Goal: Information Seeking & Learning: Learn about a topic

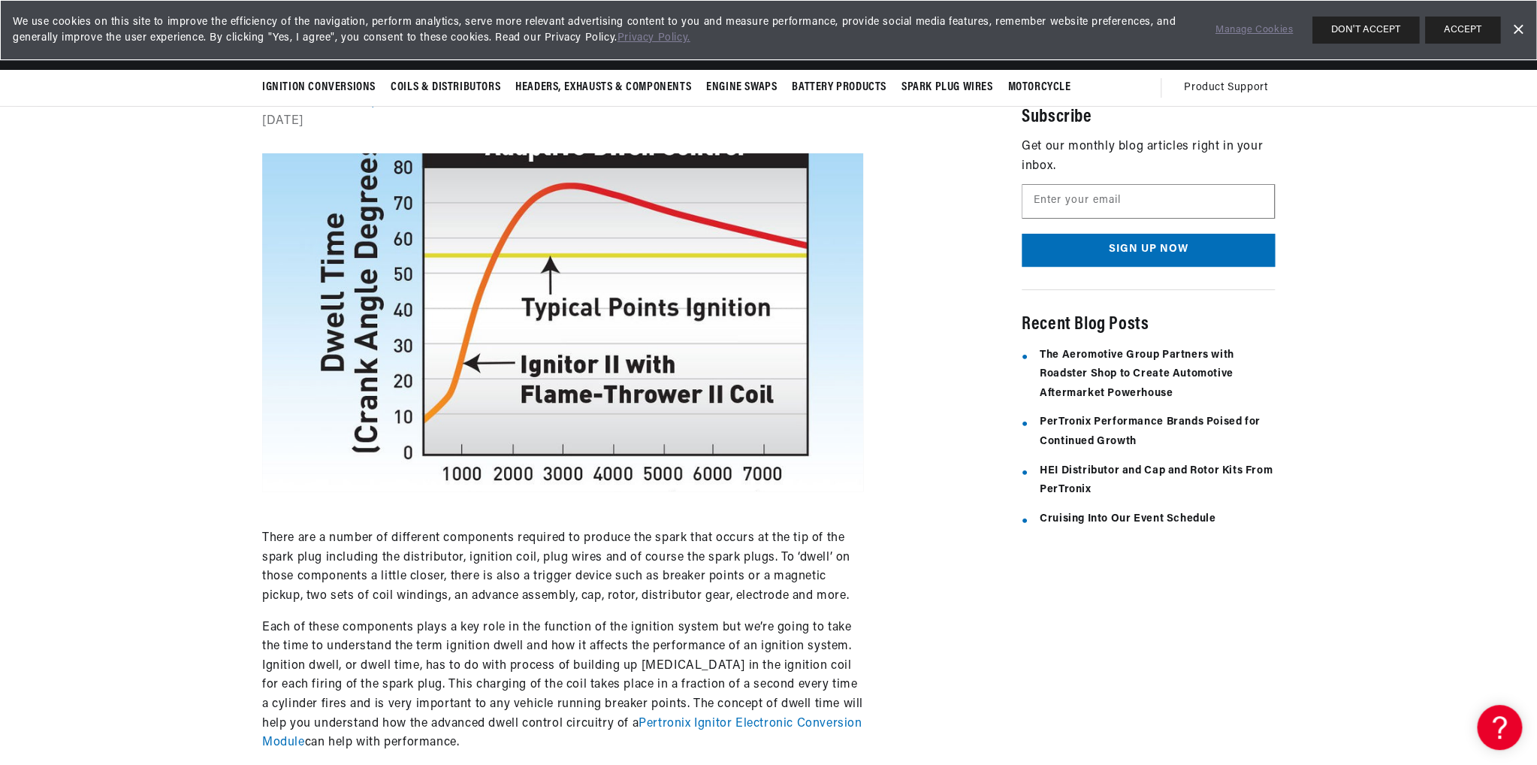
scroll to position [150, 0]
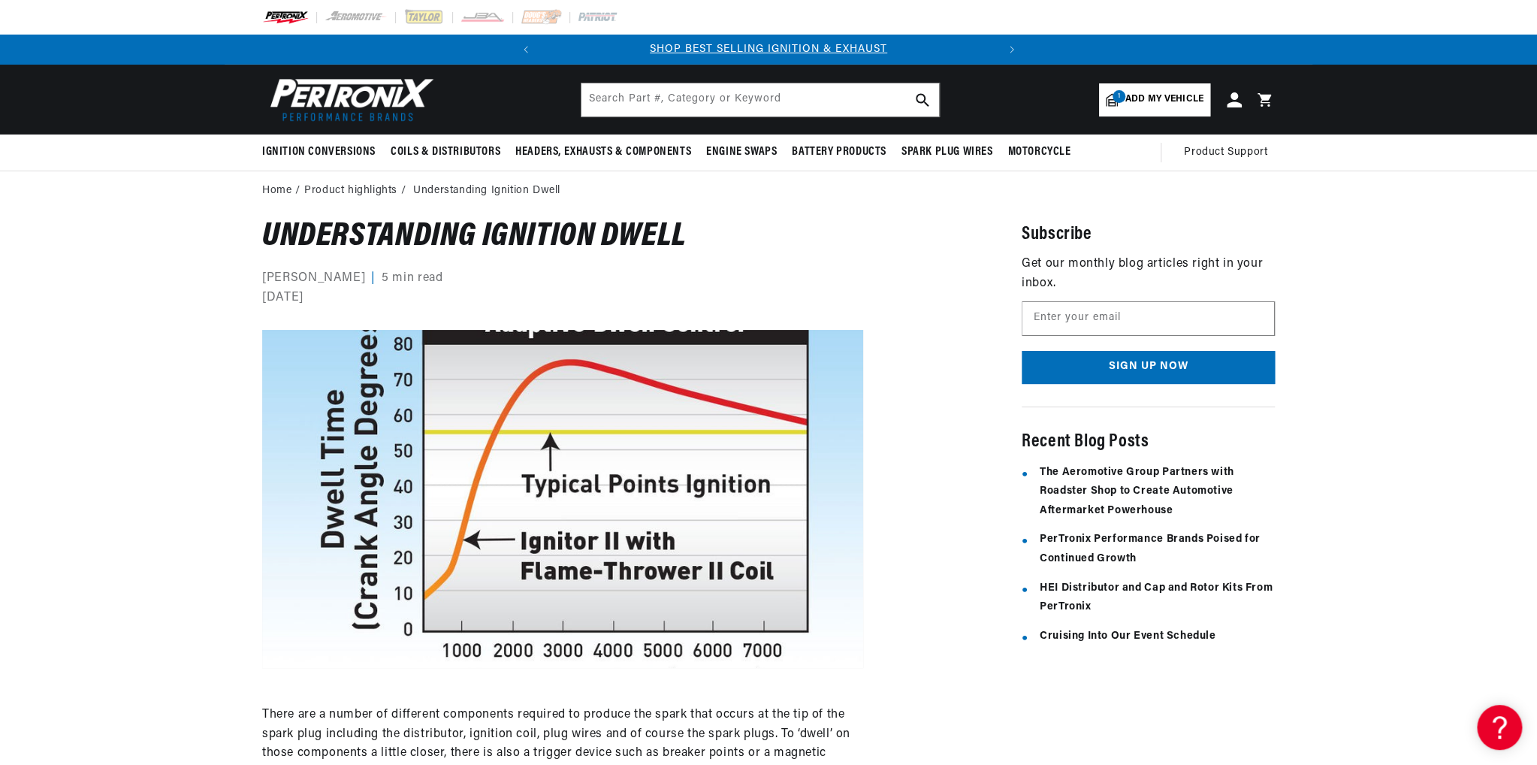
click at [347, 112] on img at bounding box center [348, 100] width 173 height 52
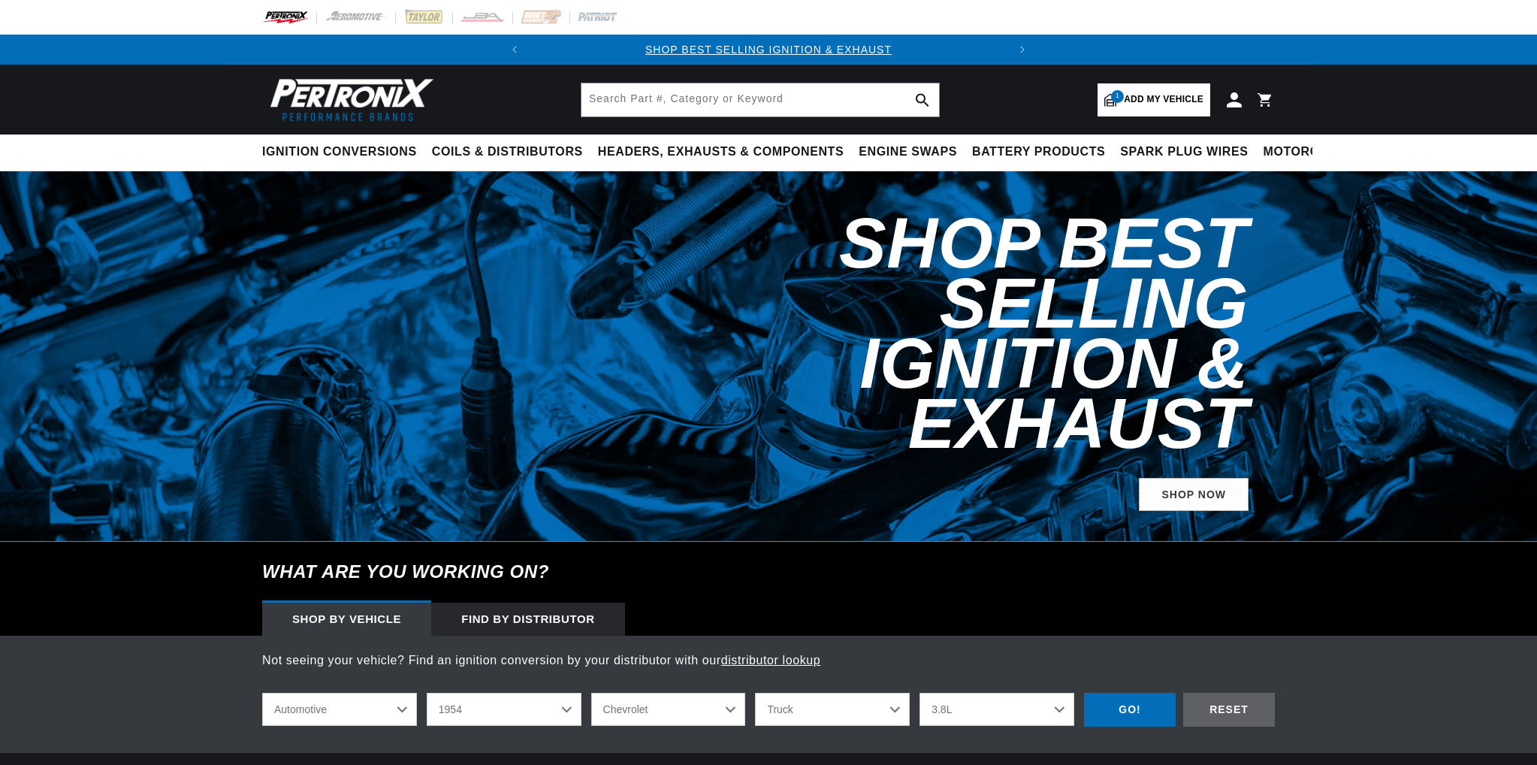
select select "1954"
select select "Chevrolet"
select select "Truck"
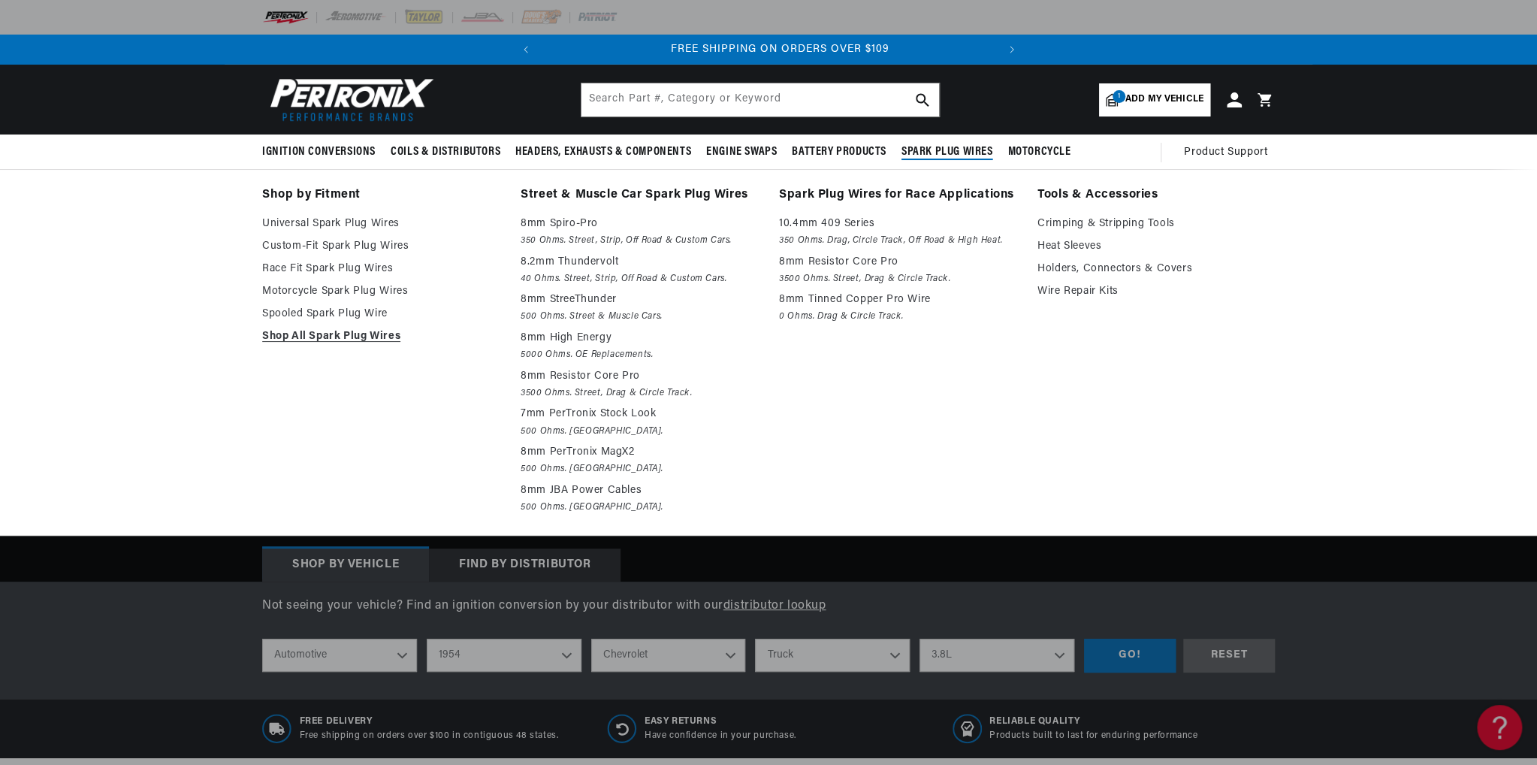
scroll to position [0, 455]
click at [339, 241] on link "Custom-Fit Spark Plug Wires" at bounding box center [380, 246] width 237 height 18
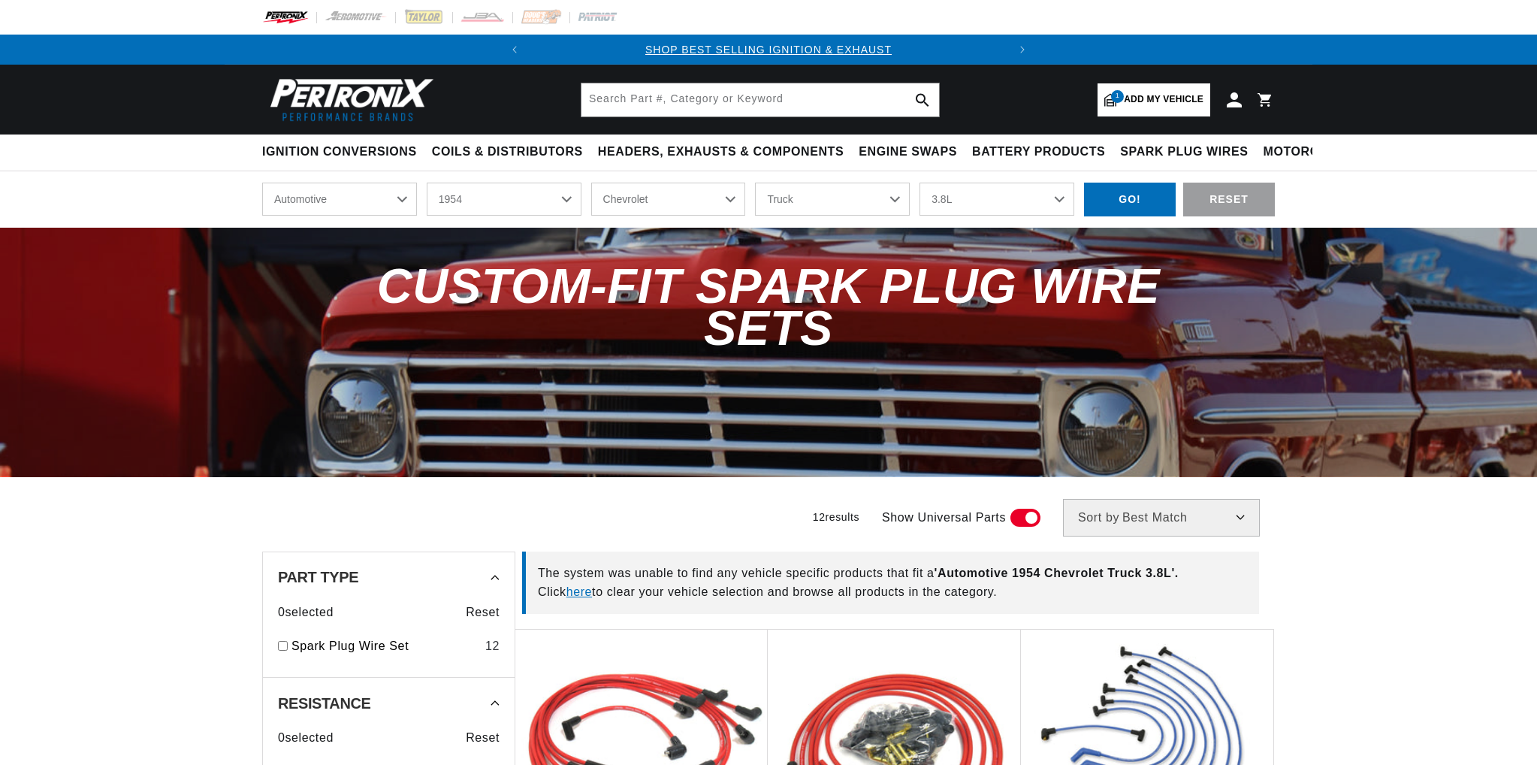
select select "1954"
select select "Chevrolet"
select select "Truck"
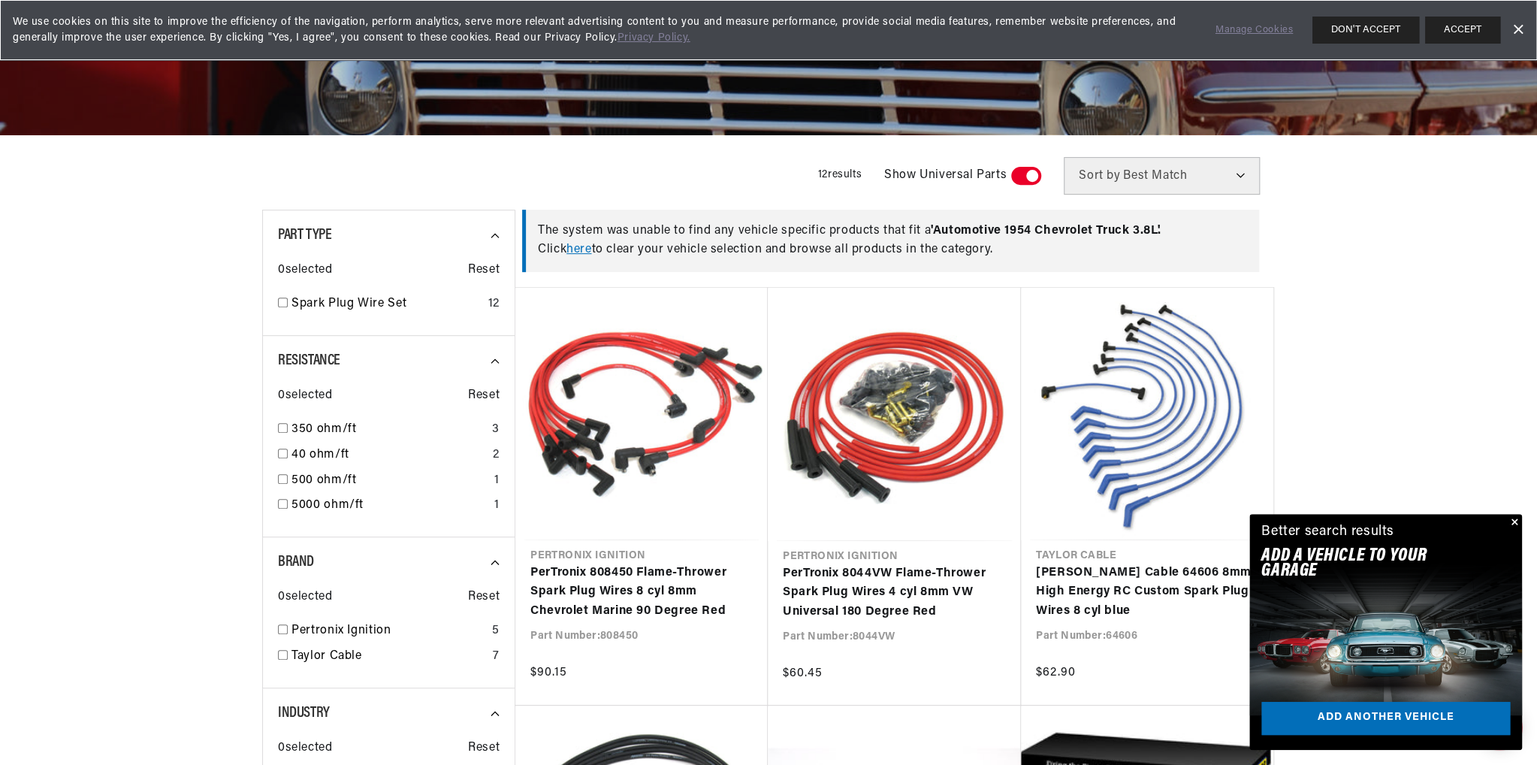
scroll to position [0, 455]
click at [1513, 517] on button "Close" at bounding box center [1513, 523] width 18 height 18
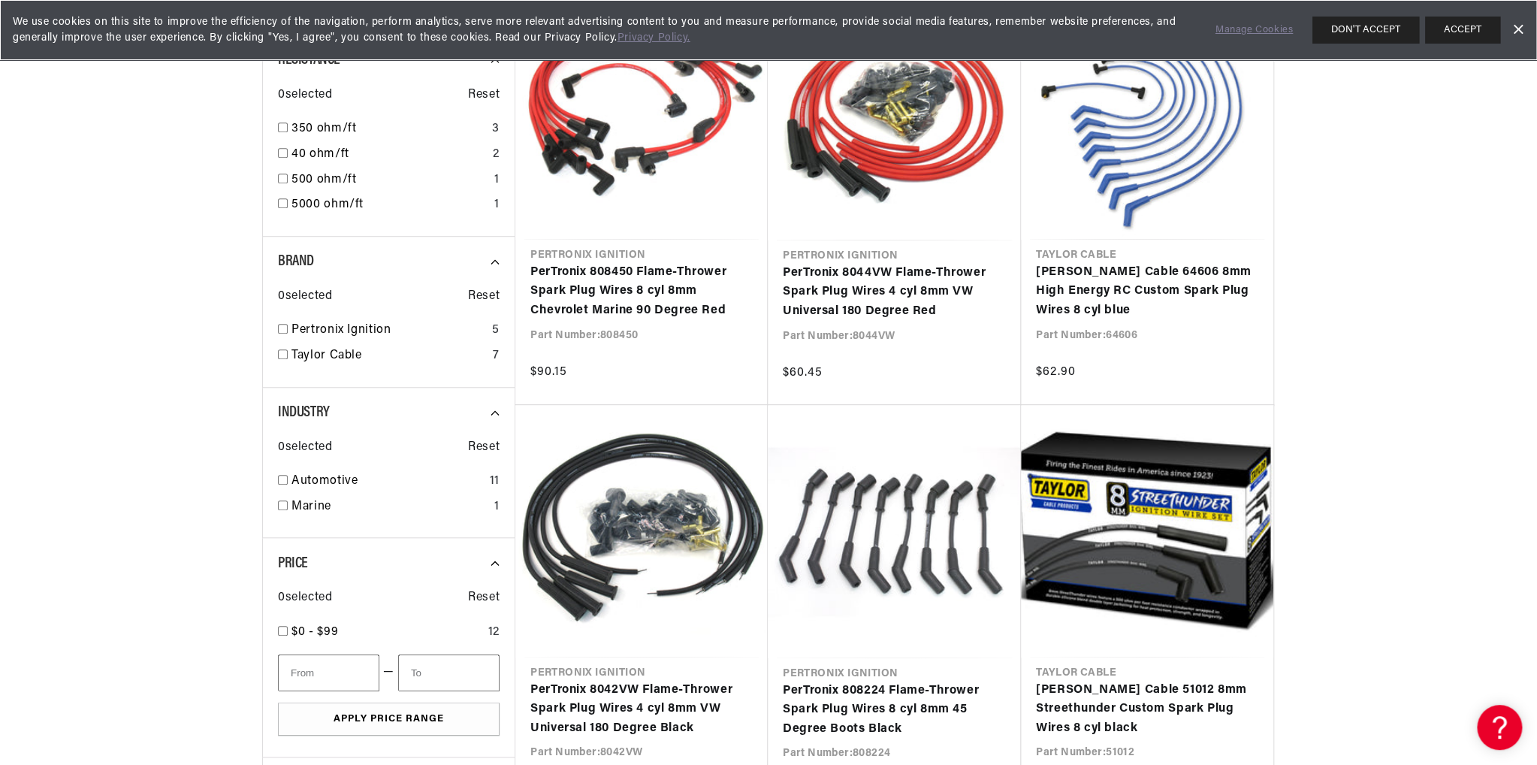
scroll to position [0, 0]
click at [1427, 438] on div at bounding box center [768, 774] width 1537 height 1834
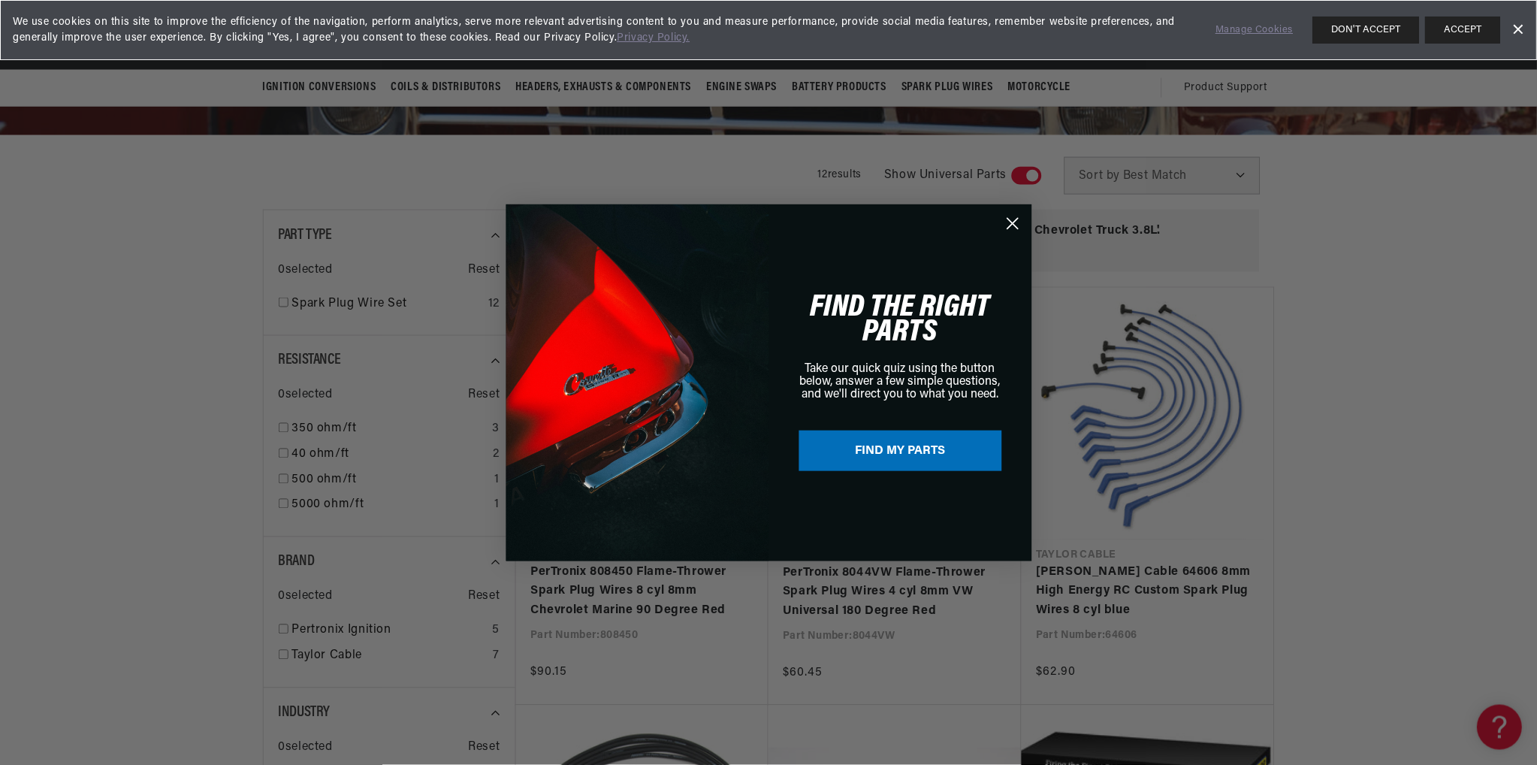
scroll to position [0, 455]
drag, startPoint x: 1007, startPoint y: 219, endPoint x: 1018, endPoint y: 234, distance: 18.2
click at [1007, 219] on circle "Close dialog" at bounding box center [1012, 222] width 25 height 25
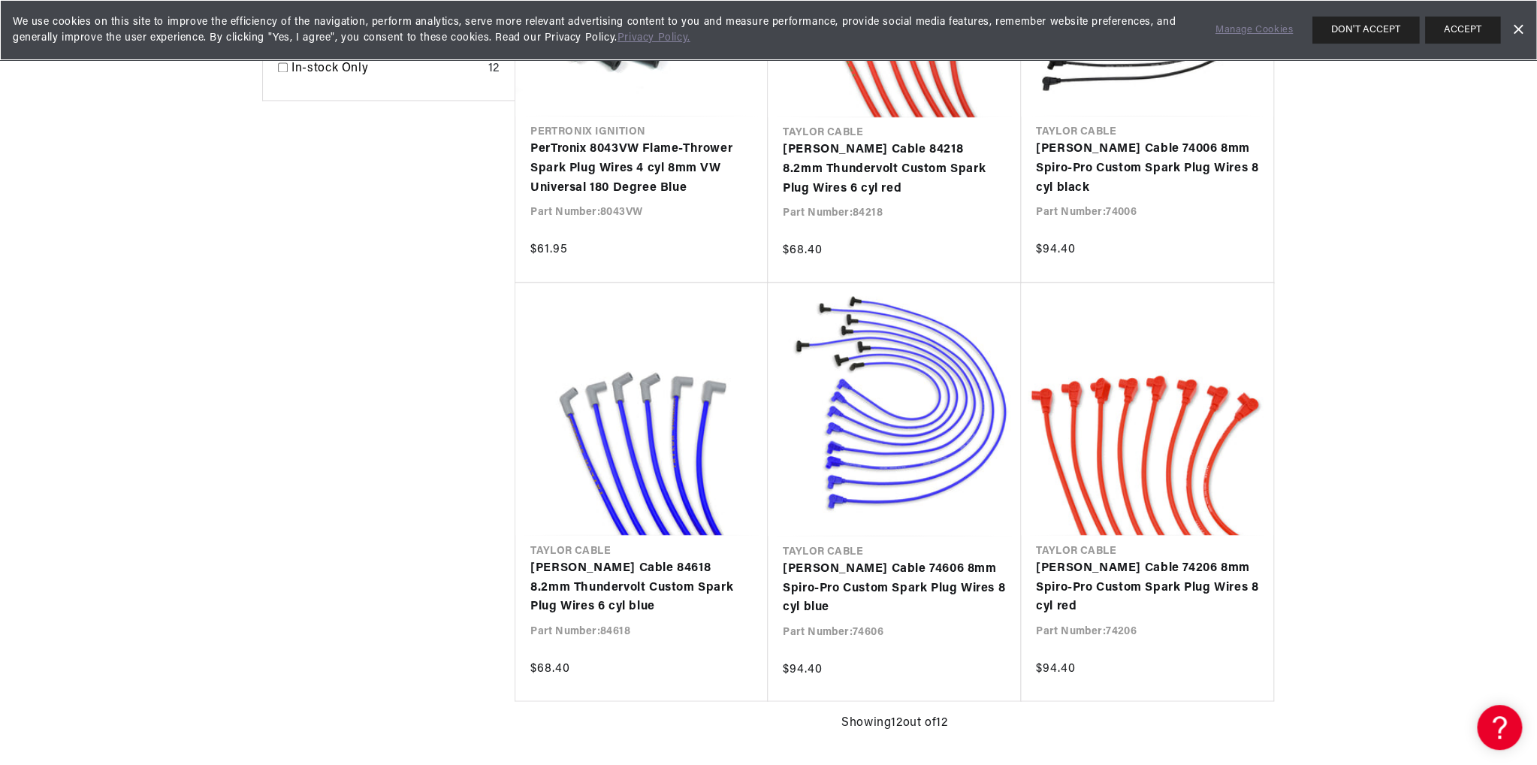
scroll to position [1577, 0]
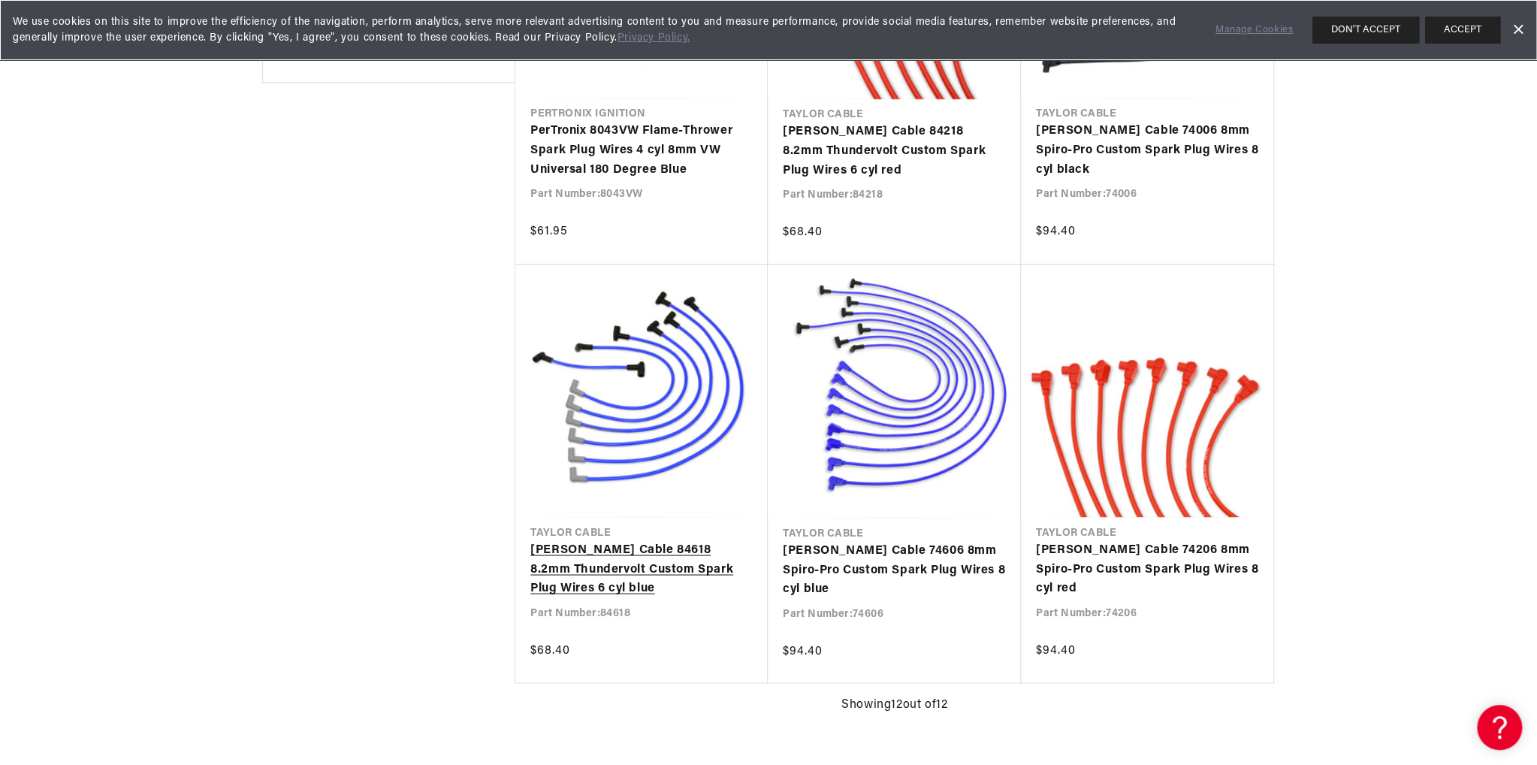
click at [575, 574] on link "Taylor Cable 84618 8.2mm Thundervolt Custom Spark Plug Wires 6 cyl blue" at bounding box center [641, 569] width 222 height 58
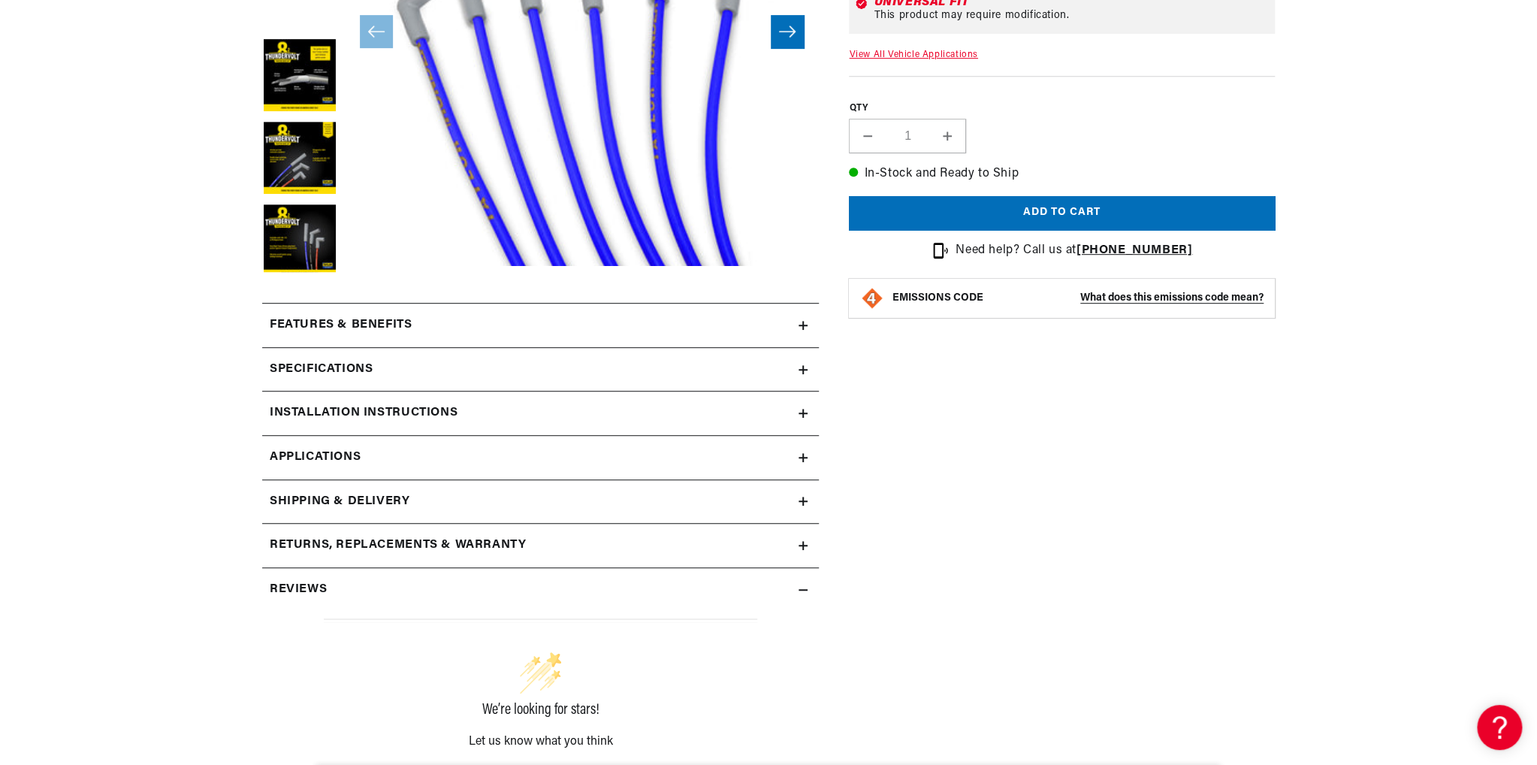
scroll to position [451, 0]
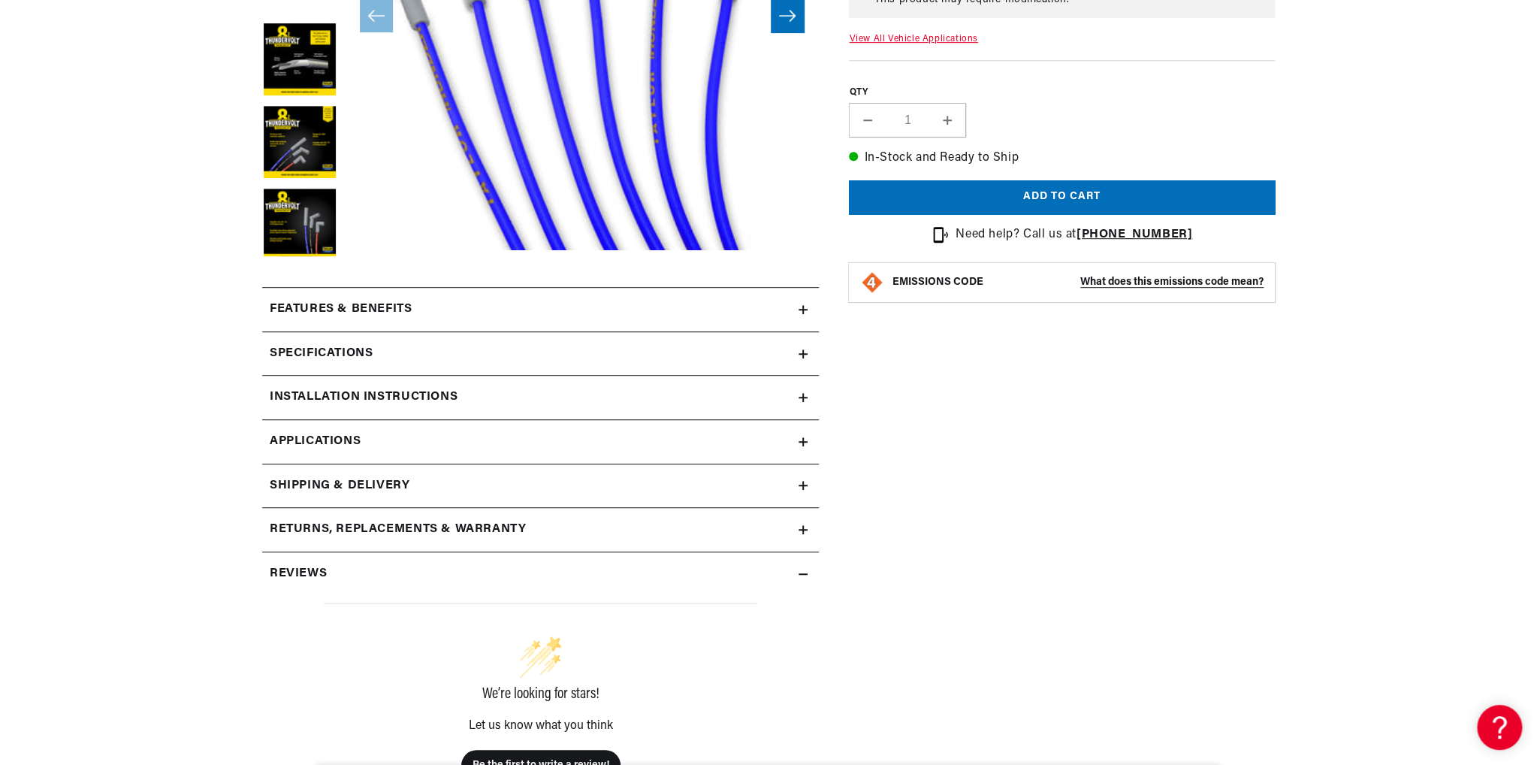
click at [568, 315] on div "Features & Benefits" at bounding box center [530, 310] width 536 height 20
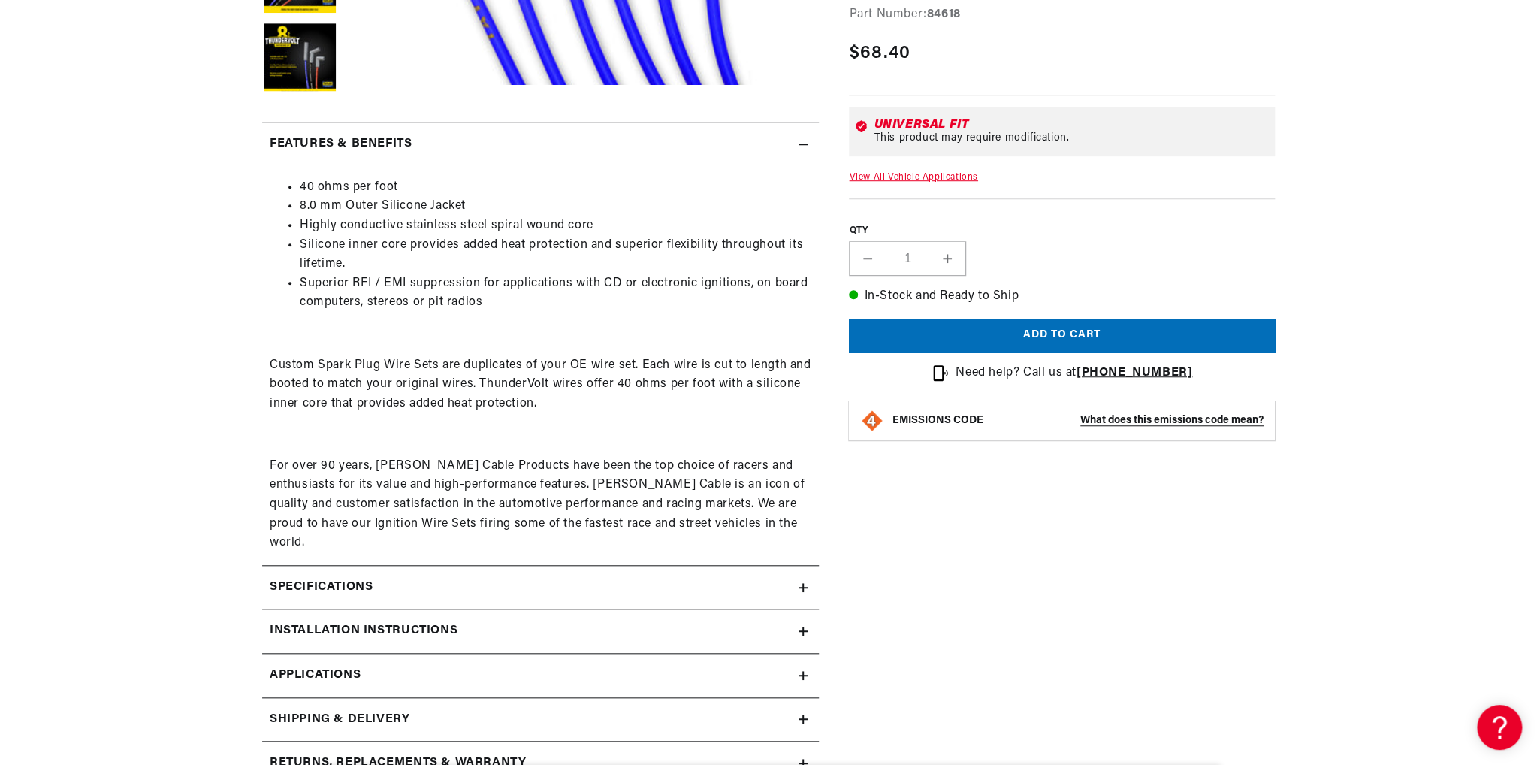
scroll to position [676, 0]
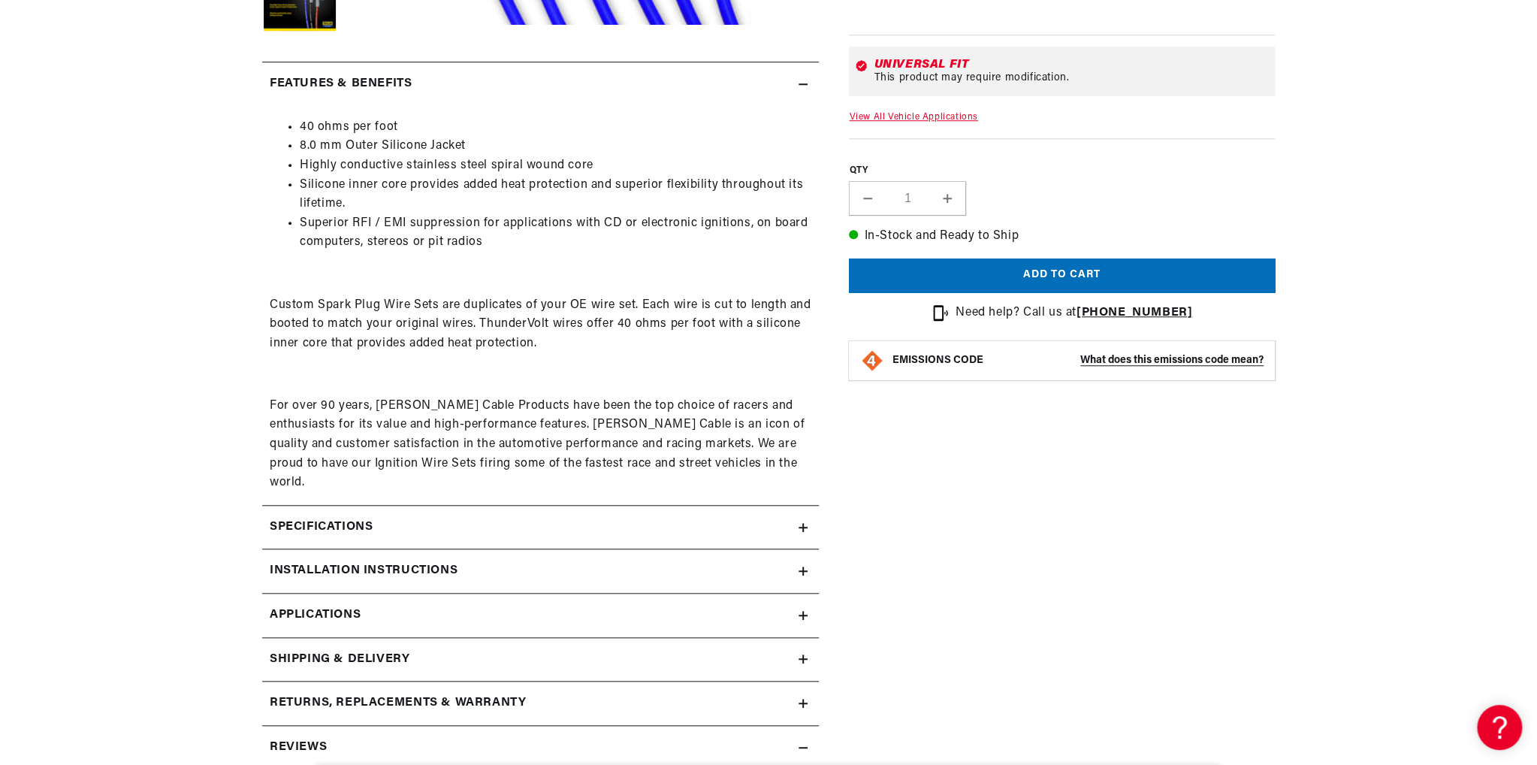
click at [483, 517] on div "Specifications" at bounding box center [530, 527] width 536 height 20
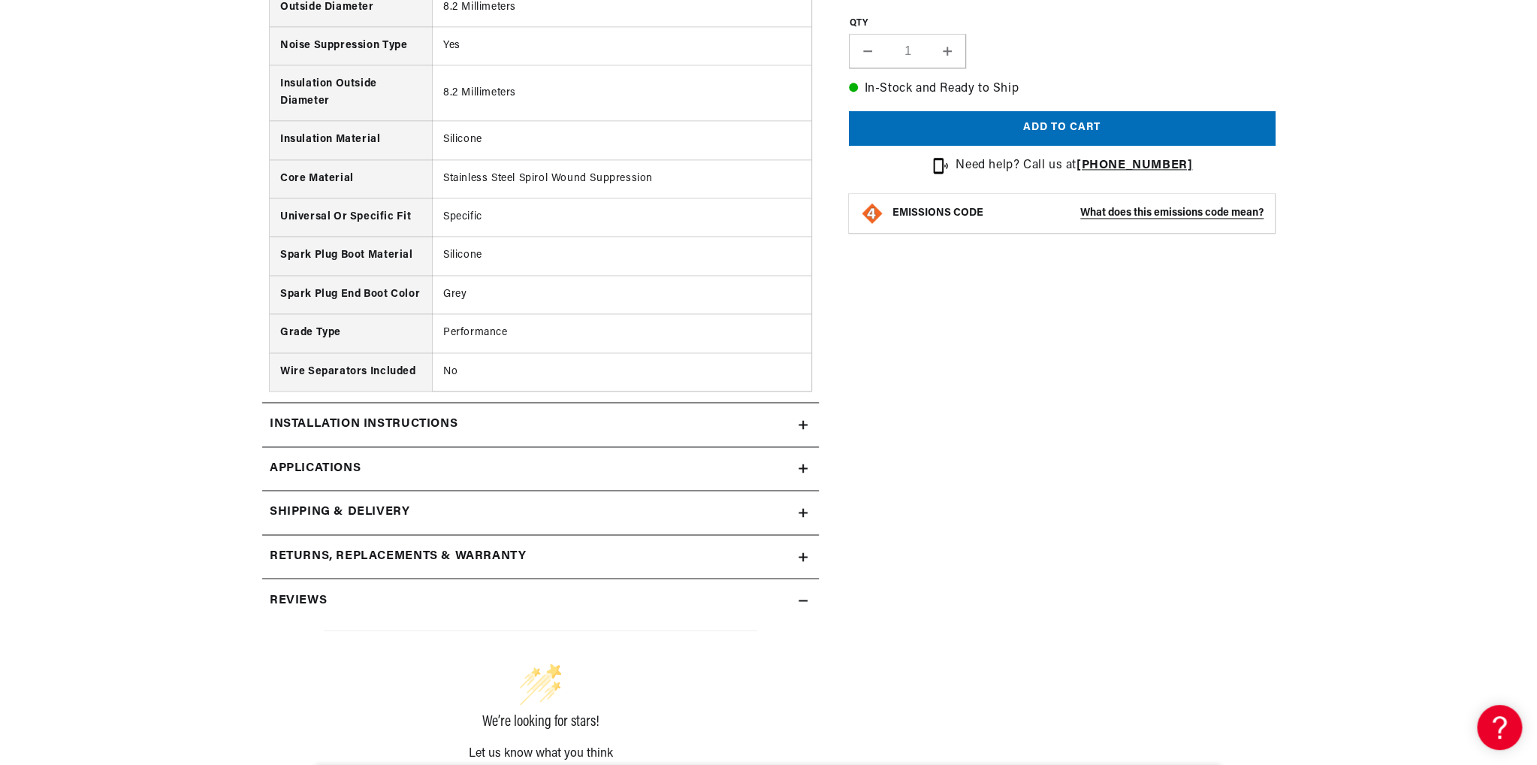
scroll to position [0, 455]
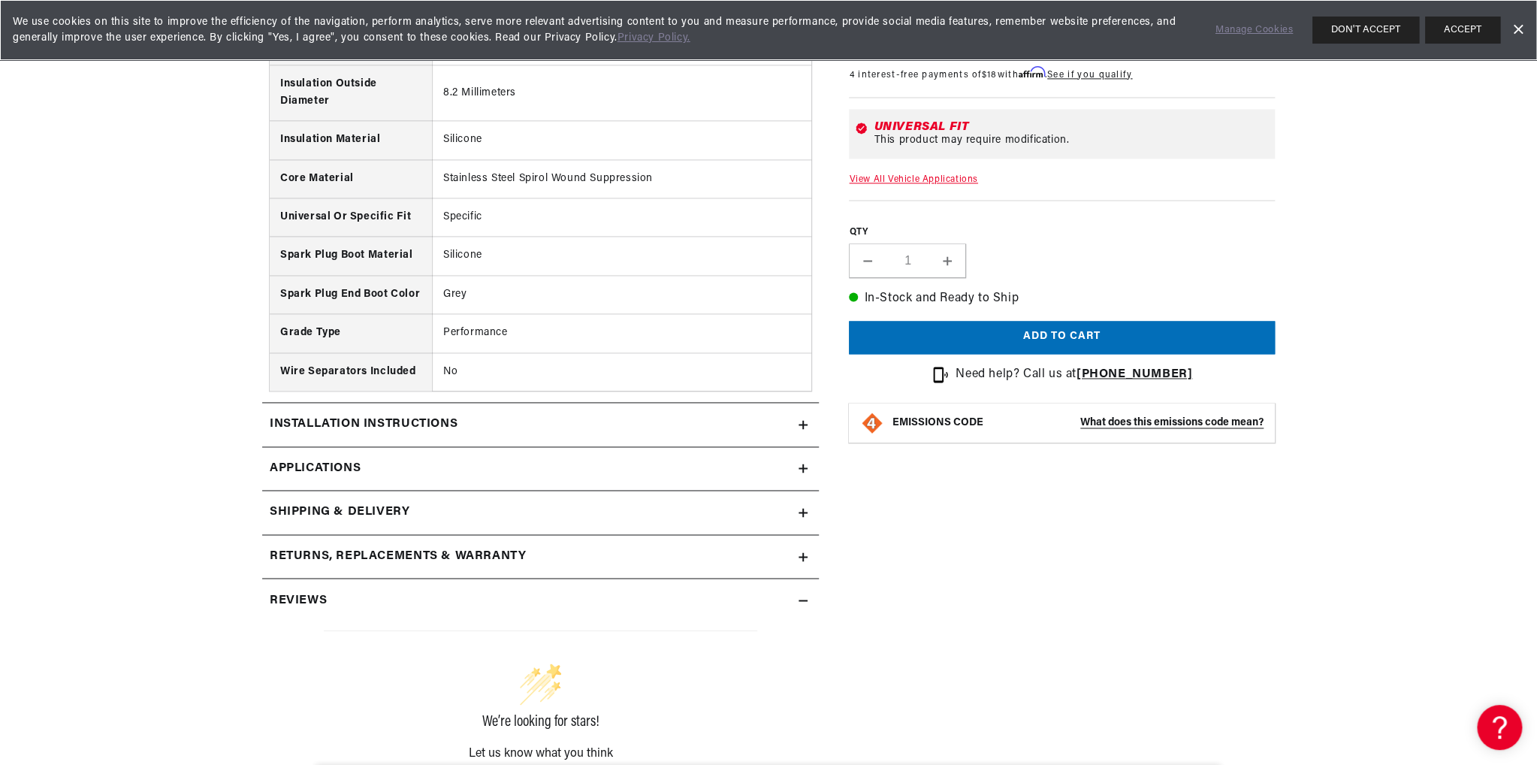
click at [631, 447] on link "Applications" at bounding box center [540, 469] width 557 height 44
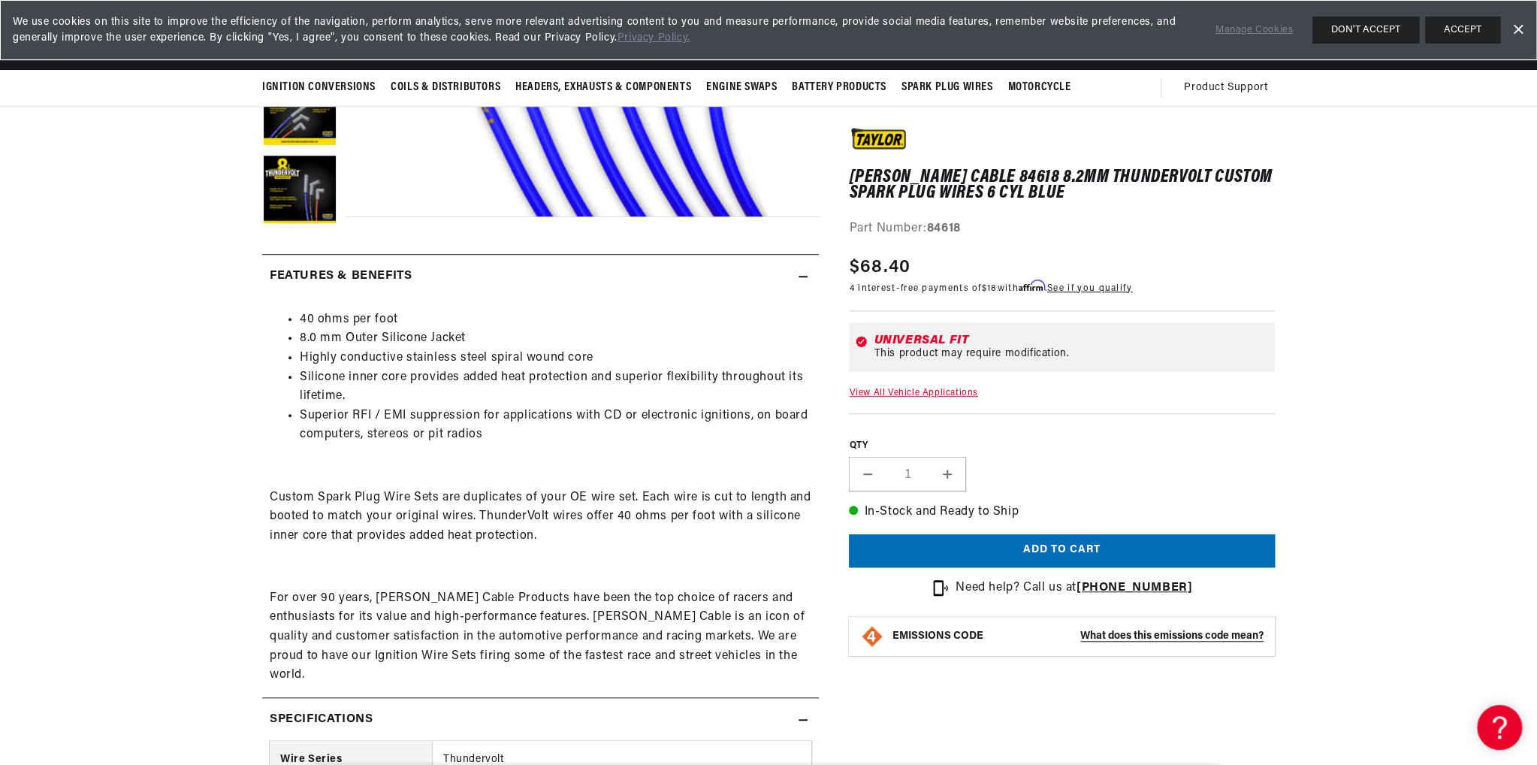
scroll to position [469, 0]
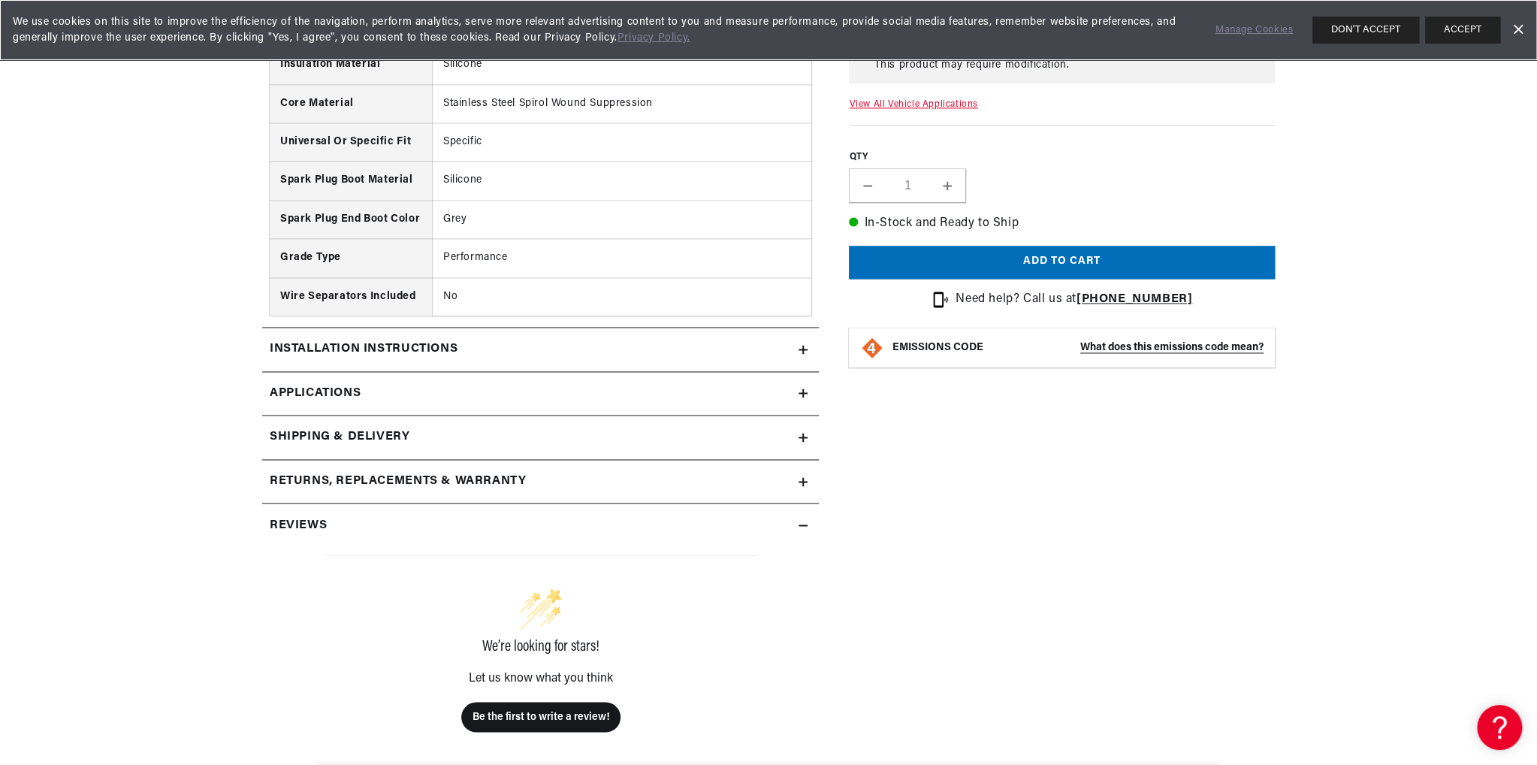
click at [810, 465] on summary "Returns, Replacements & Warranty" at bounding box center [540, 482] width 557 height 44
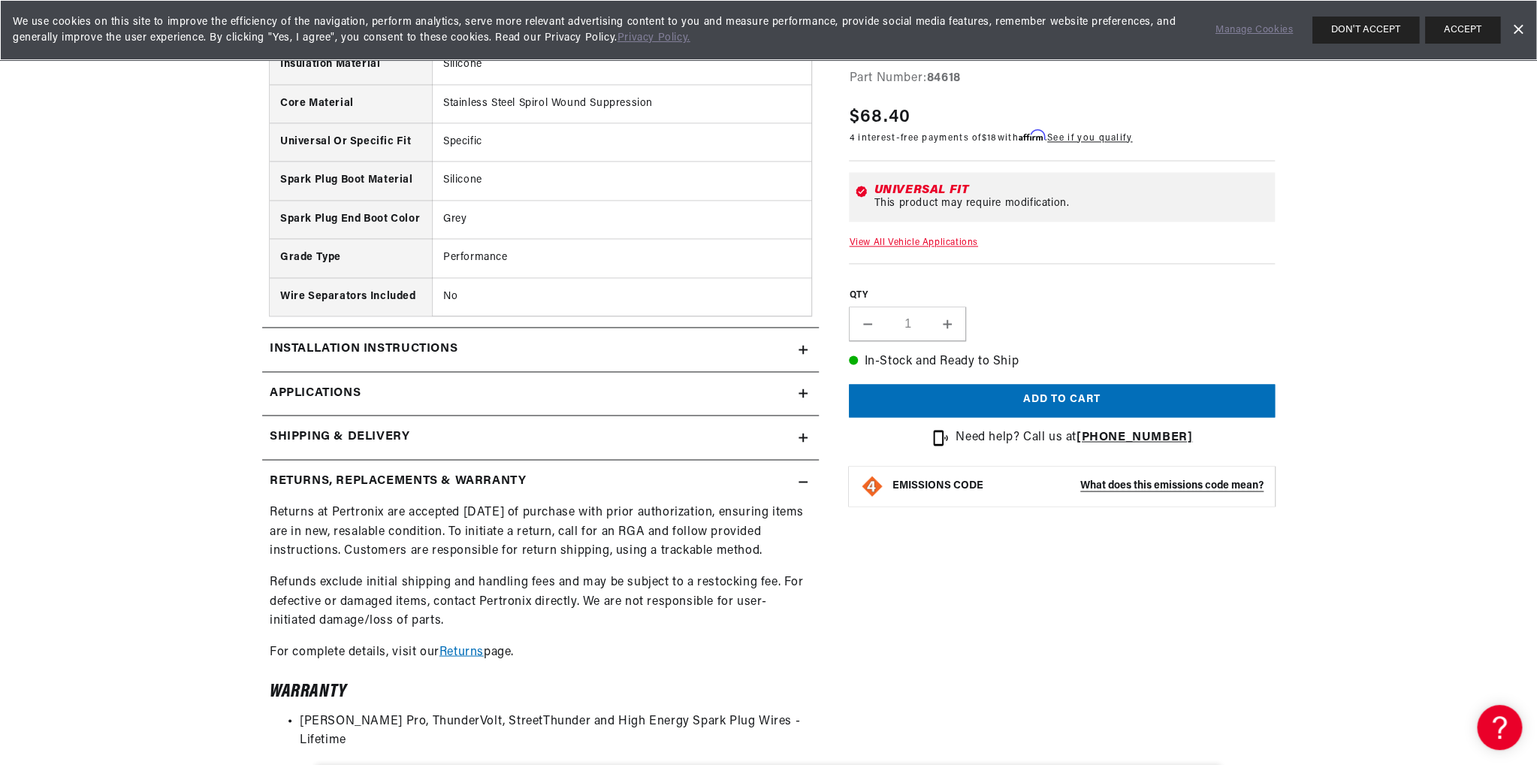
click at [802, 481] on icon at bounding box center [802, 481] width 9 height 0
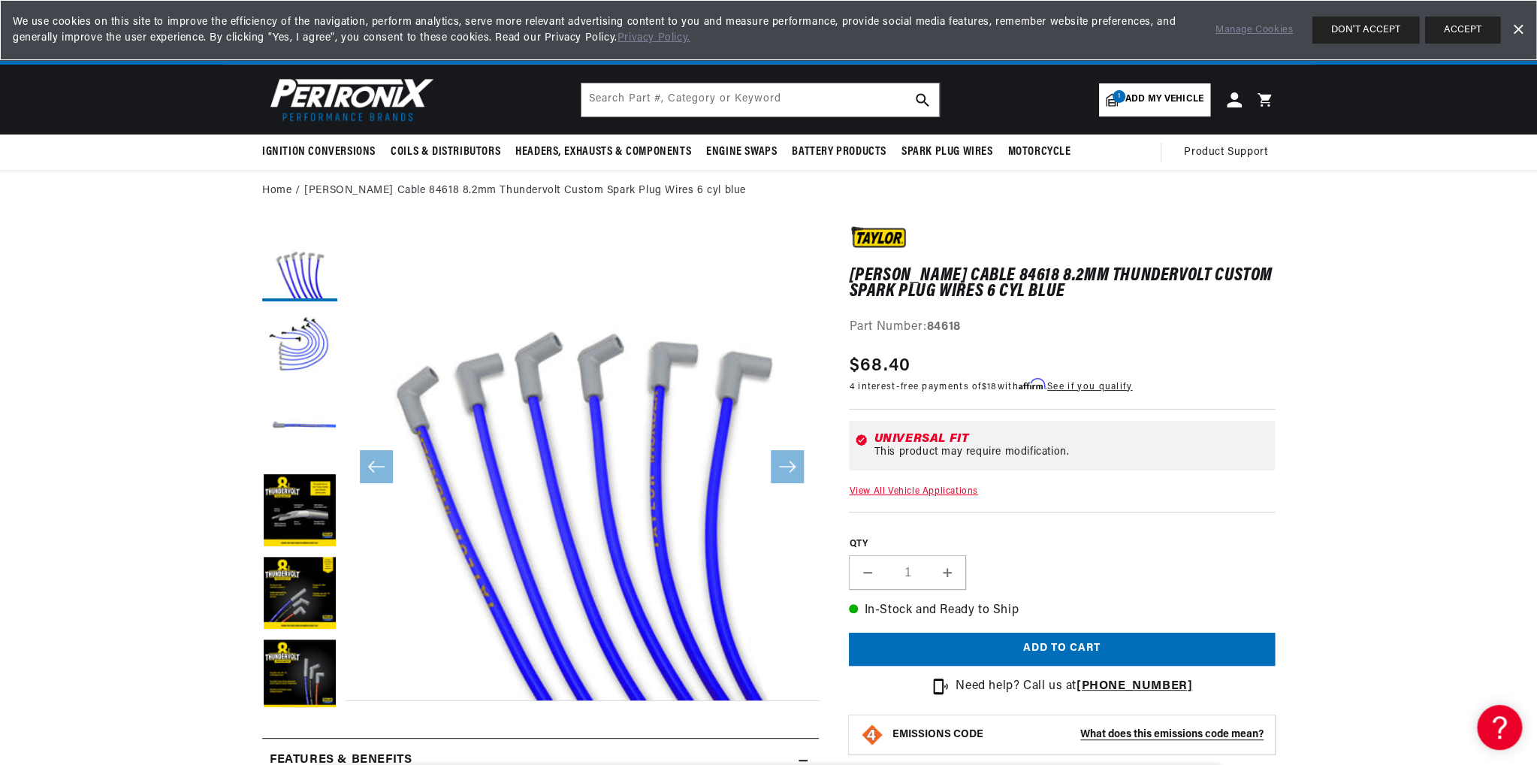
scroll to position [0, 455]
click at [1523, 27] on link "Dismiss Banner" at bounding box center [1517, 30] width 23 height 23
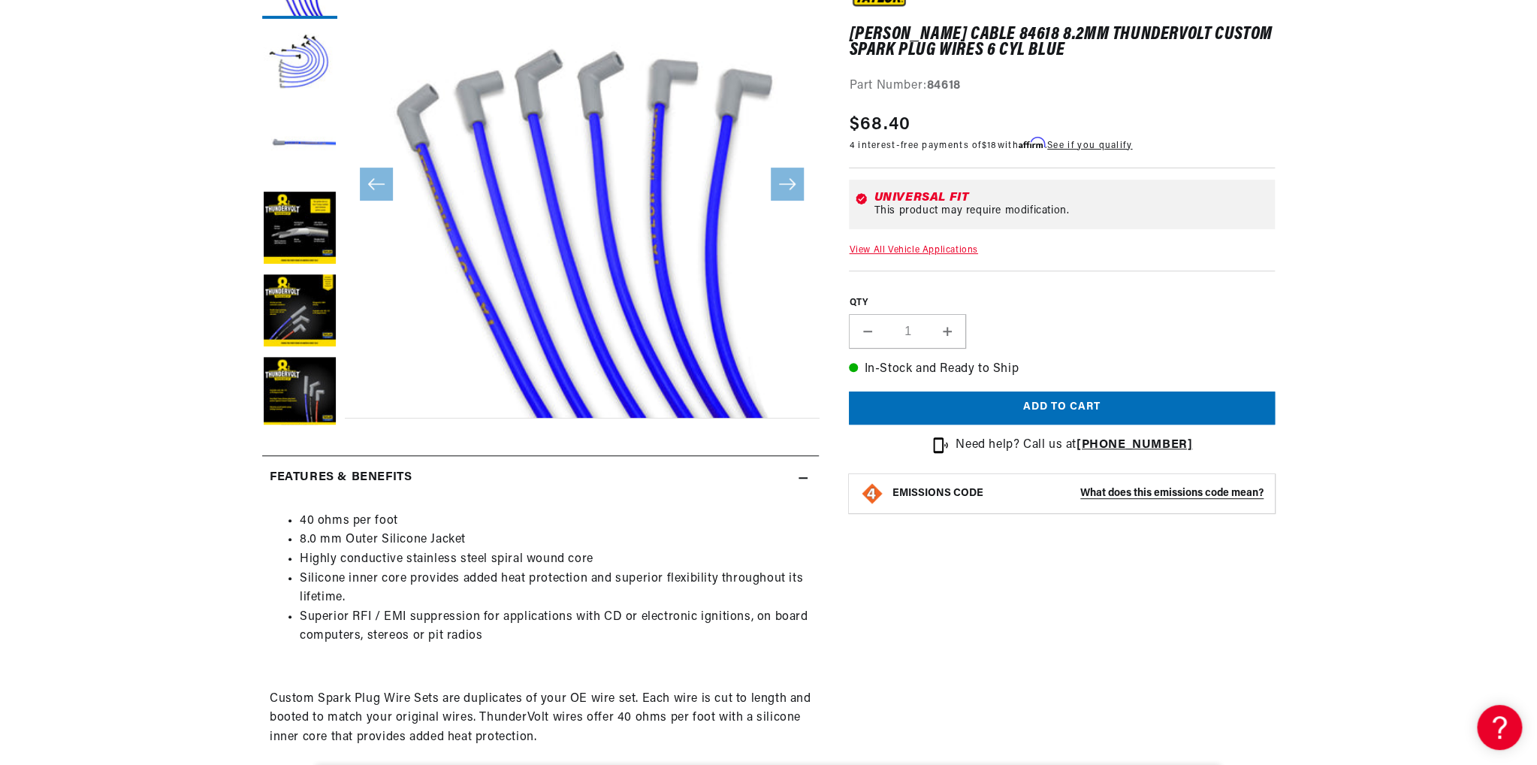
scroll to position [0, 0]
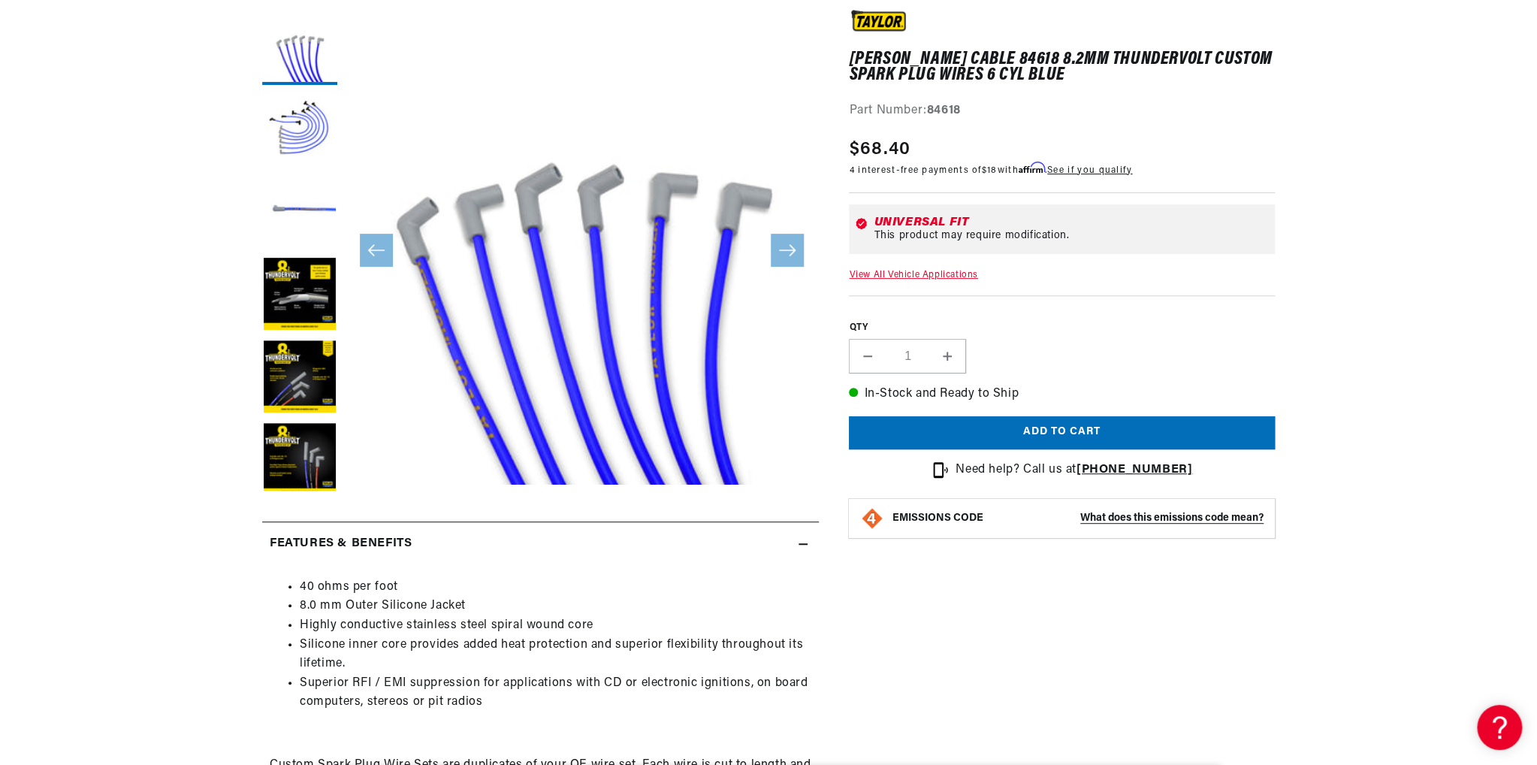
scroll to position [0, 455]
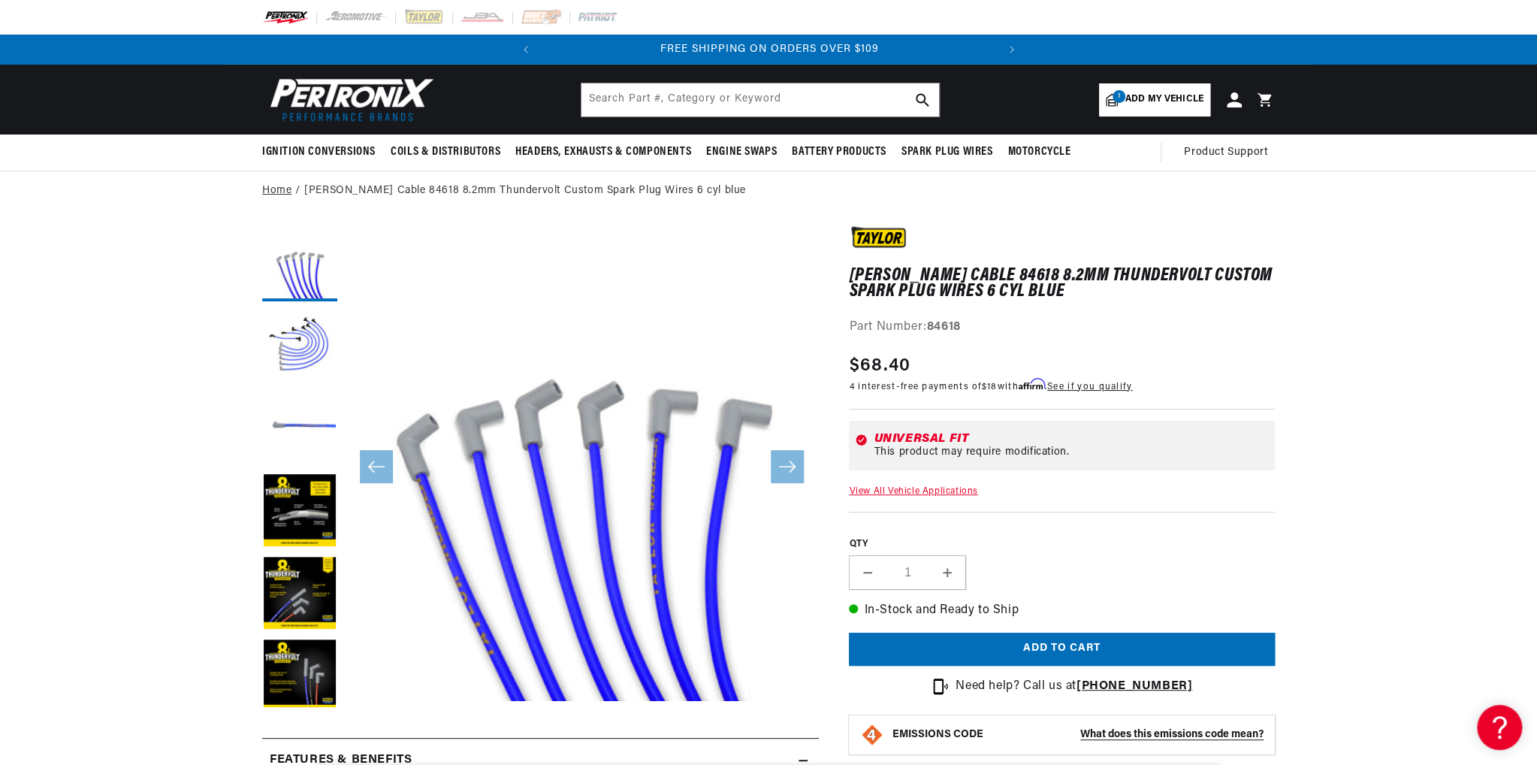
click at [272, 191] on link "Home" at bounding box center [276, 191] width 29 height 17
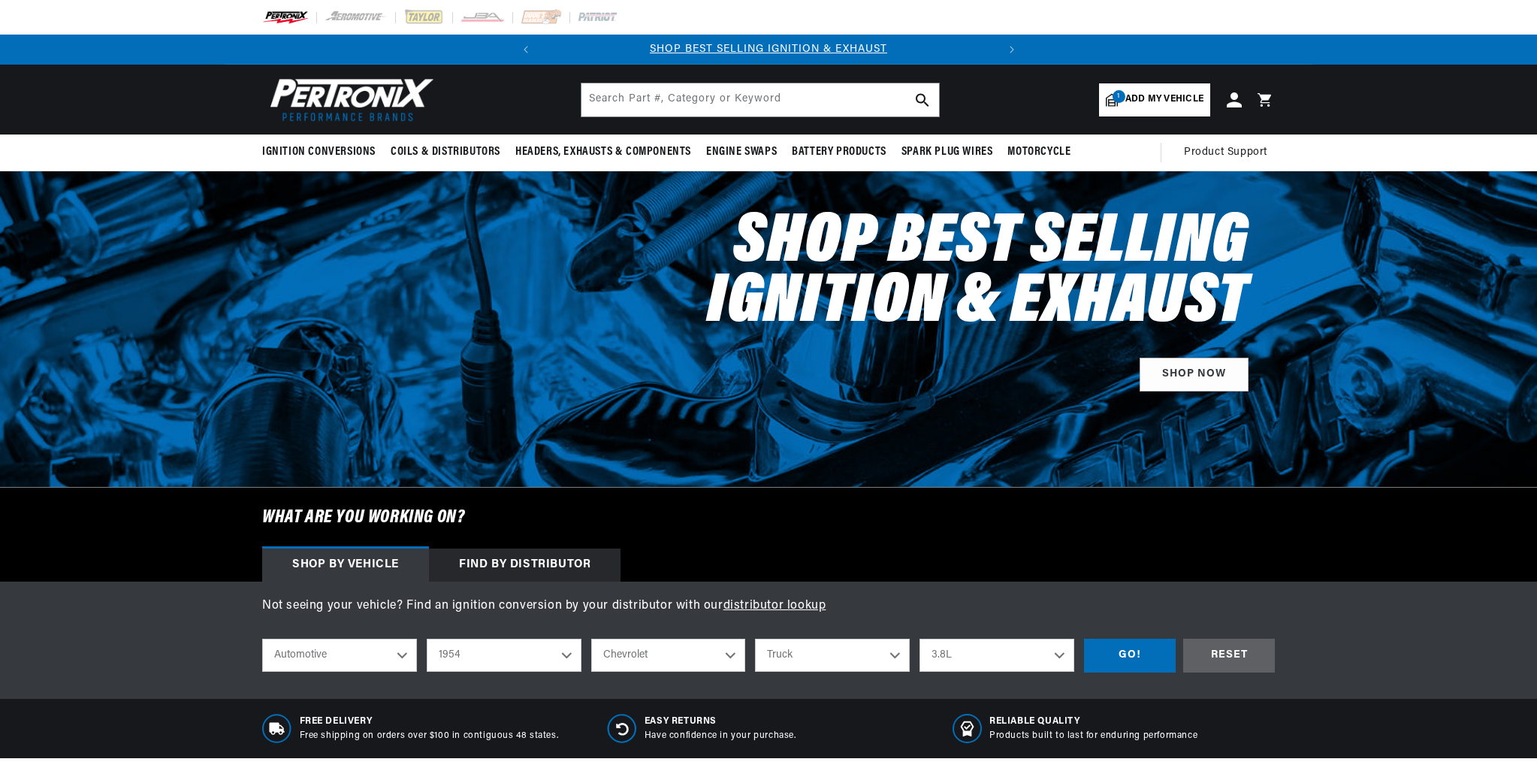
select select "1954"
select select "Chevrolet"
select select "Truck"
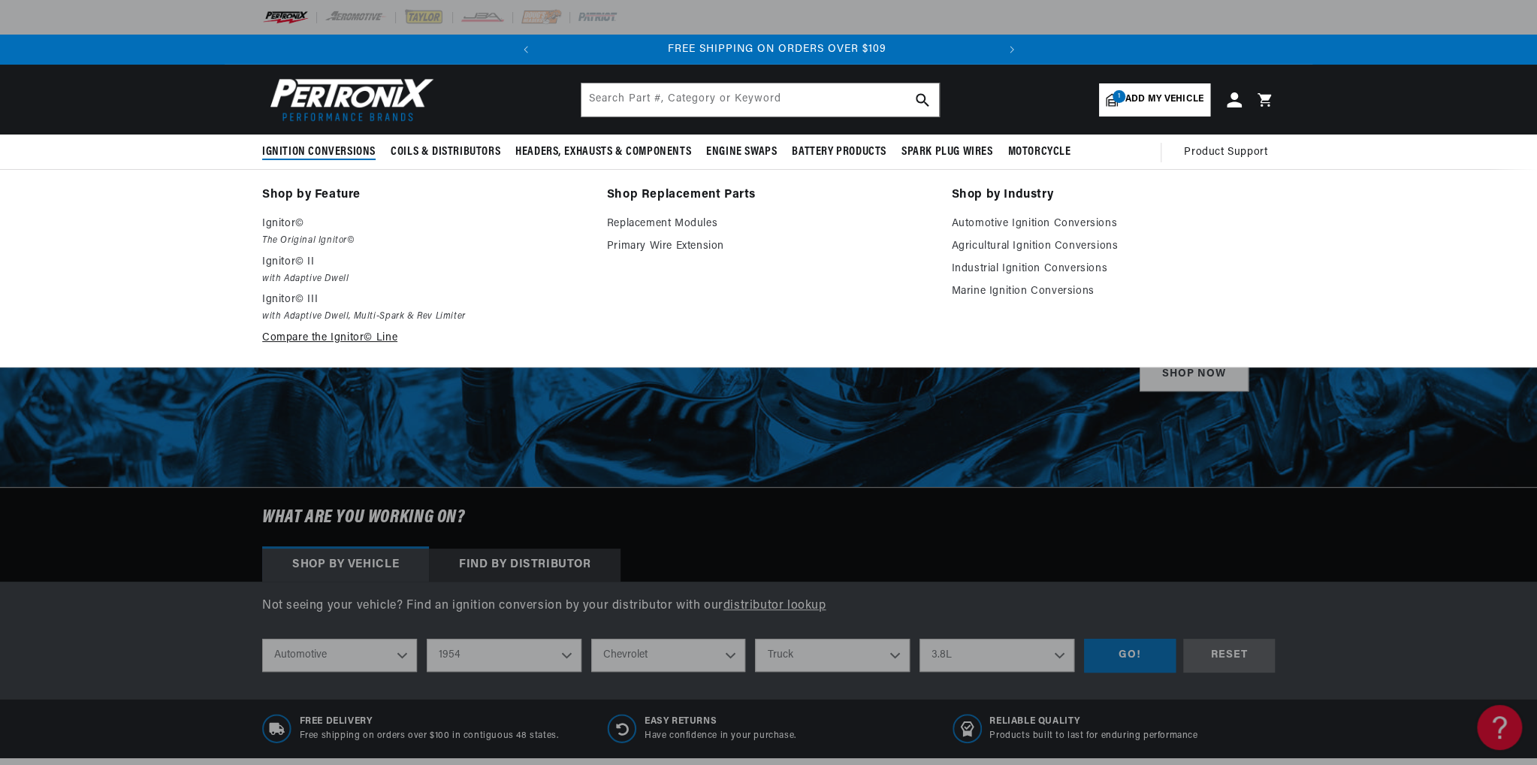
click at [298, 344] on link "Compare the Ignitor© Line" at bounding box center [424, 338] width 324 height 18
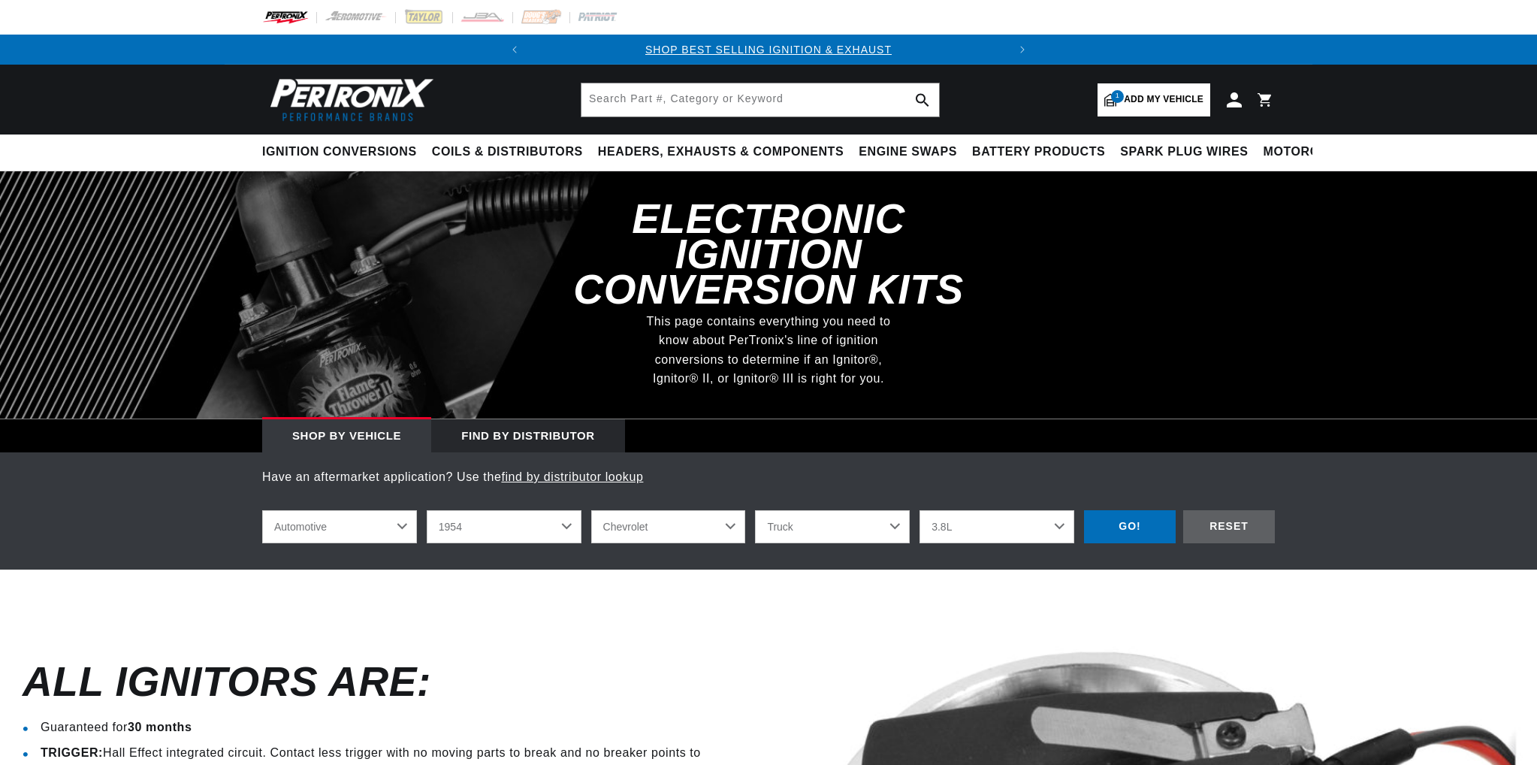
select select "1954"
select select "Chevrolet"
select select "Truck"
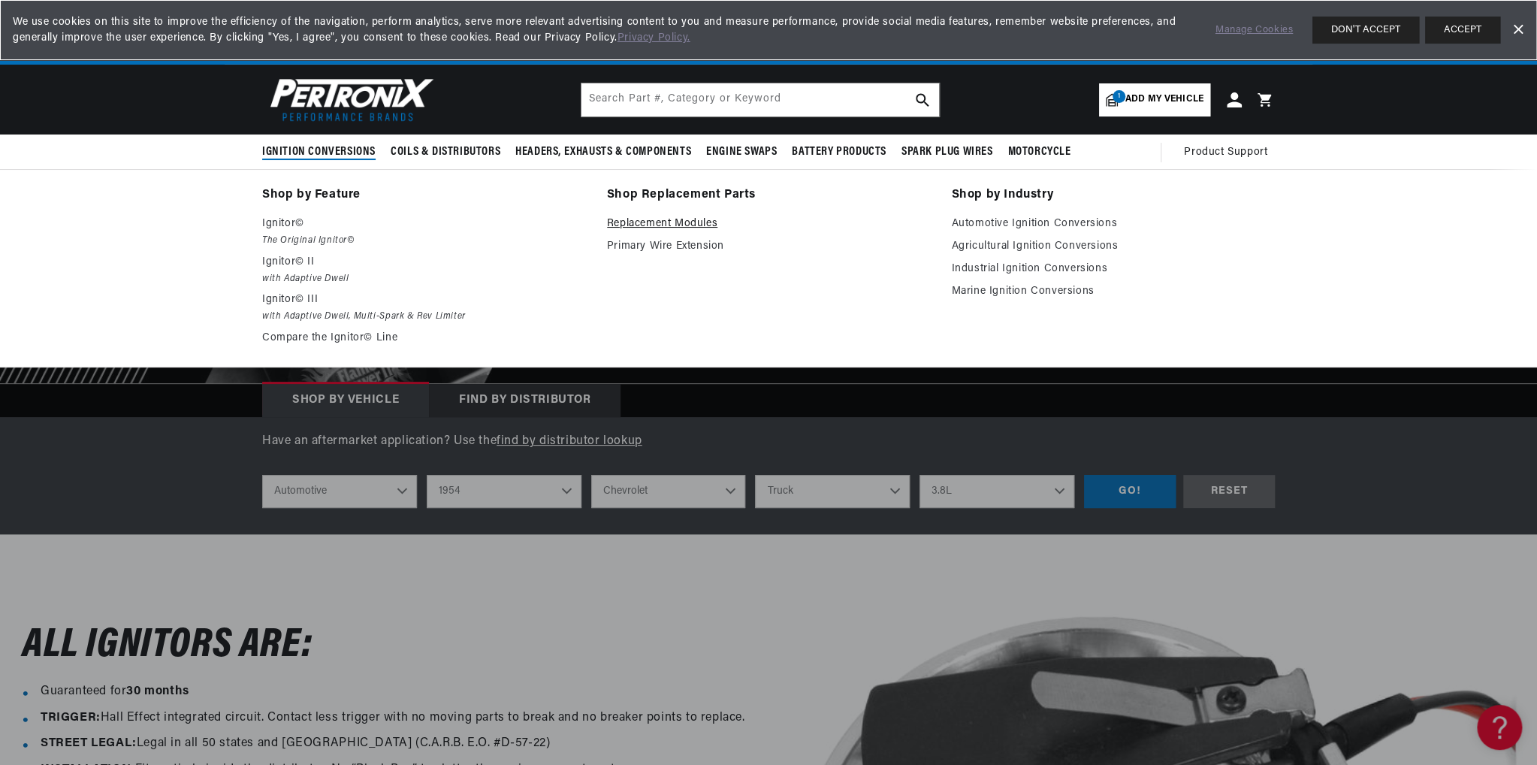
click at [674, 225] on link "Replacement Modules" at bounding box center [769, 224] width 324 height 18
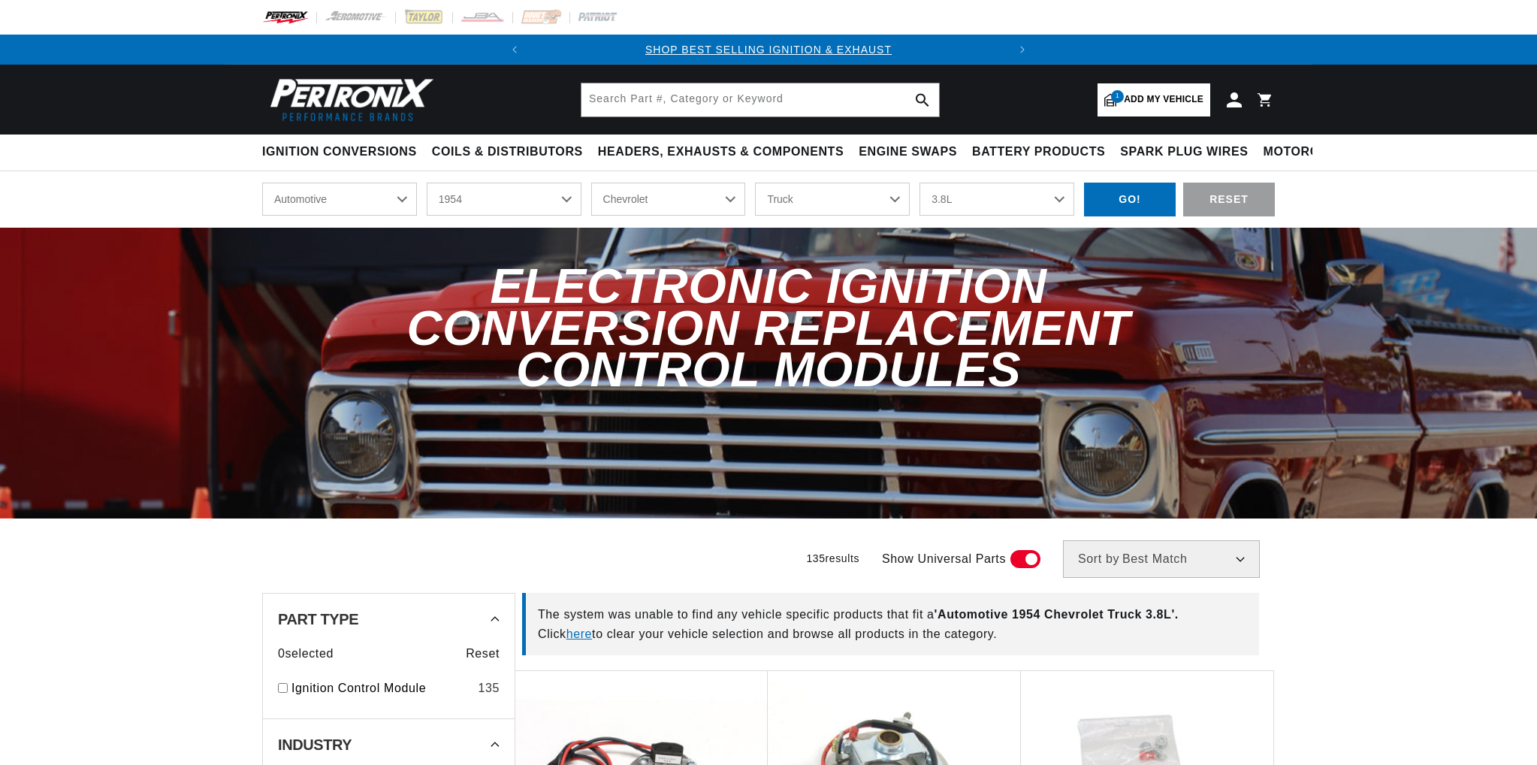
select select "1954"
select select "Chevrolet"
select select "Truck"
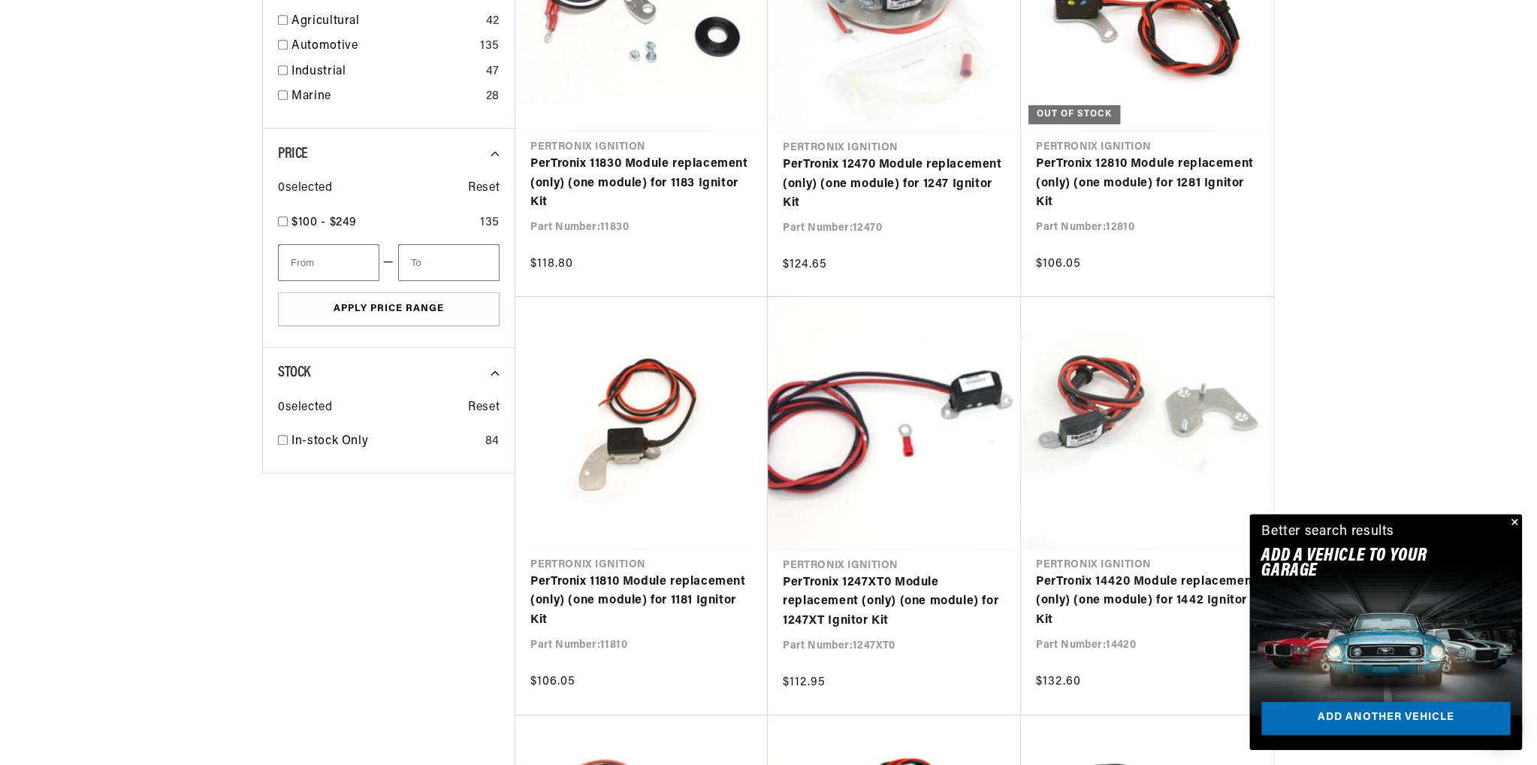
scroll to position [751, 0]
click at [1514, 523] on button "Close" at bounding box center [1513, 523] width 18 height 18
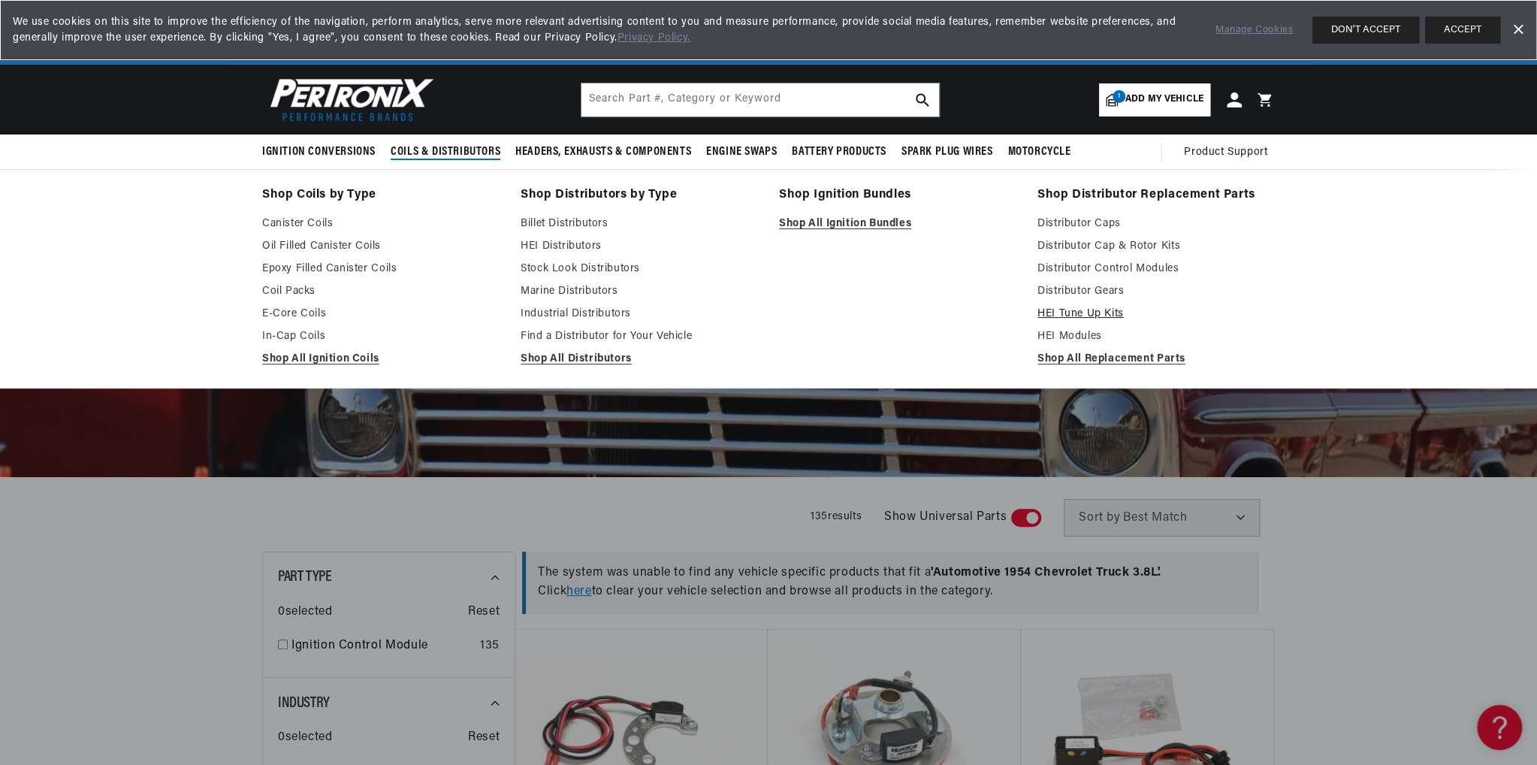
scroll to position [0, 60]
click at [1073, 313] on link "HEI Tune Up Kits" at bounding box center [1155, 314] width 237 height 18
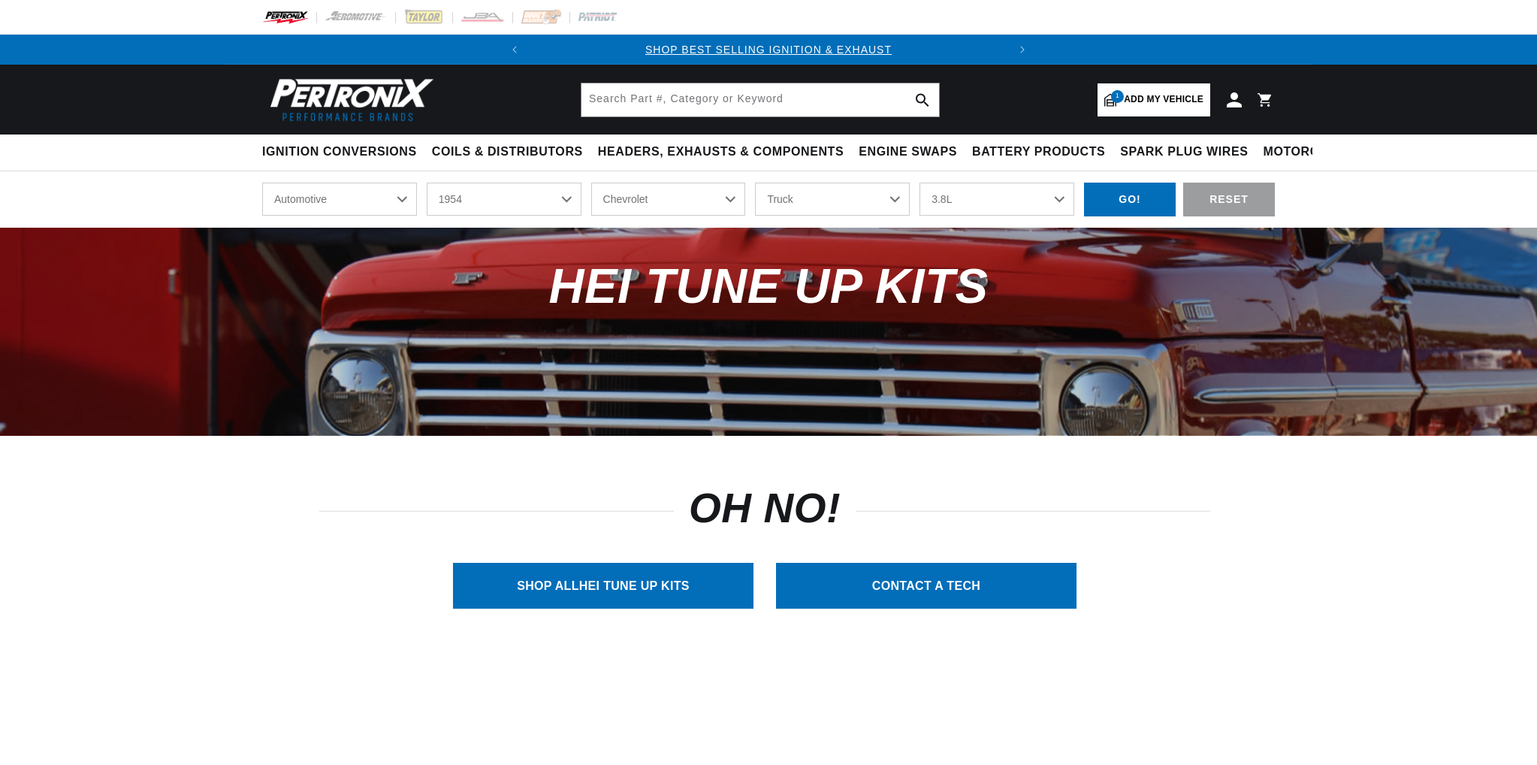
select select "1954"
select select "Chevrolet"
select select "Truck"
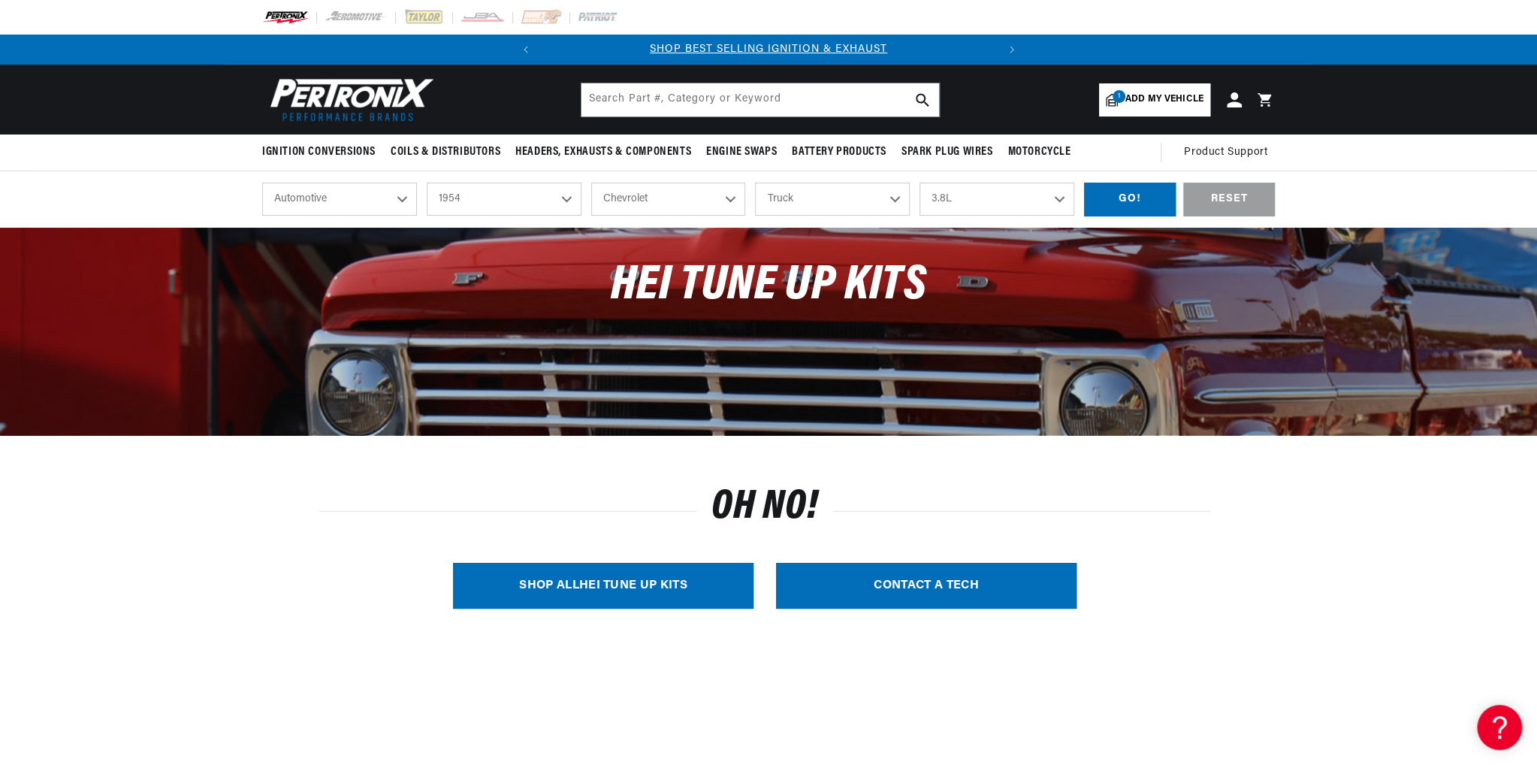
click at [590, 571] on link "SHOP ALL HEI Tune Up Kits" at bounding box center [603, 586] width 300 height 46
select select "Year"
select select "Make"
select select "Model"
select select "Engine"
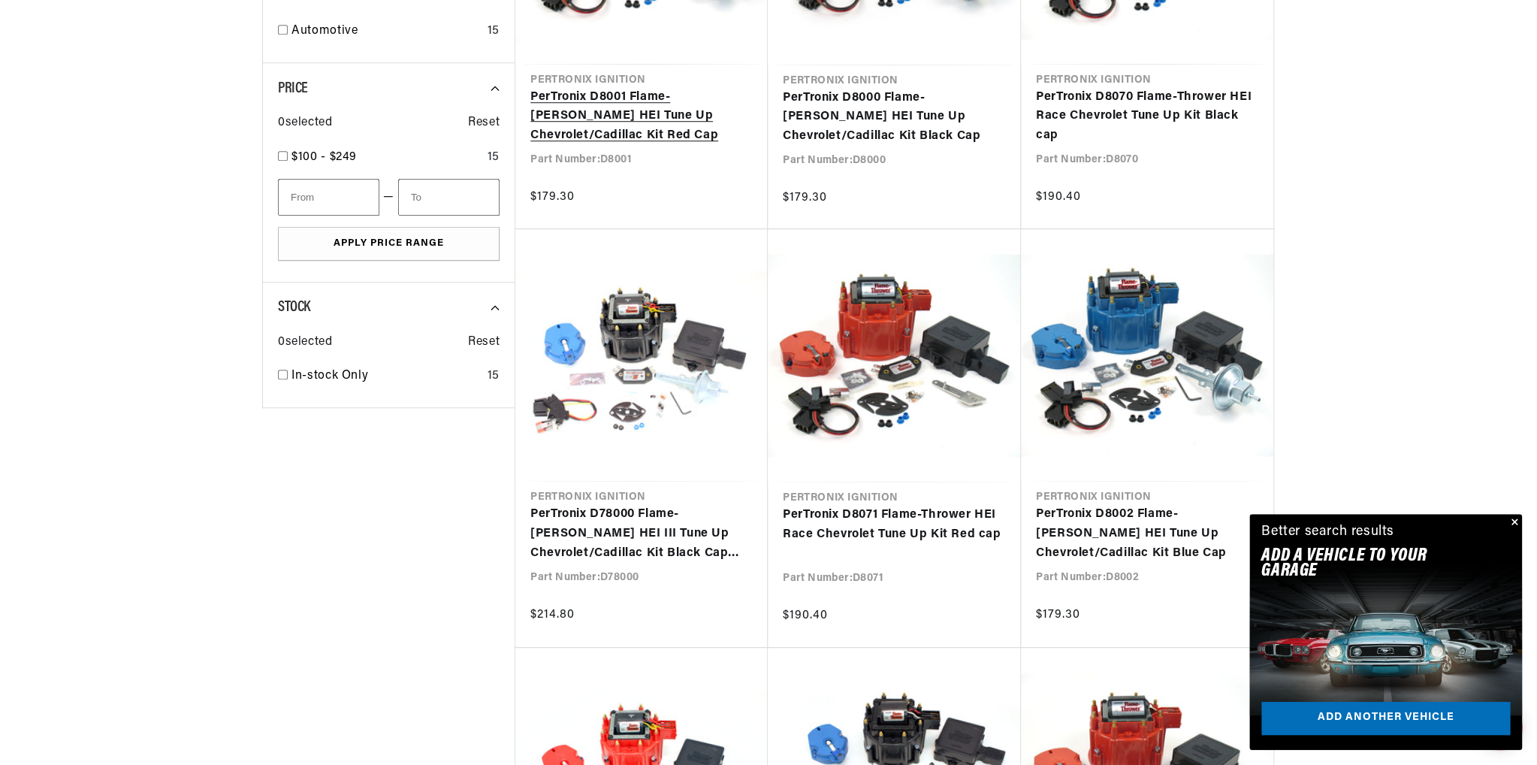
scroll to position [751, 0]
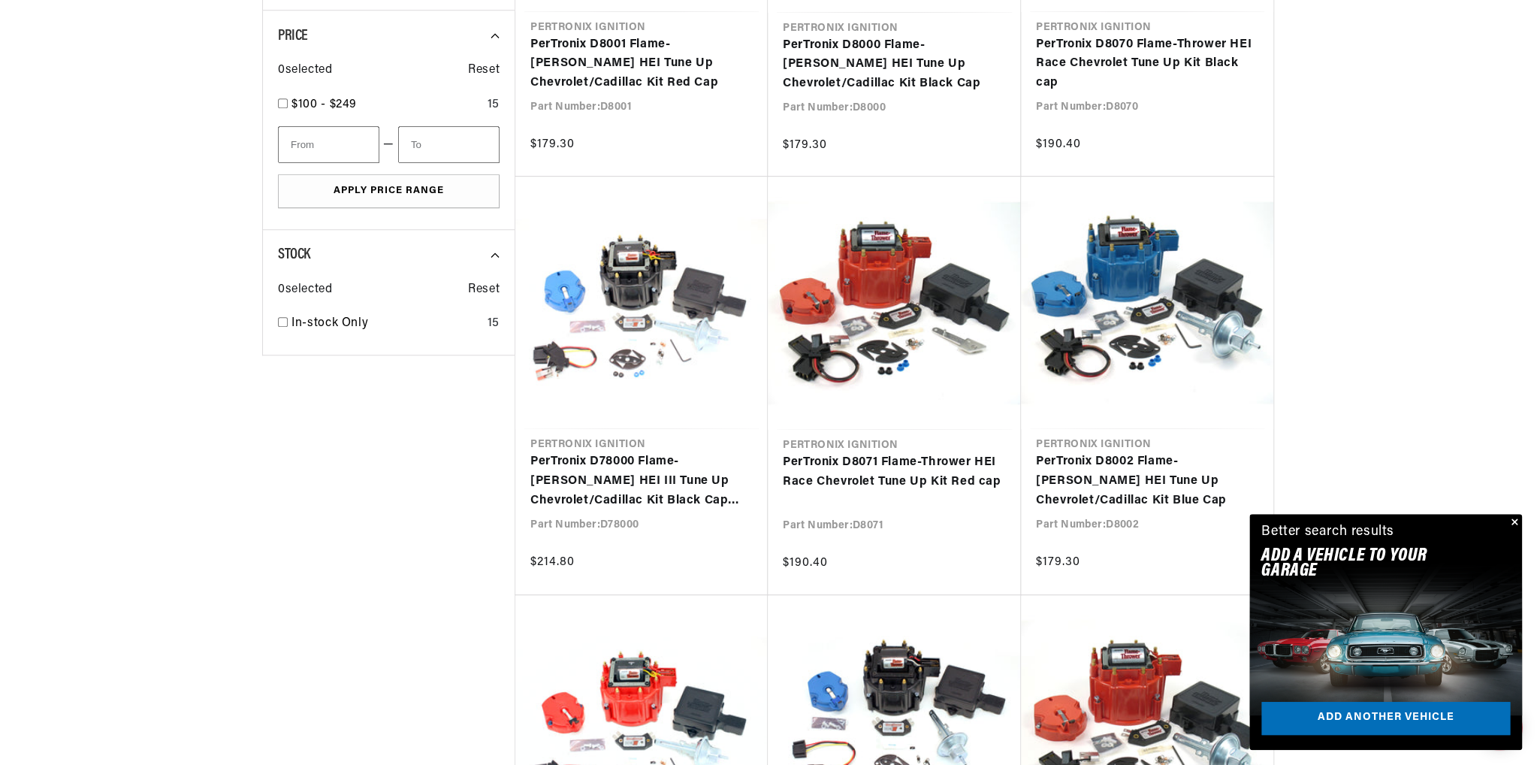
click at [1514, 522] on button "Close" at bounding box center [1513, 523] width 18 height 18
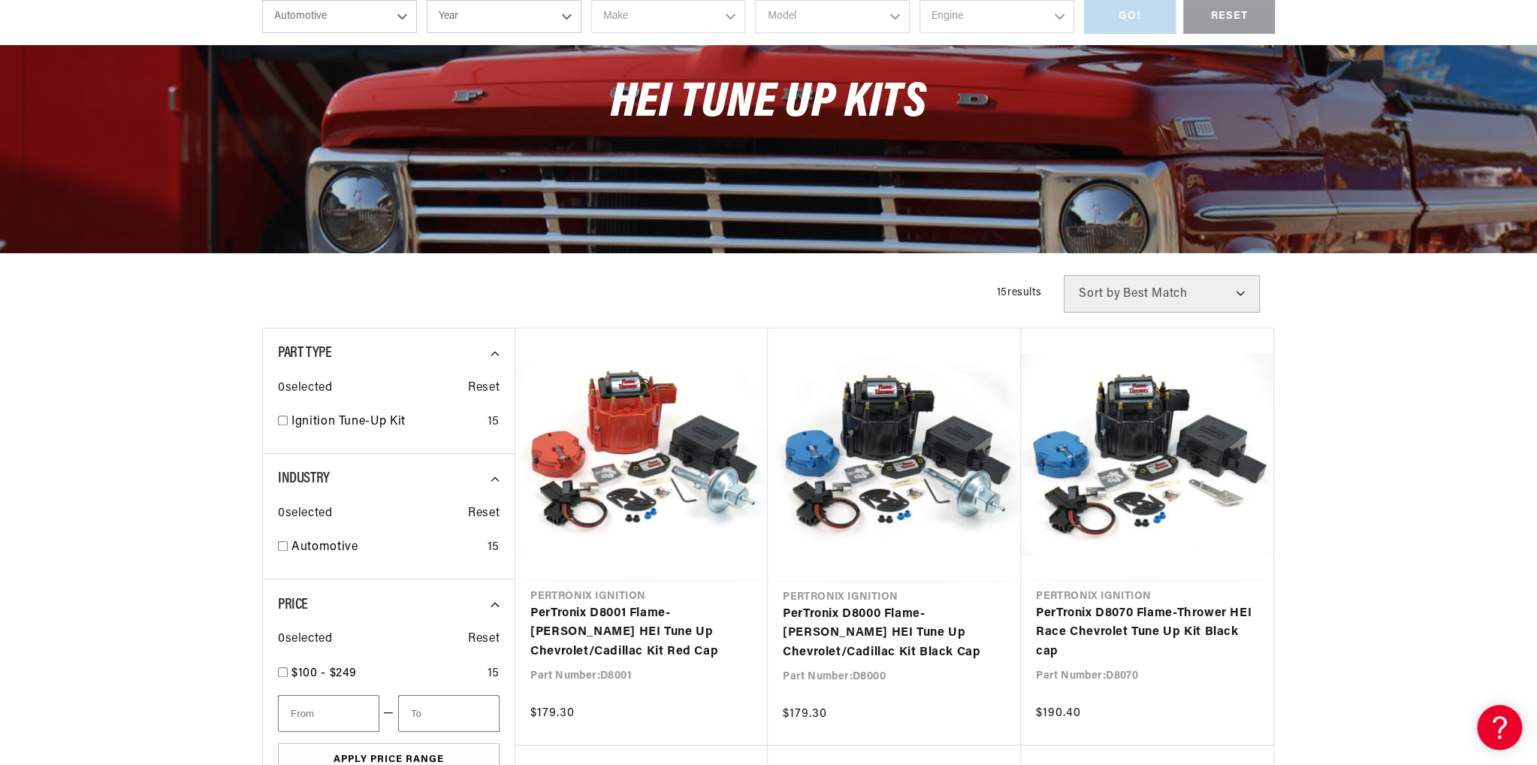
scroll to position [526, 0]
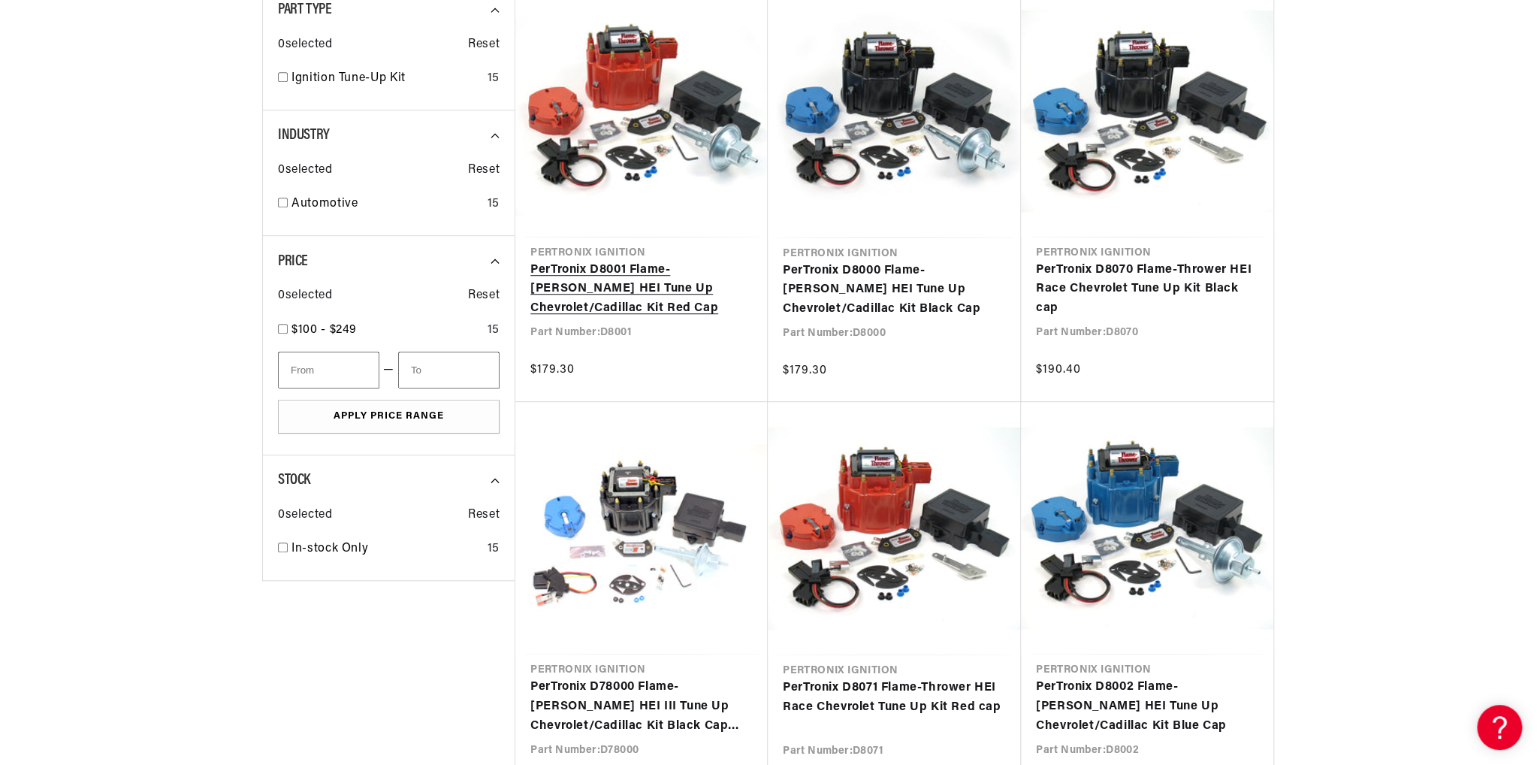
click at [586, 282] on link "PerTronix D8001 Flame-[PERSON_NAME] HEI Tune Up Chevrolet/Cadillac Kit Red Cap" at bounding box center [641, 290] width 222 height 58
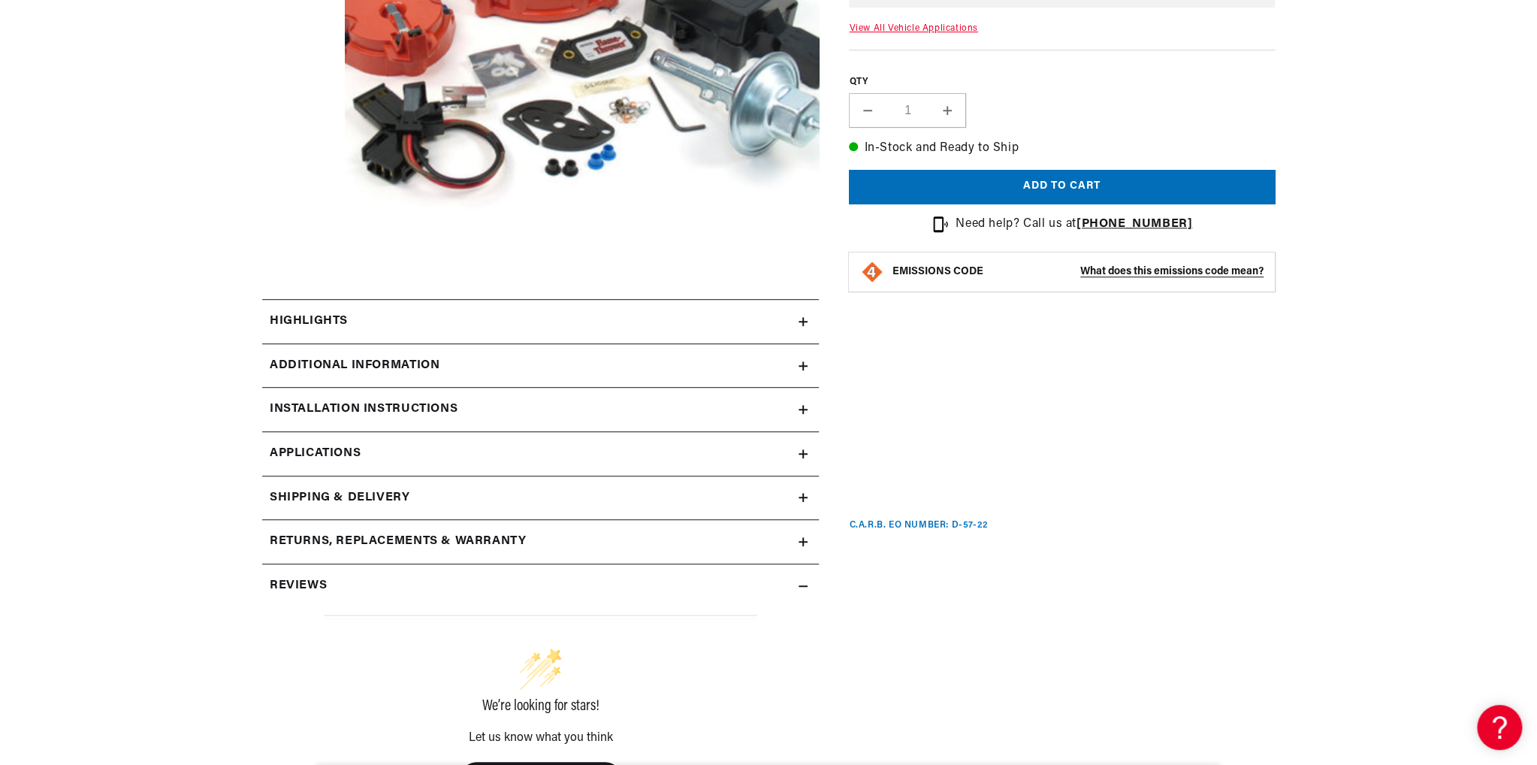
scroll to position [451, 0]
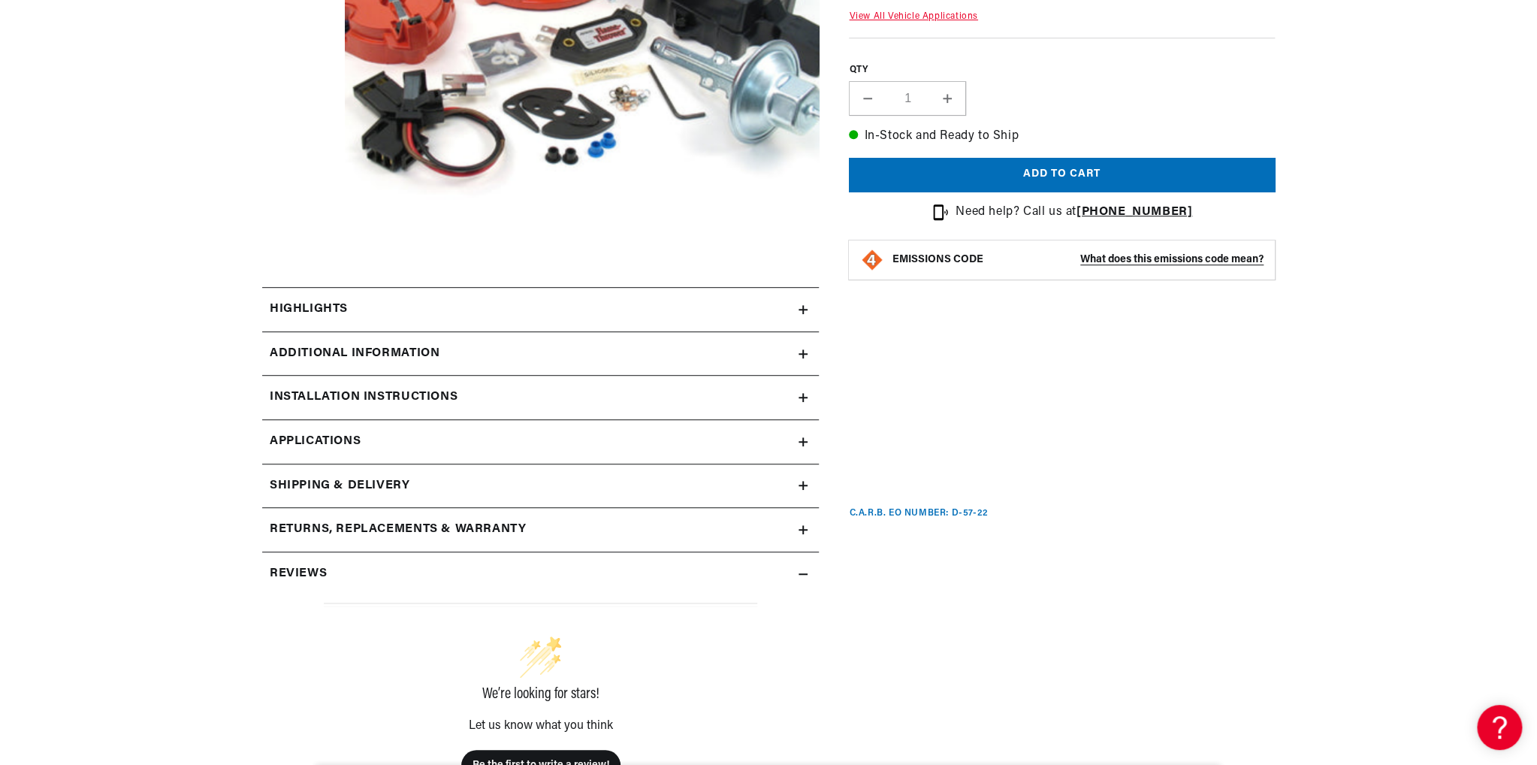
click at [767, 310] on div "Highlights" at bounding box center [530, 310] width 536 height 20
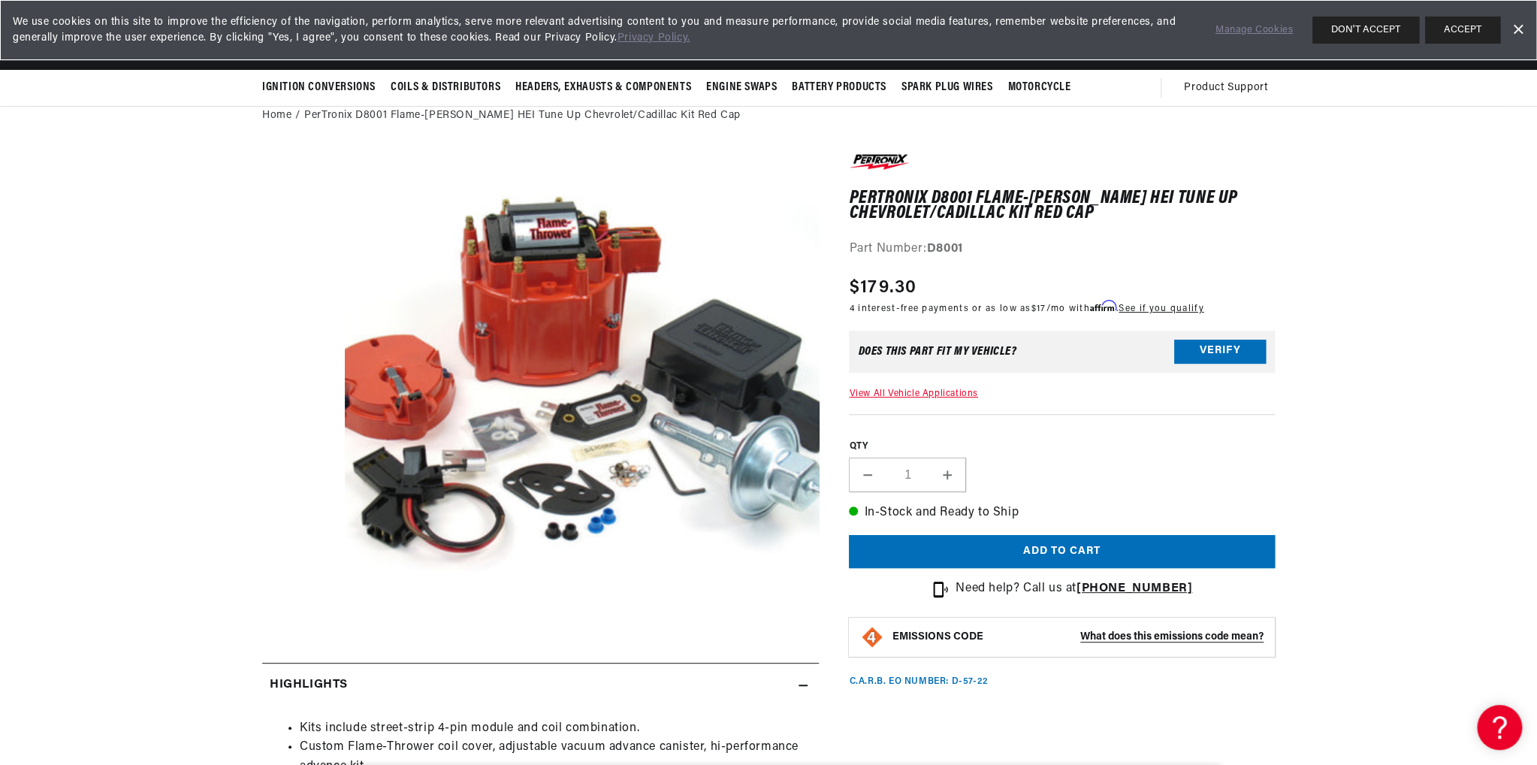
scroll to position [0, 89]
click at [1371, 498] on section "PerTronix D8001 Flame-Thrower GM HEI Tune Up Chevrolet/Cadillac Kit Red Cap Per…" at bounding box center [768, 769] width 1537 height 1267
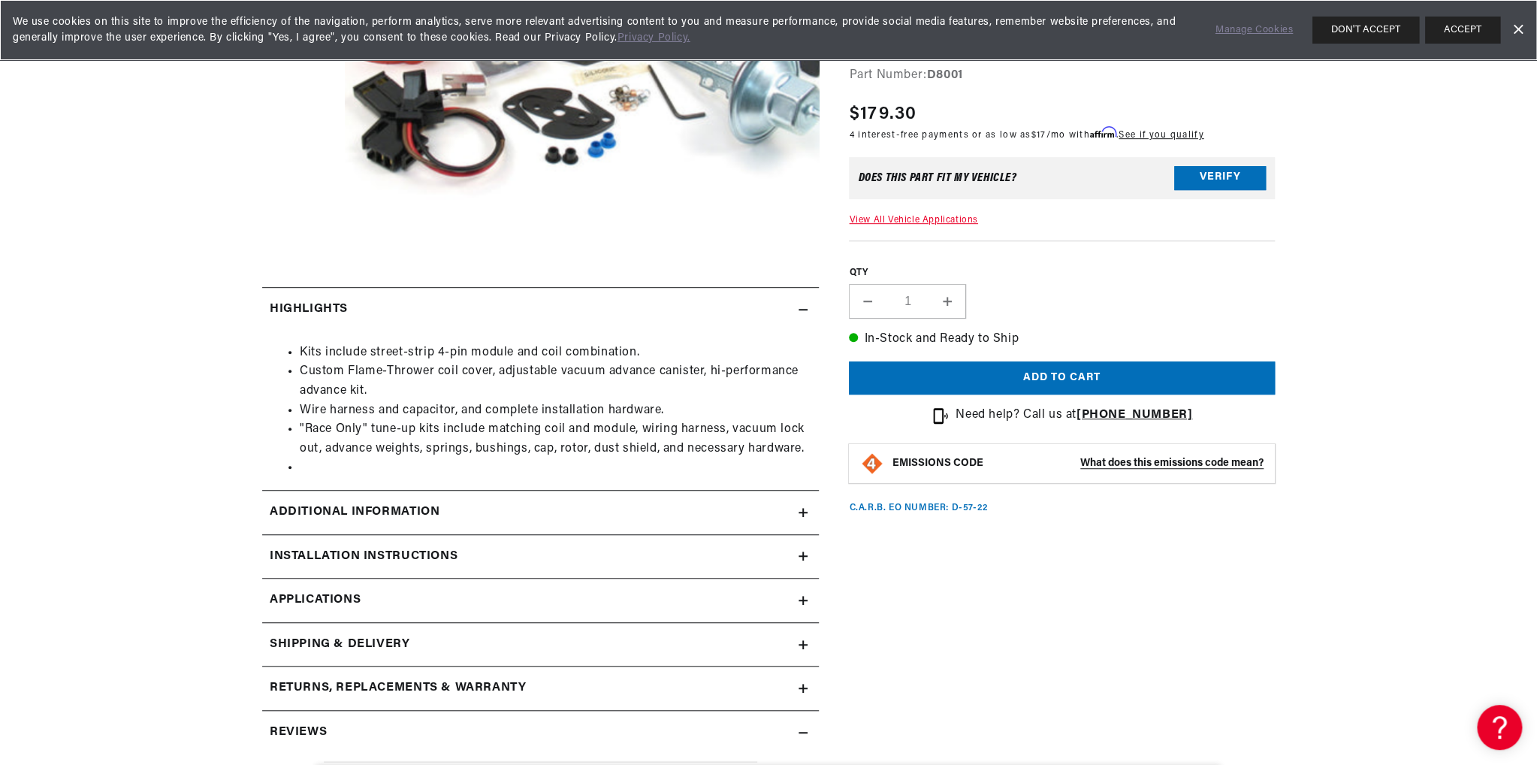
scroll to position [0, 0]
click at [591, 515] on div "Additional Information" at bounding box center [530, 512] width 536 height 20
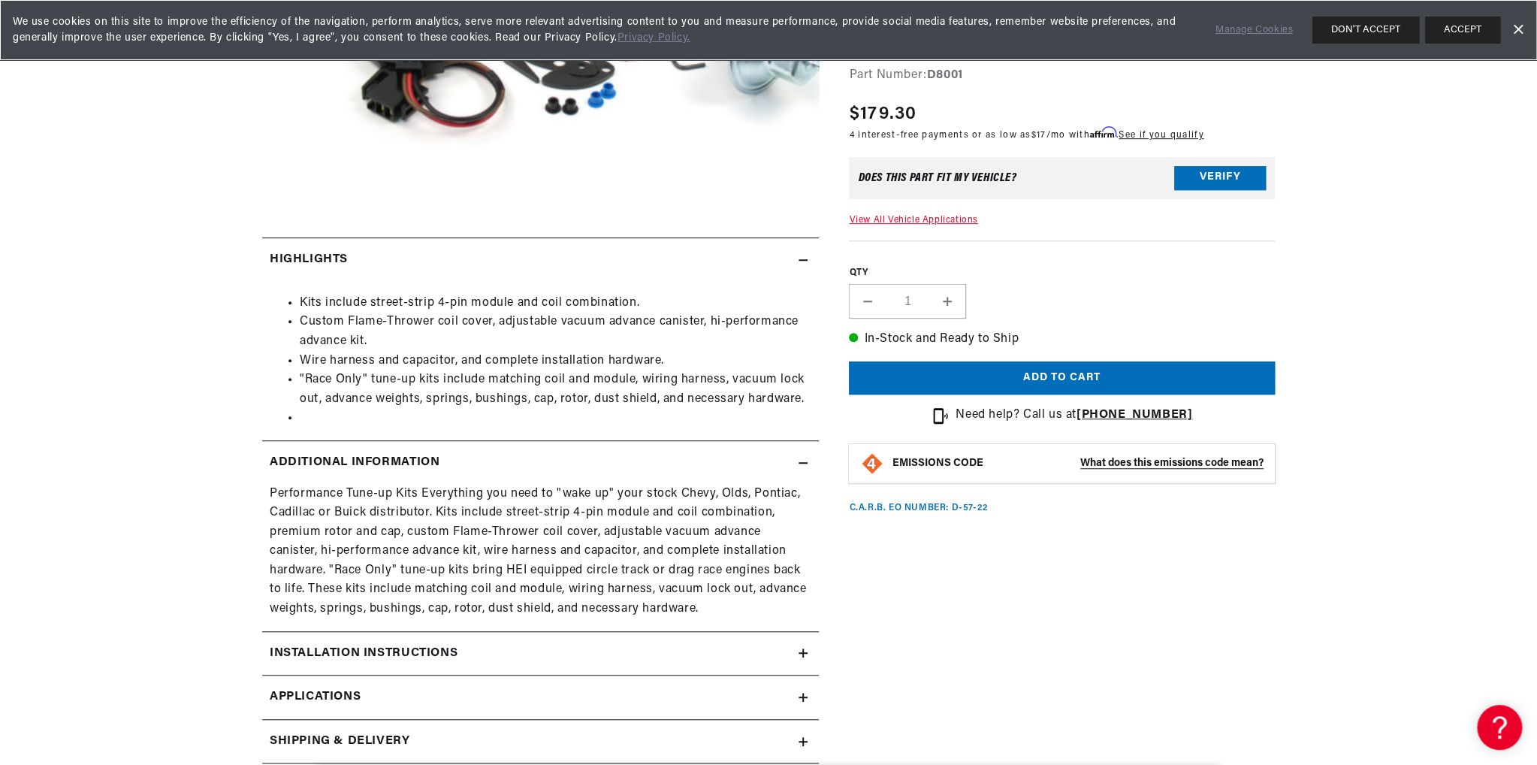
scroll to position [676, 0]
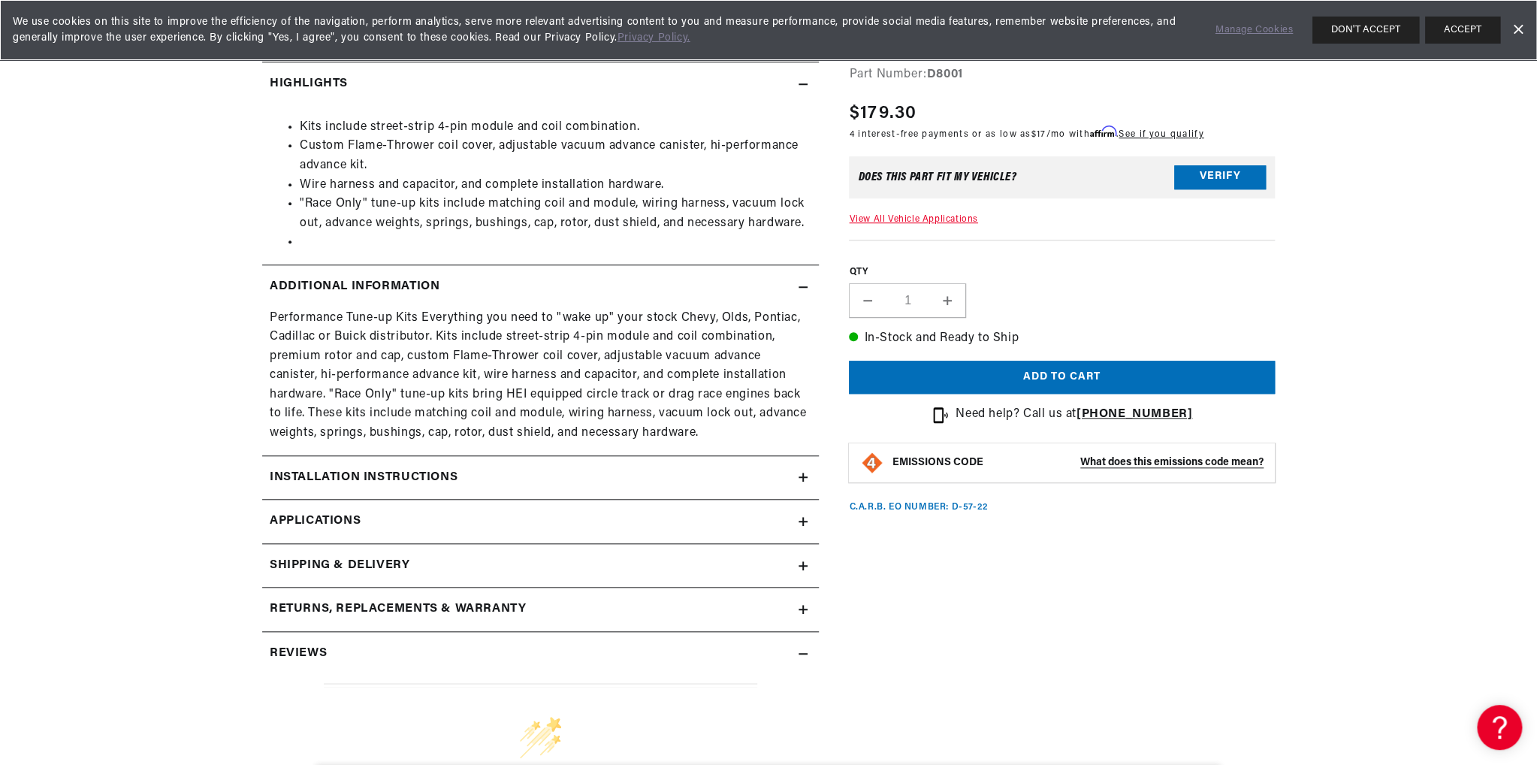
click at [535, 521] on link "Applications" at bounding box center [540, 521] width 557 height 44
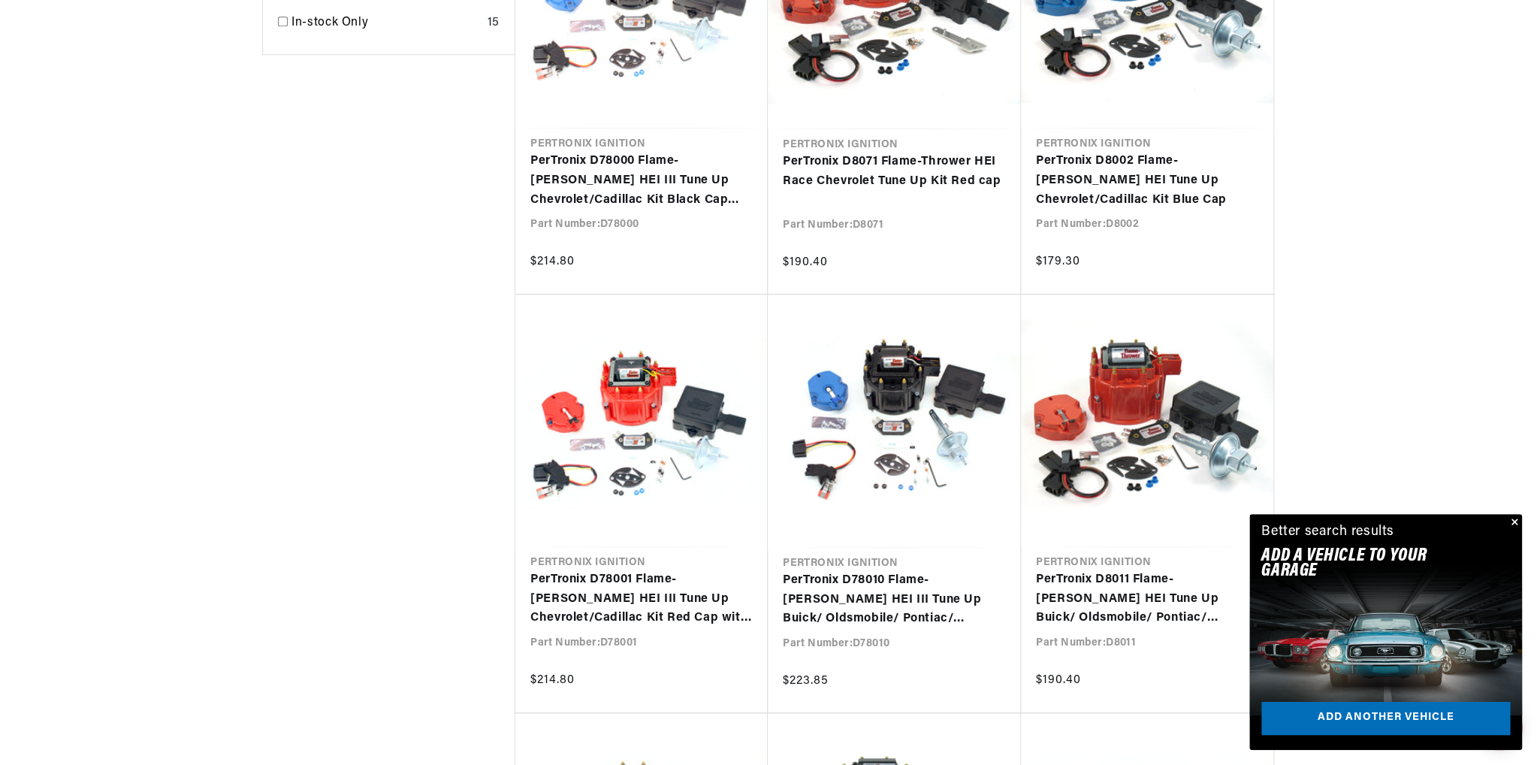
click at [1514, 520] on button "Close" at bounding box center [1513, 523] width 18 height 18
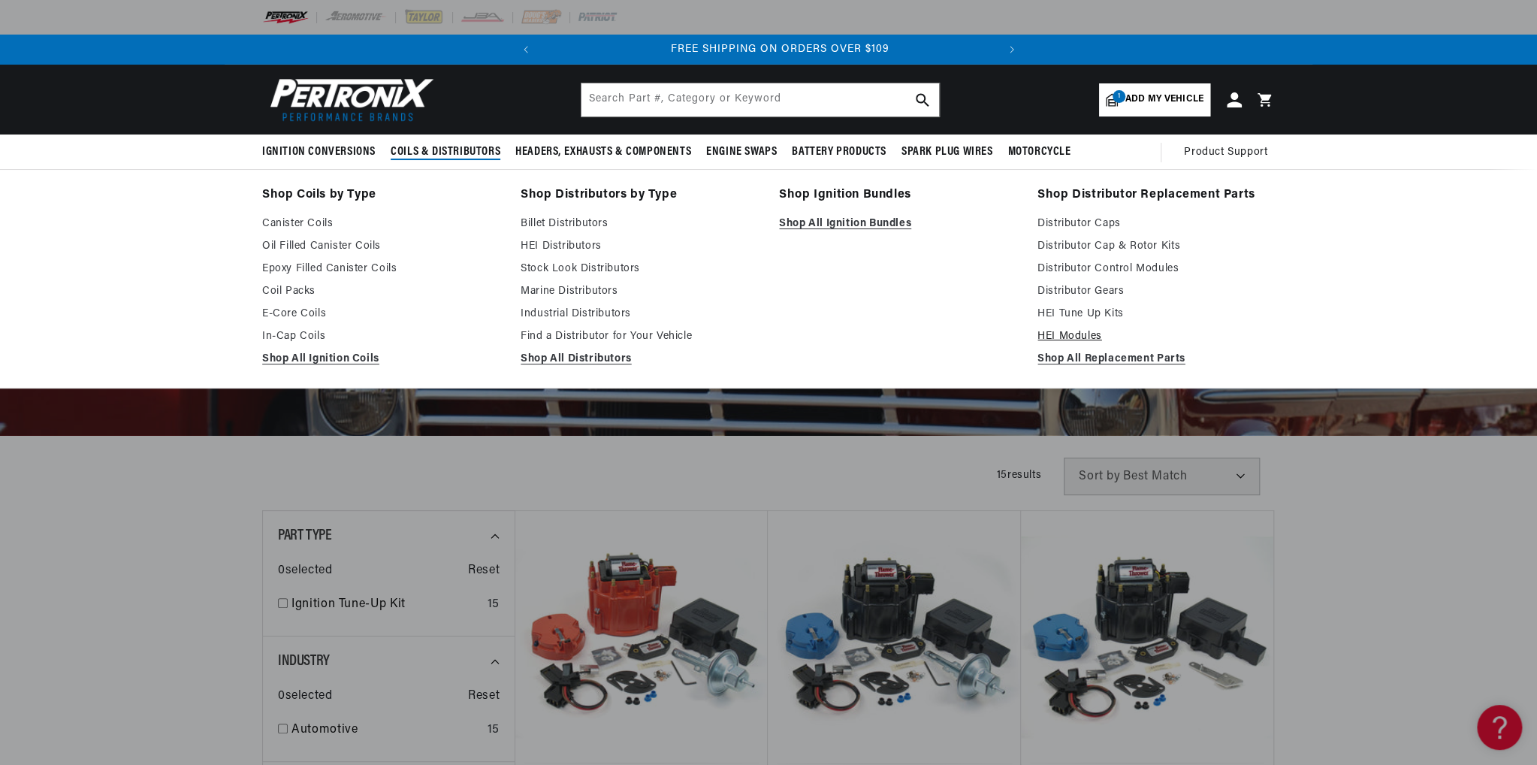
scroll to position [0, 455]
click at [1079, 334] on link "HEI Modules" at bounding box center [1155, 336] width 237 height 18
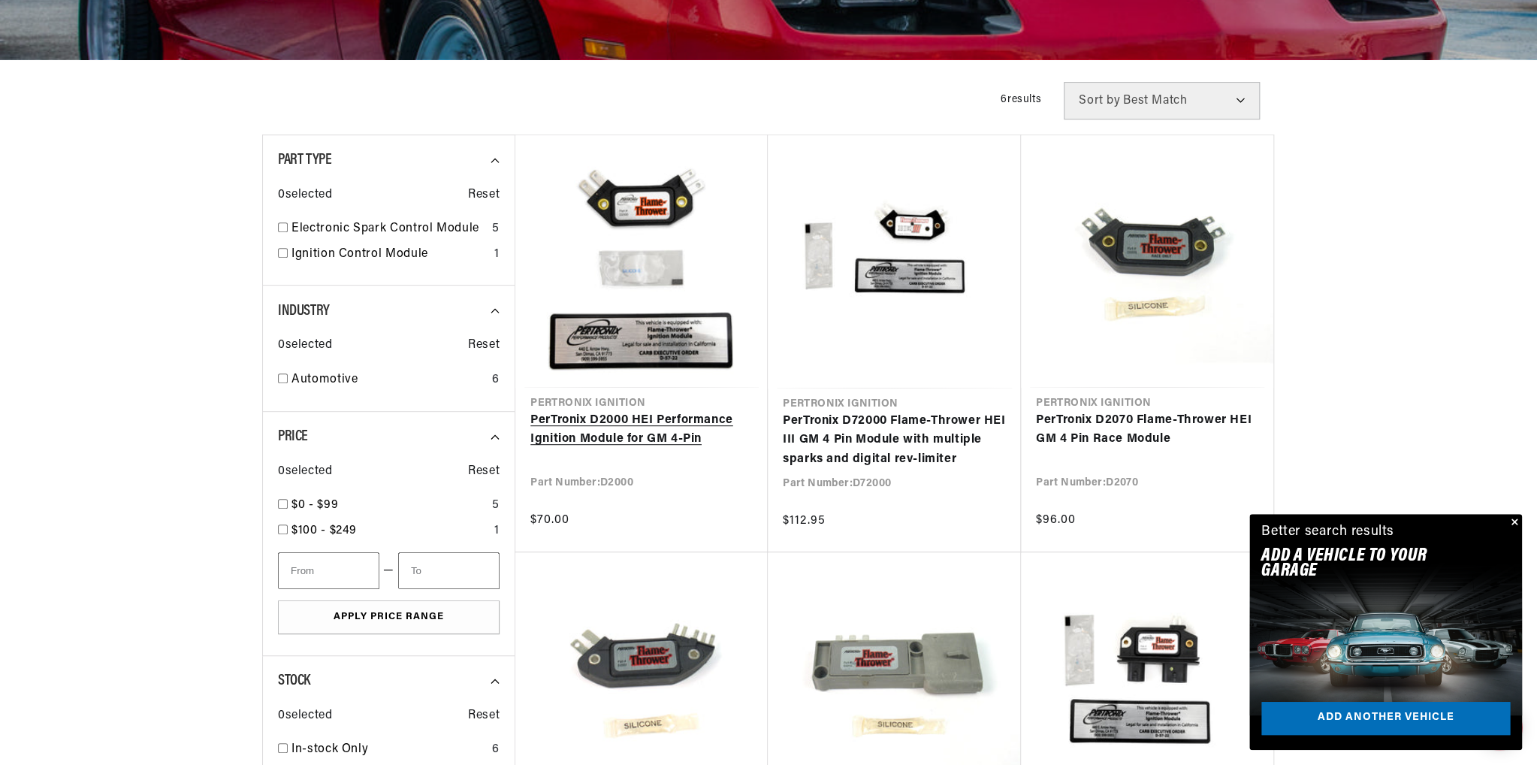
click at [613, 433] on link "PerTronix D2000 HEI Performance Ignition Module for GM 4-Pin" at bounding box center [641, 430] width 222 height 38
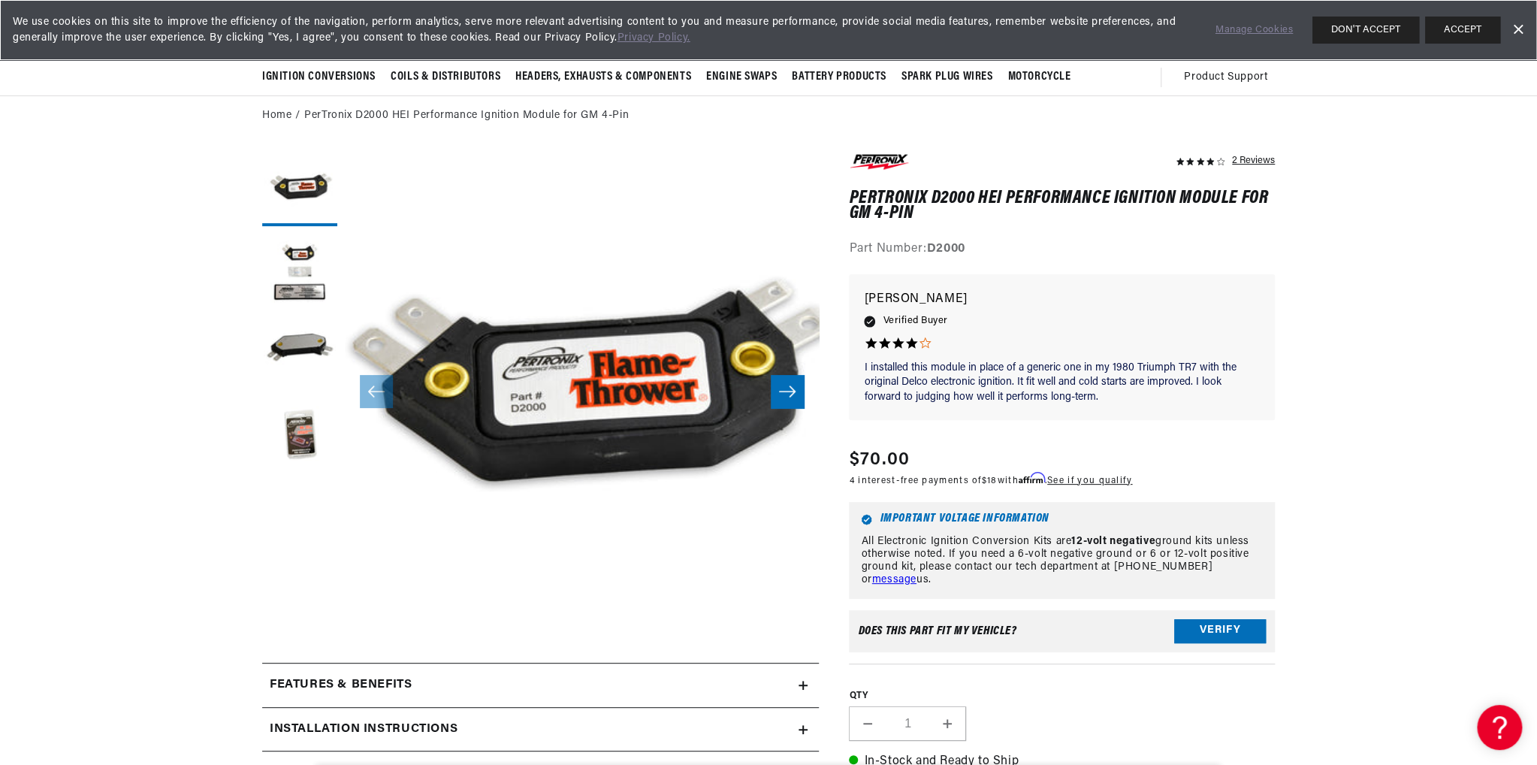
scroll to position [0, 455]
click at [315, 284] on button "Load image 2 in gallery view" at bounding box center [299, 271] width 75 height 75
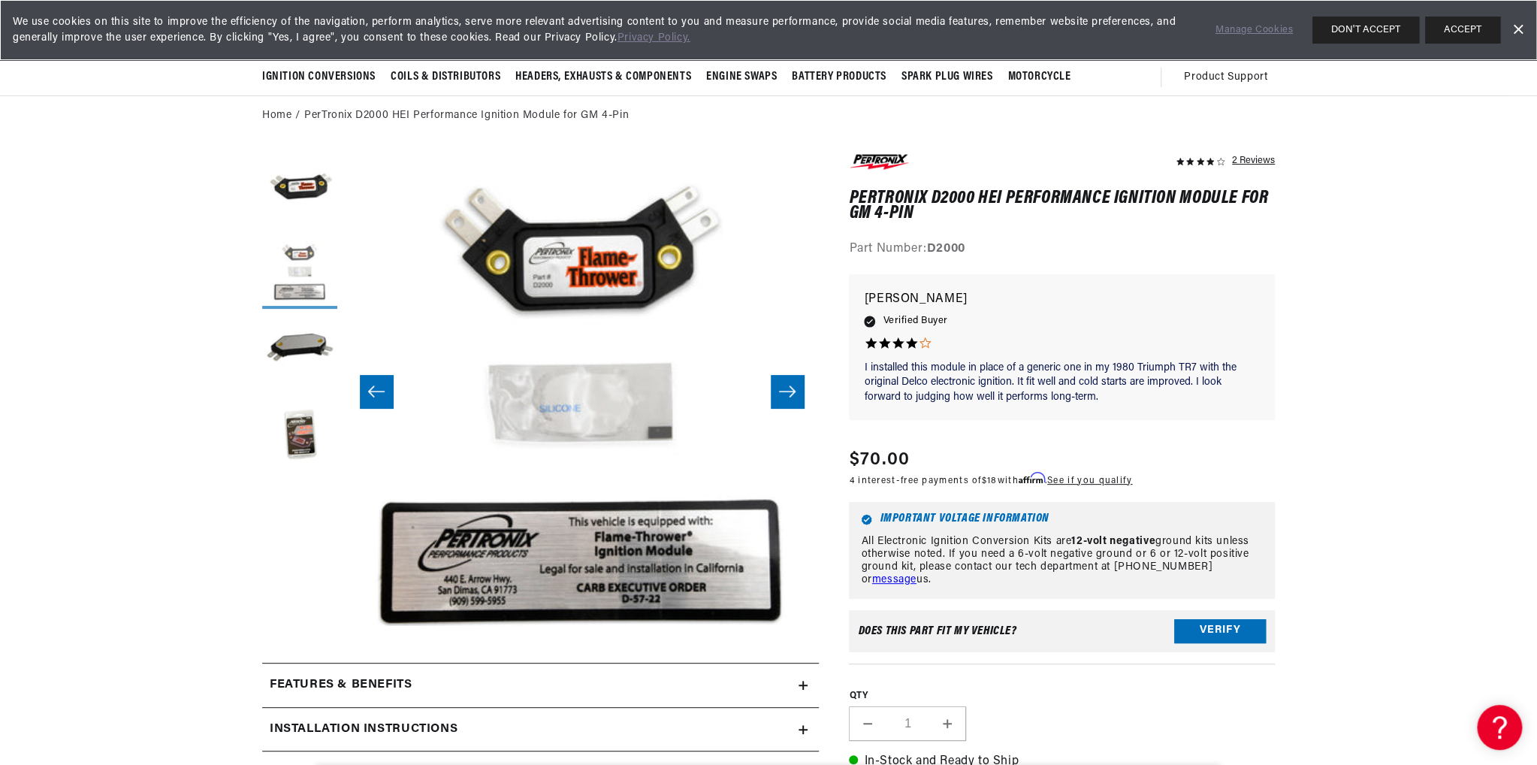
scroll to position [0, 0]
click at [308, 254] on button "Load image 2 in gallery view" at bounding box center [299, 271] width 75 height 75
click at [300, 195] on button "Load image 1 in gallery view" at bounding box center [299, 188] width 75 height 75
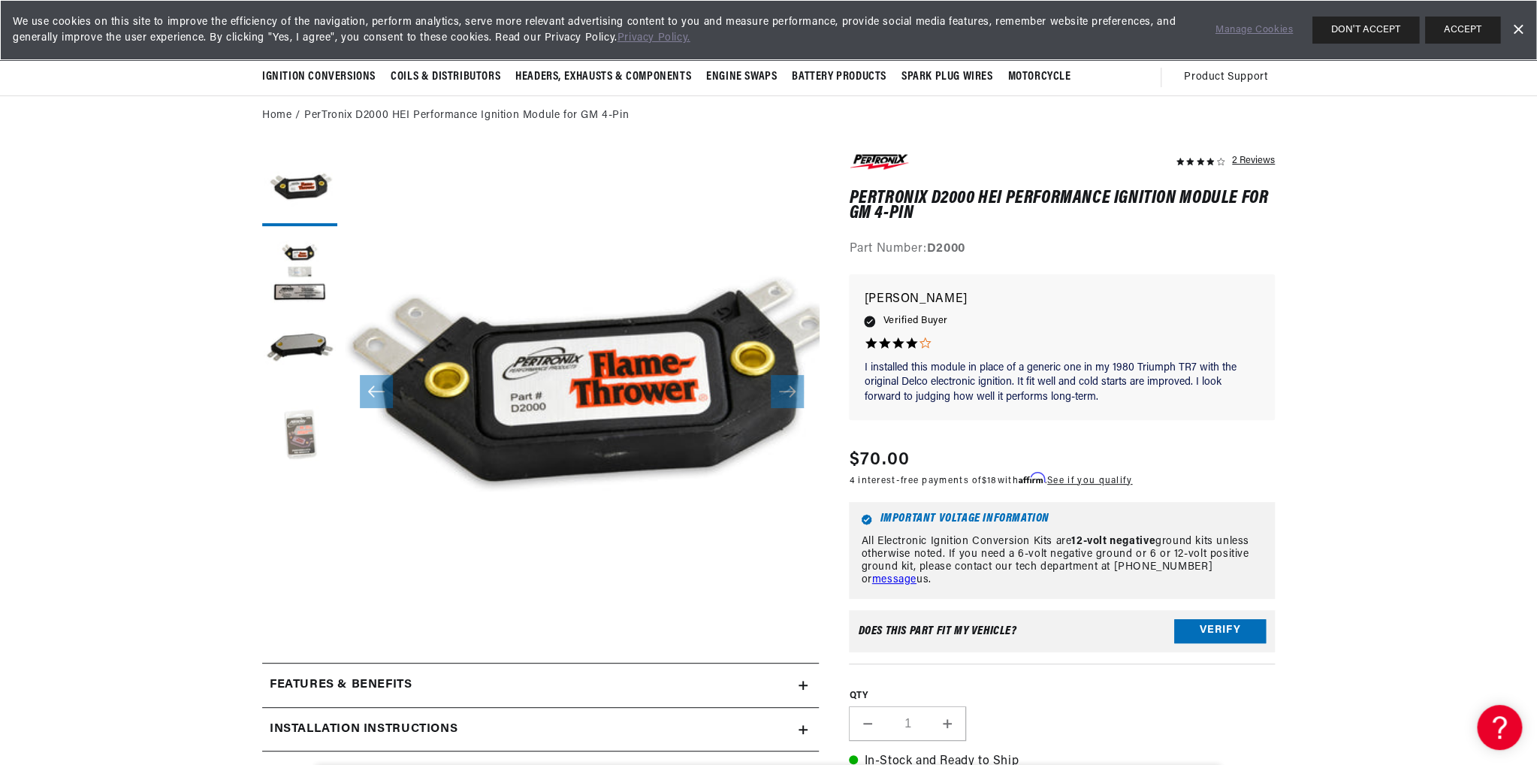
click at [291, 441] on button "Load image 4 in gallery view" at bounding box center [299, 436] width 75 height 75
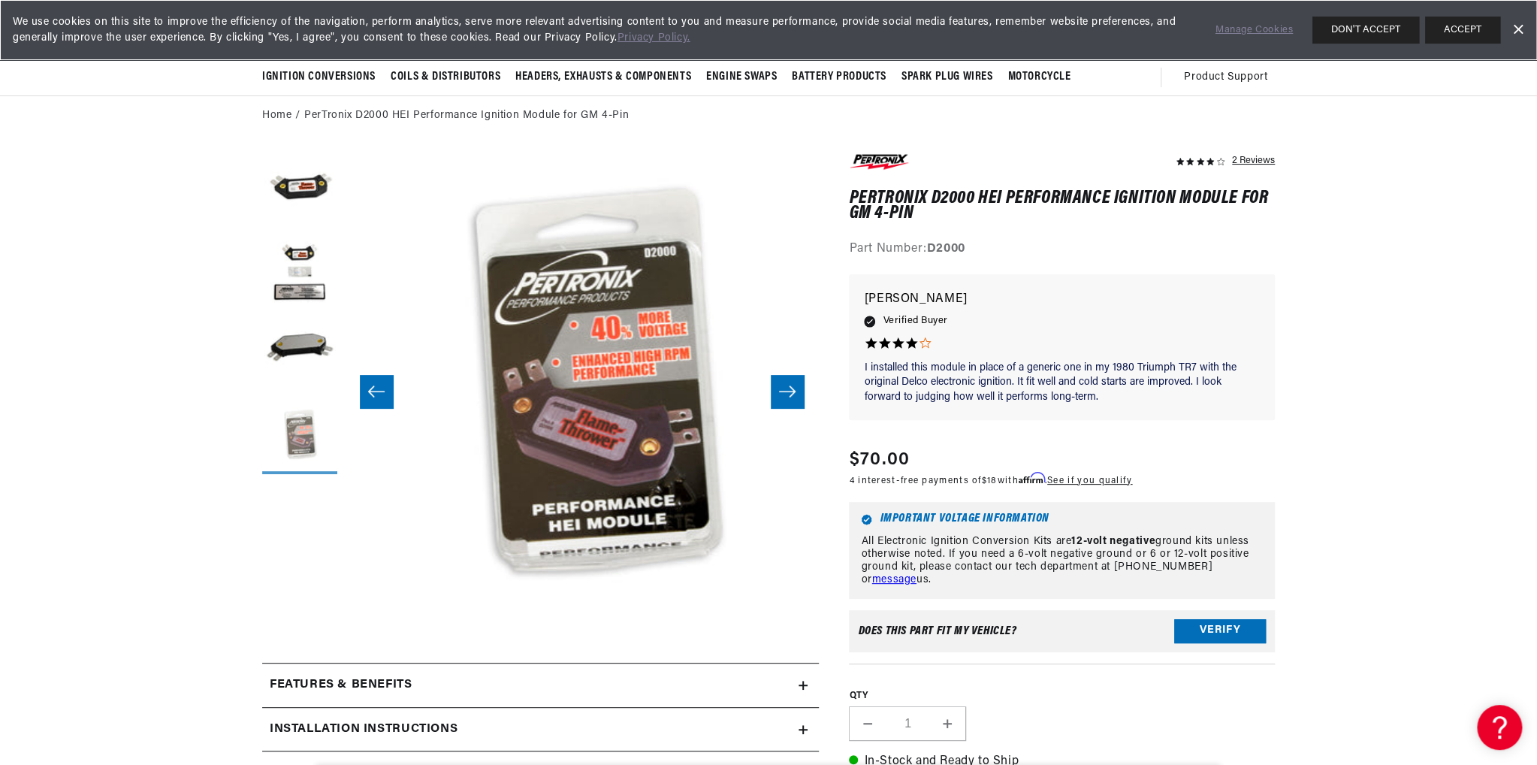
scroll to position [0, 1423]
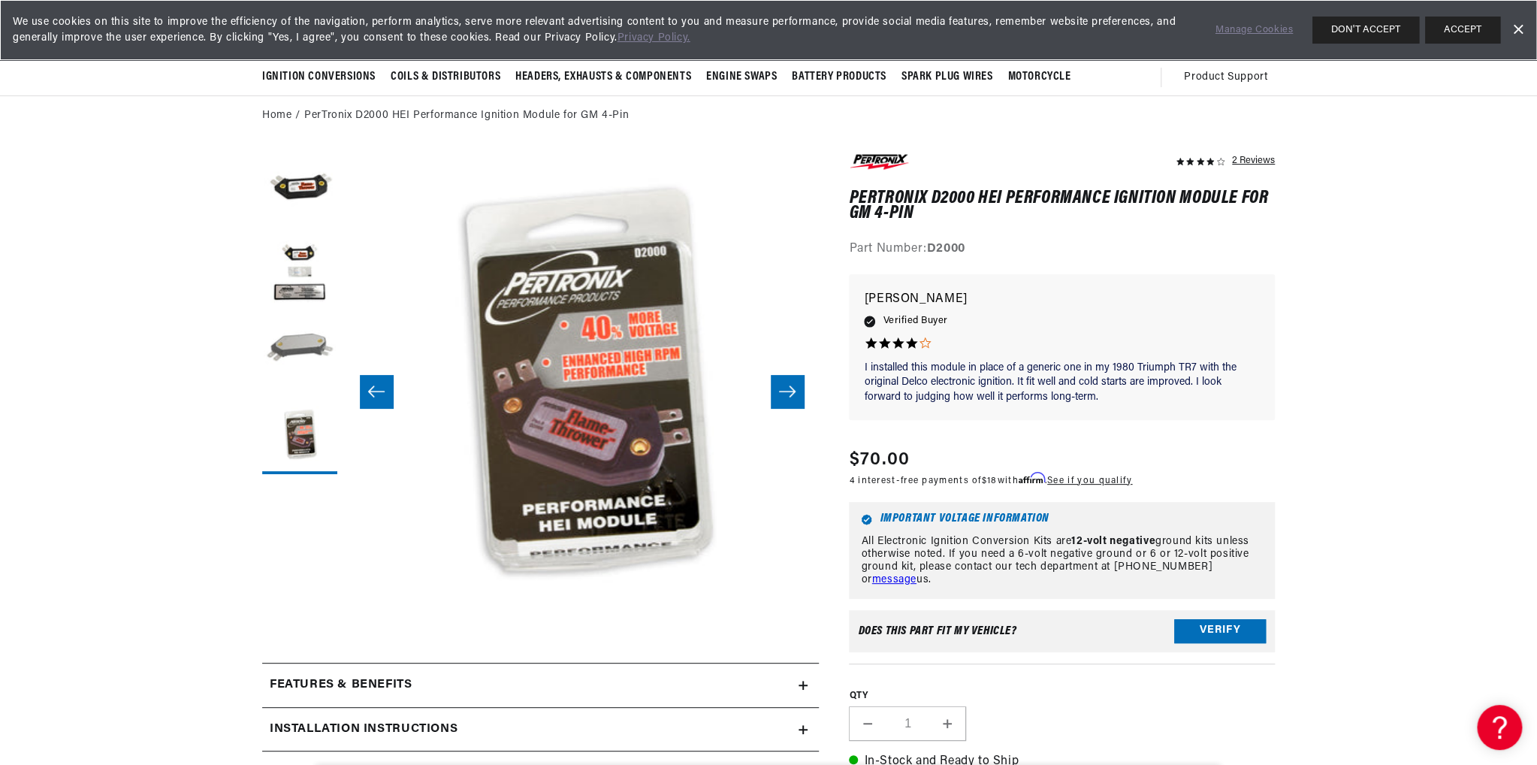
click at [294, 352] on button "Load image 3 in gallery view" at bounding box center [299, 353] width 75 height 75
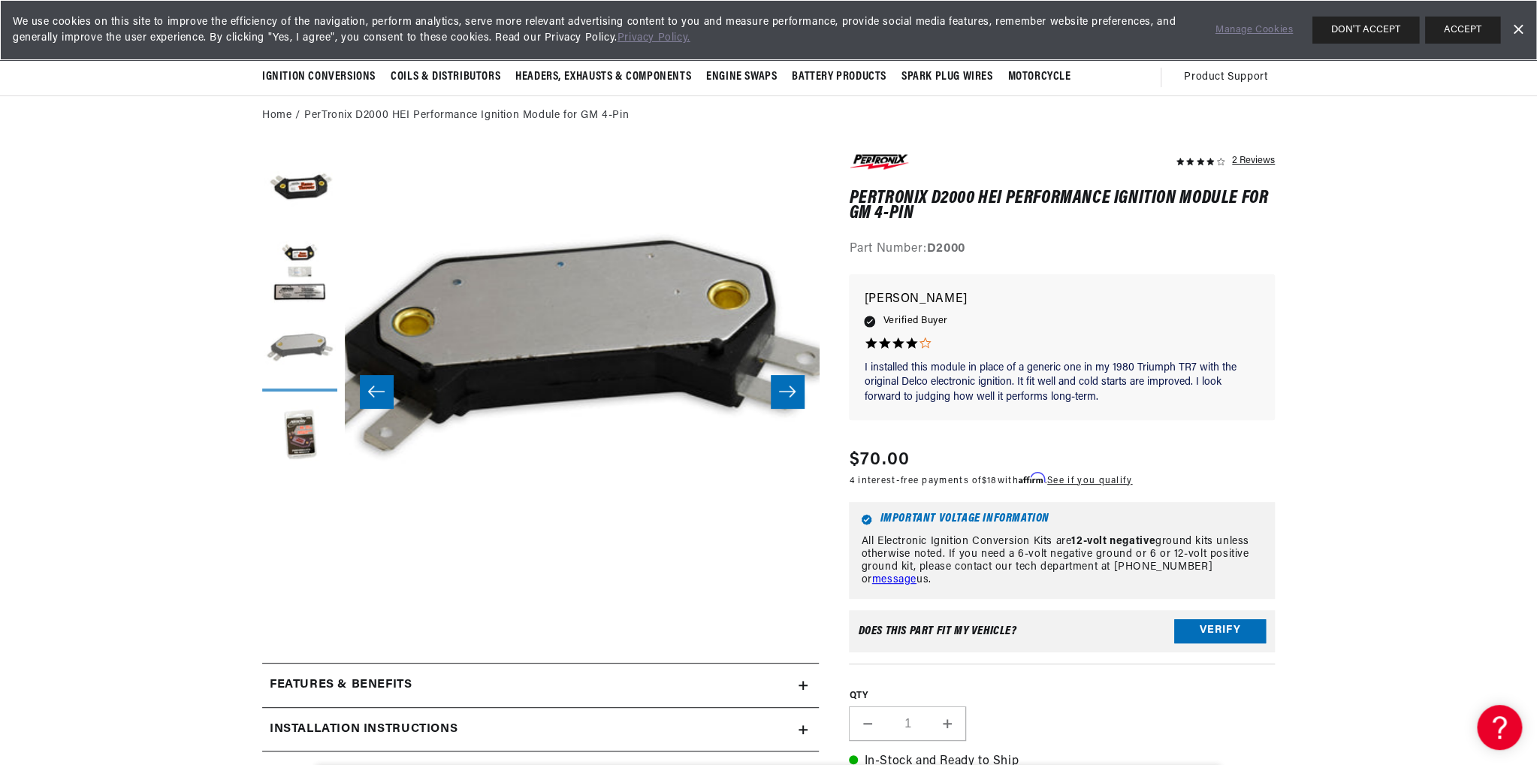
scroll to position [0, 949]
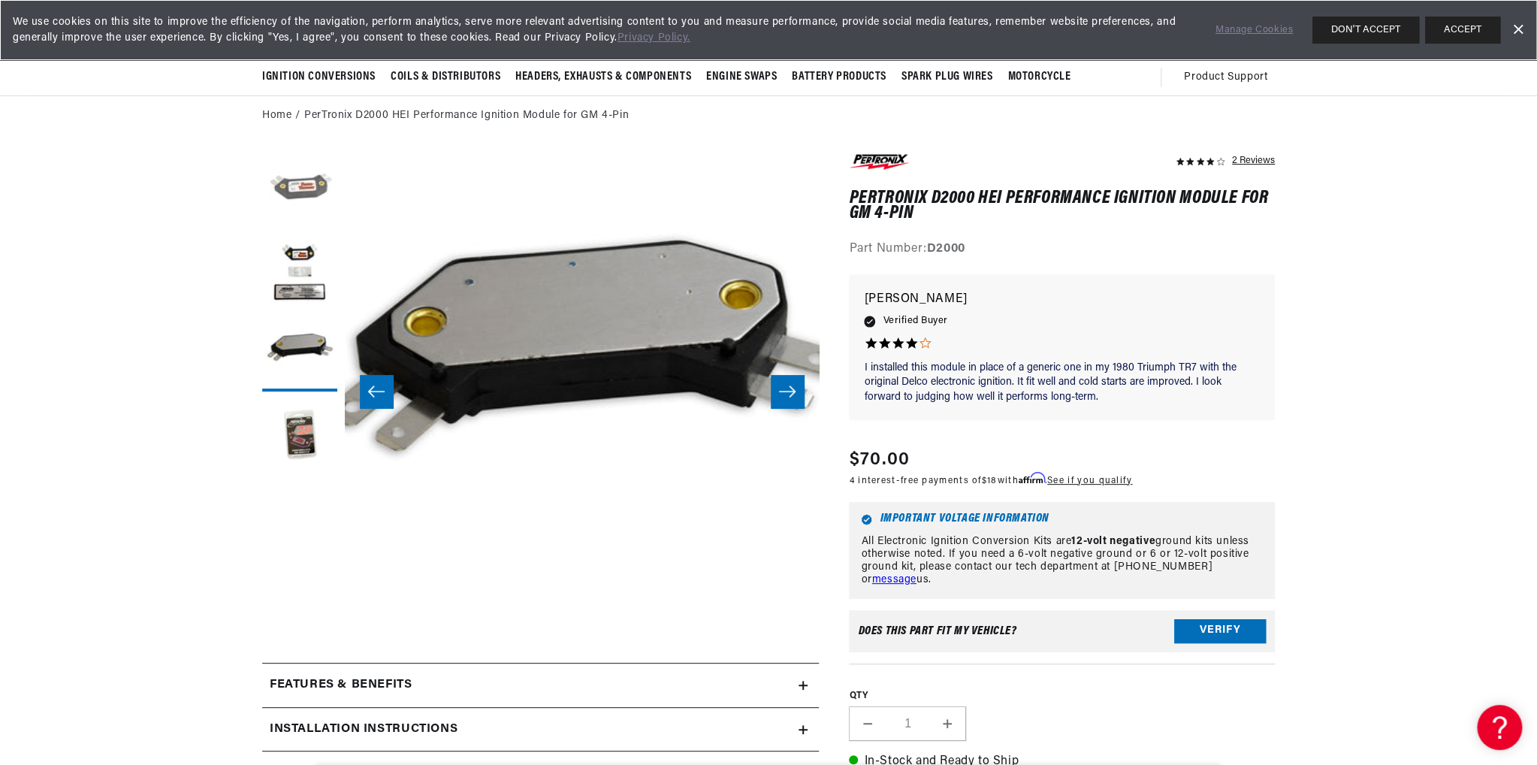
click at [297, 198] on button "Load image 1 in gallery view" at bounding box center [299, 188] width 75 height 75
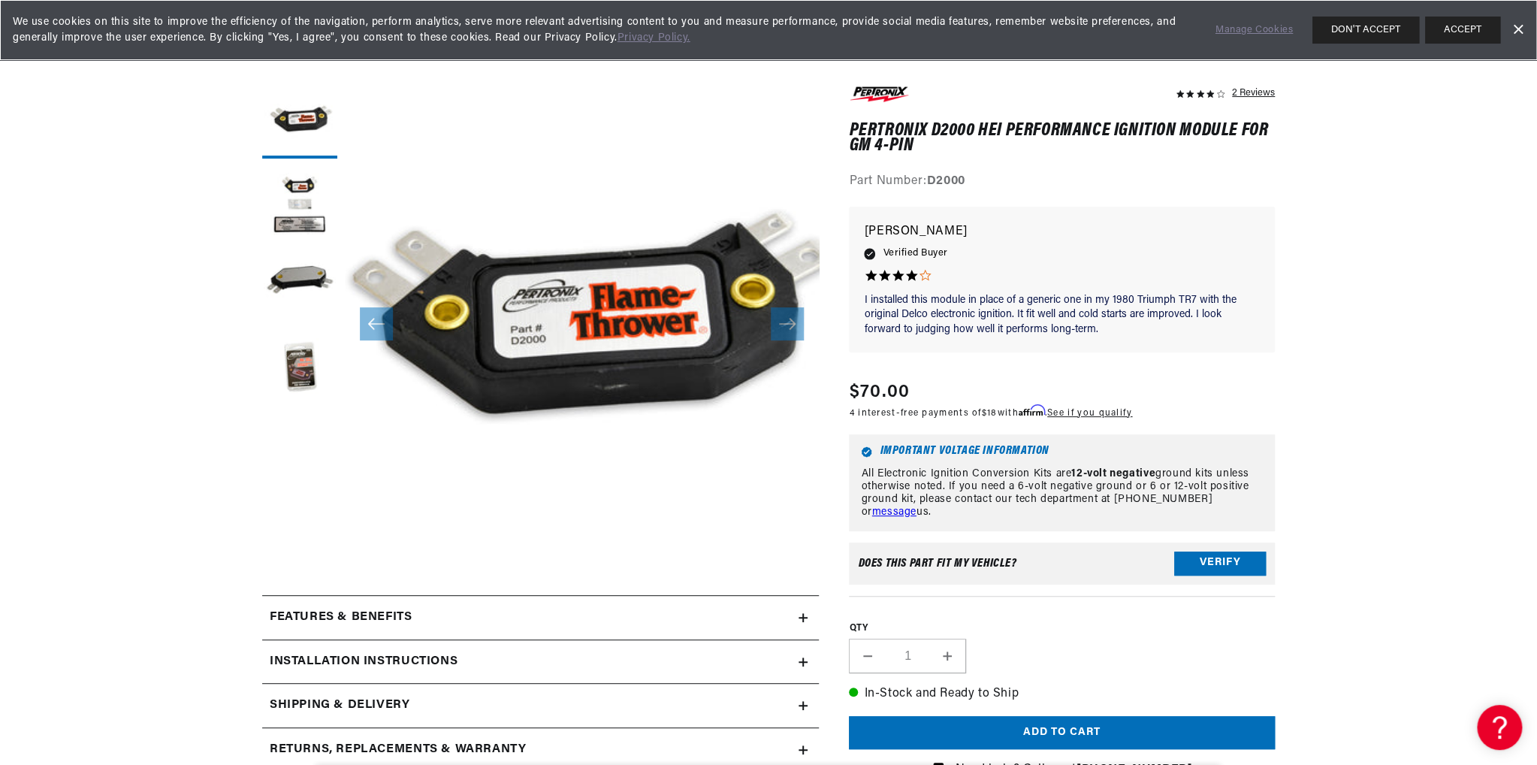
scroll to position [451, 0]
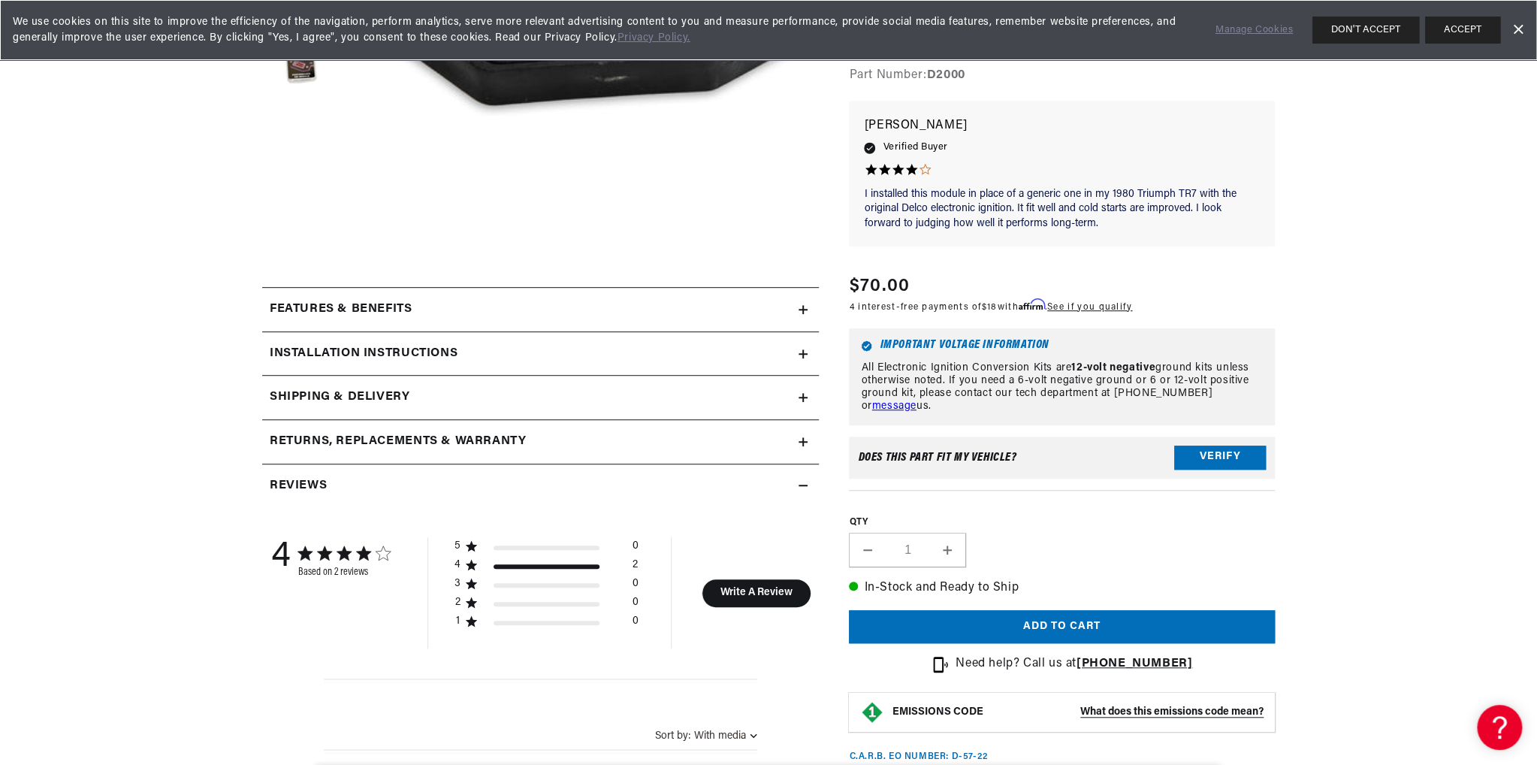
click at [467, 311] on div "Features & Benefits" at bounding box center [530, 310] width 536 height 20
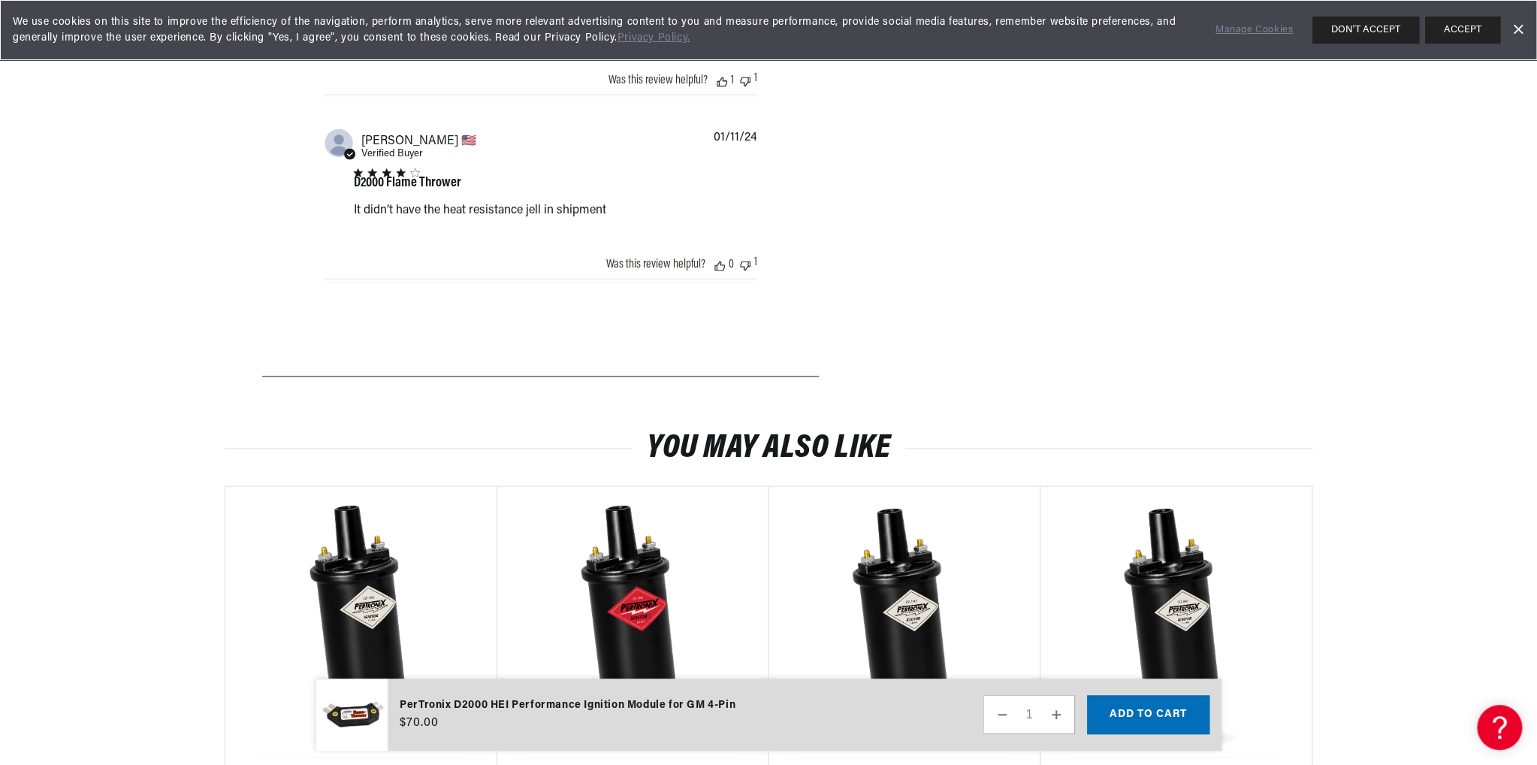
scroll to position [0, 0]
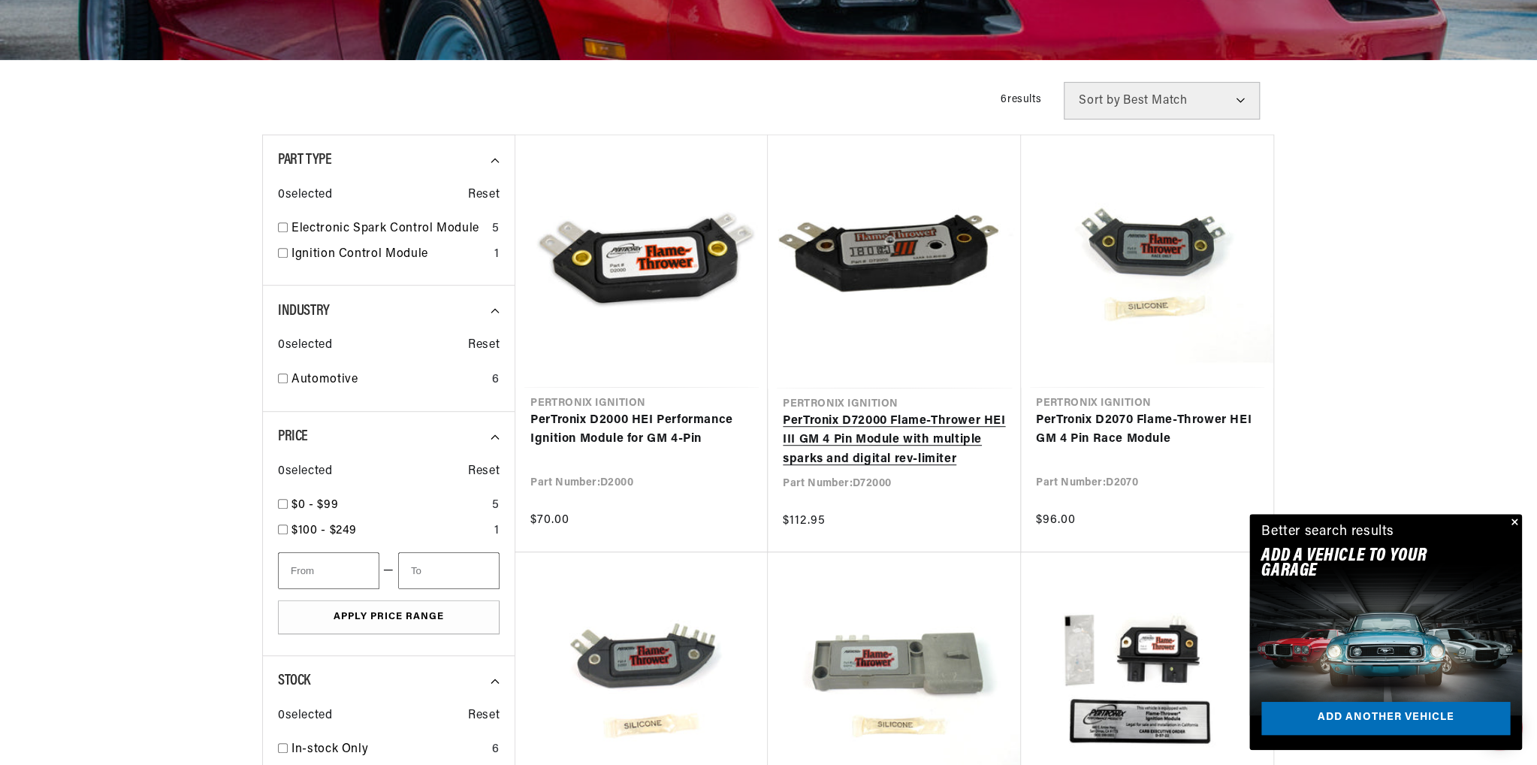
click at [852, 447] on link "PerTronix D72000 Flame-Thrower HEI III GM 4 Pin Module with multiple sparks and…" at bounding box center [894, 441] width 223 height 58
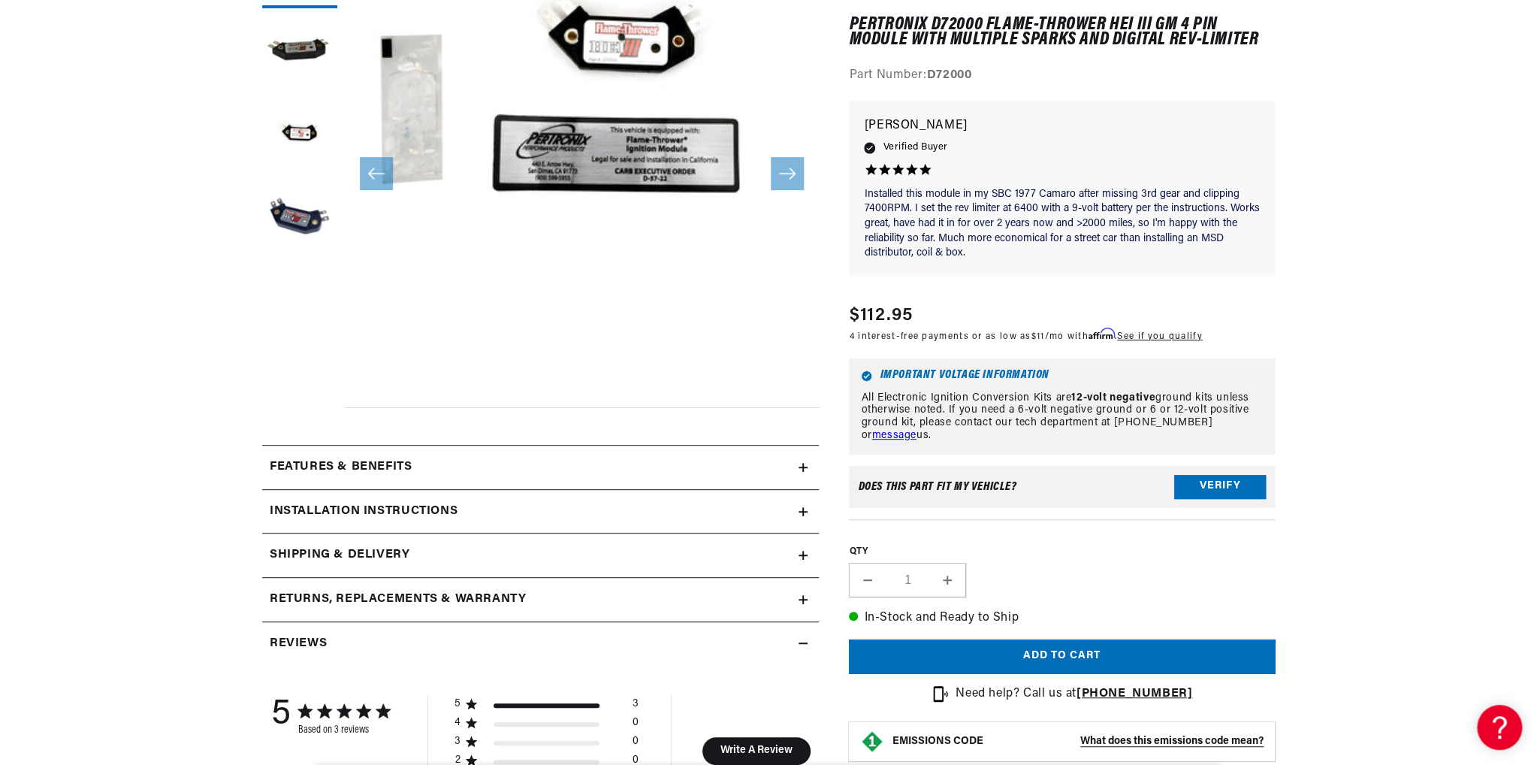
scroll to position [526, 0]
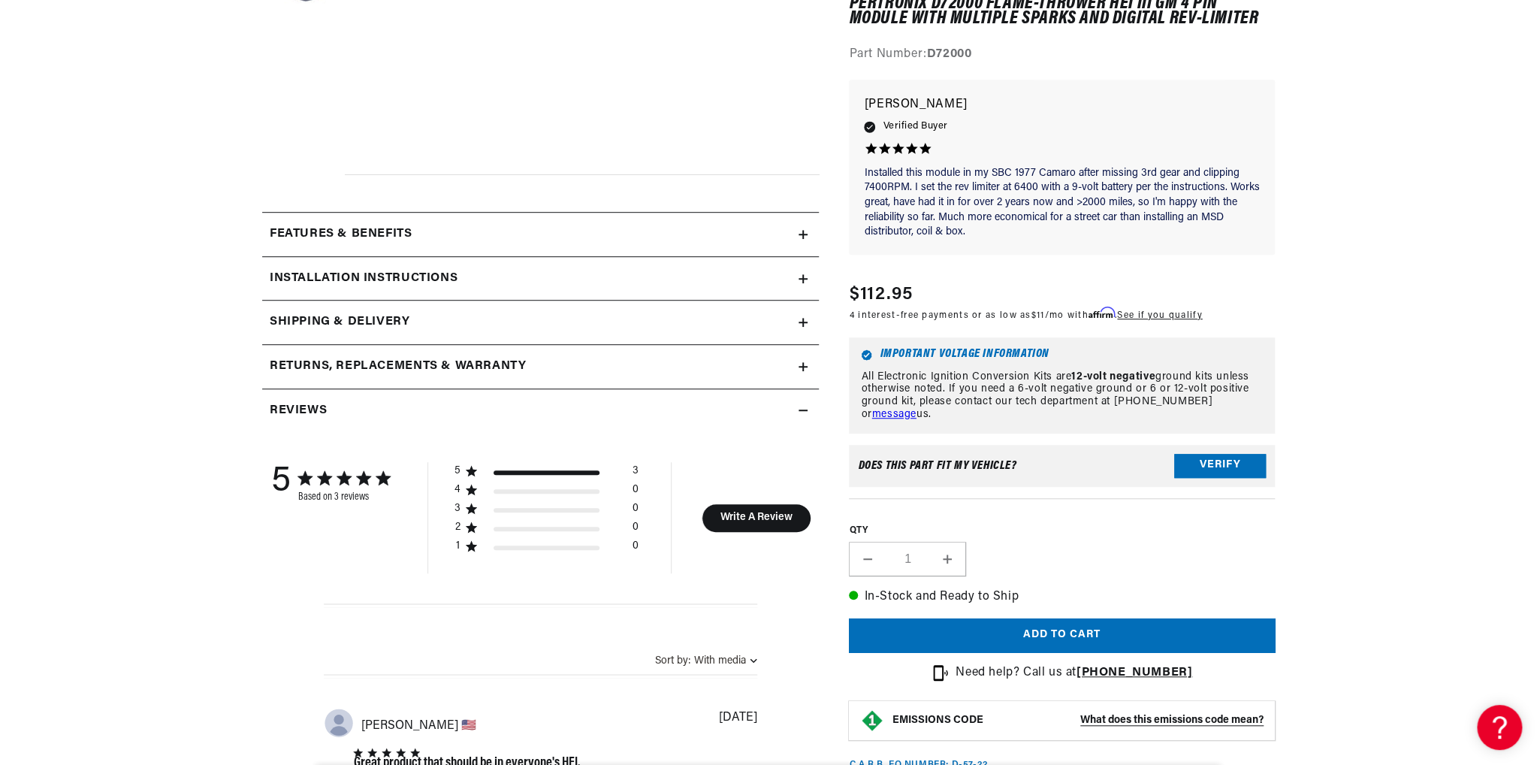
click at [702, 235] on div "Features & Benefits" at bounding box center [530, 235] width 536 height 20
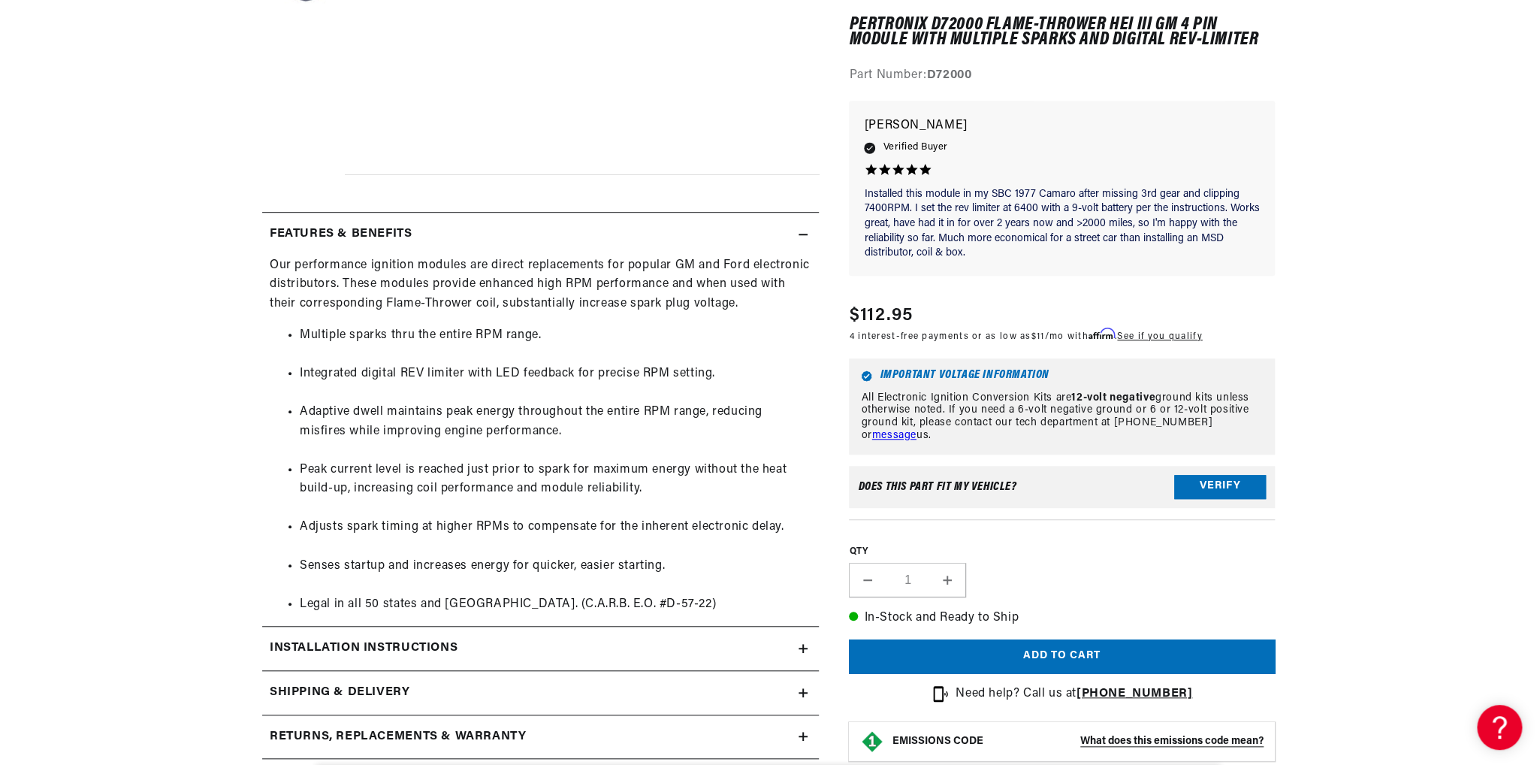
scroll to position [0, 0]
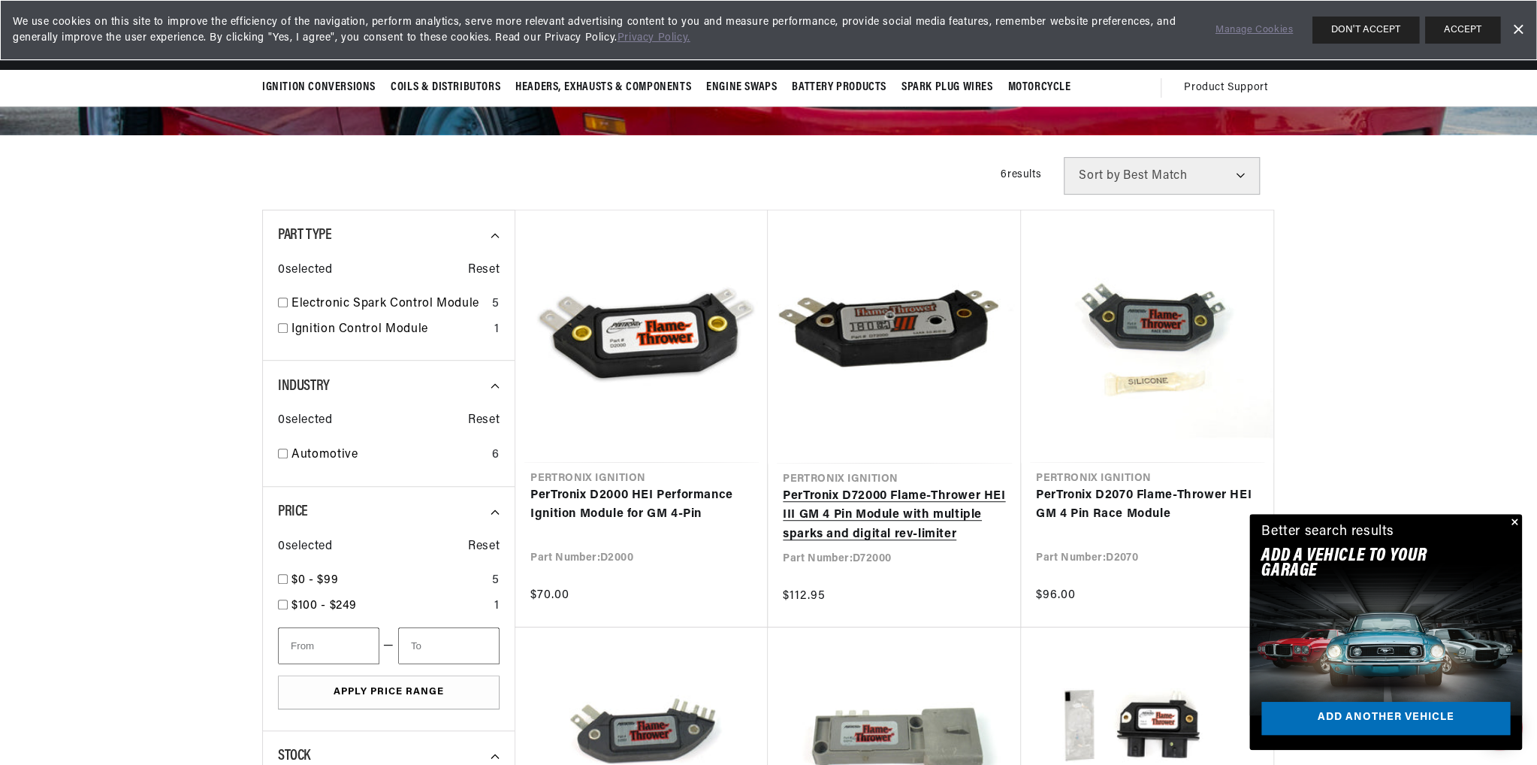
scroll to position [0, 455]
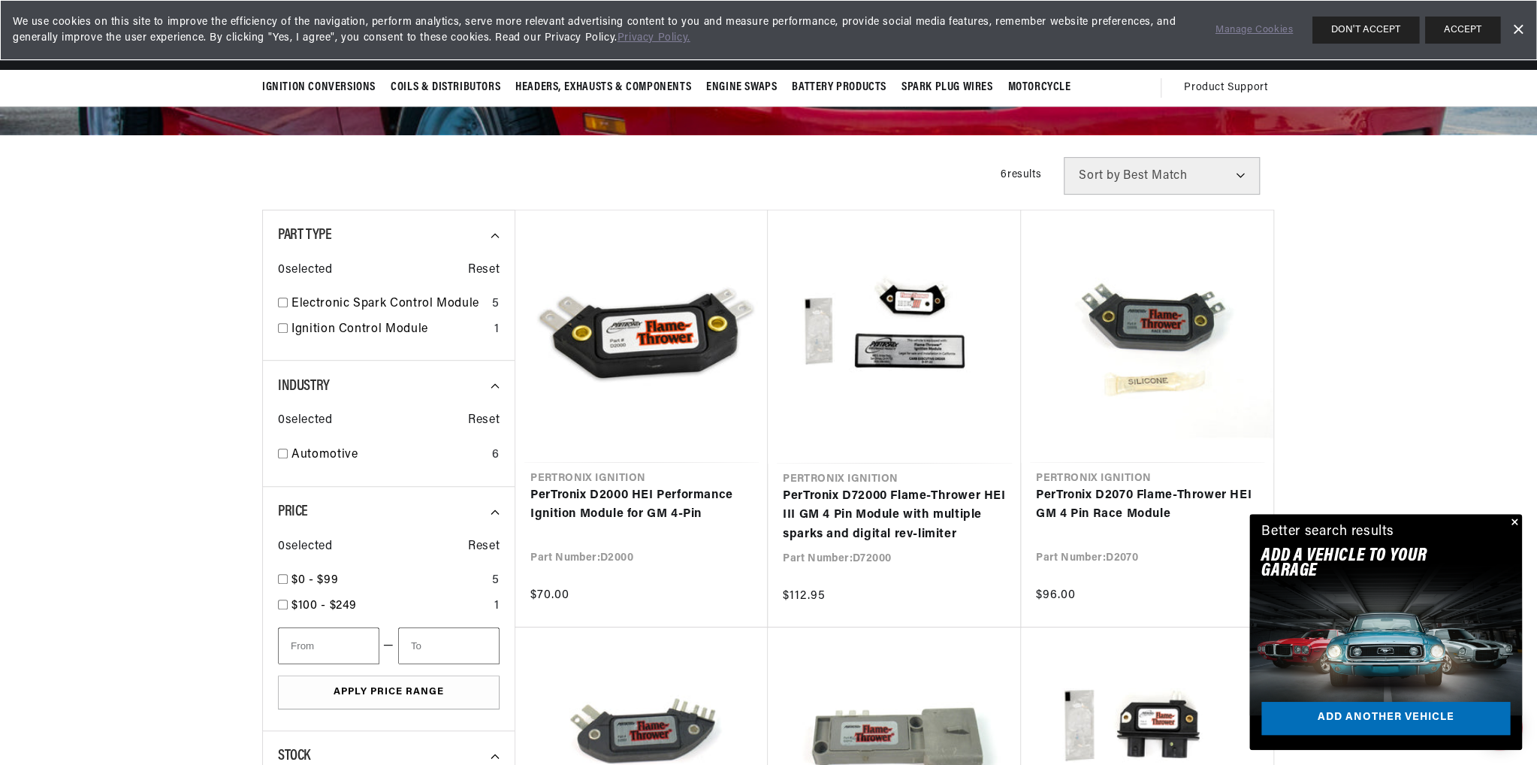
click at [1517, 523] on button "Close" at bounding box center [1513, 523] width 18 height 18
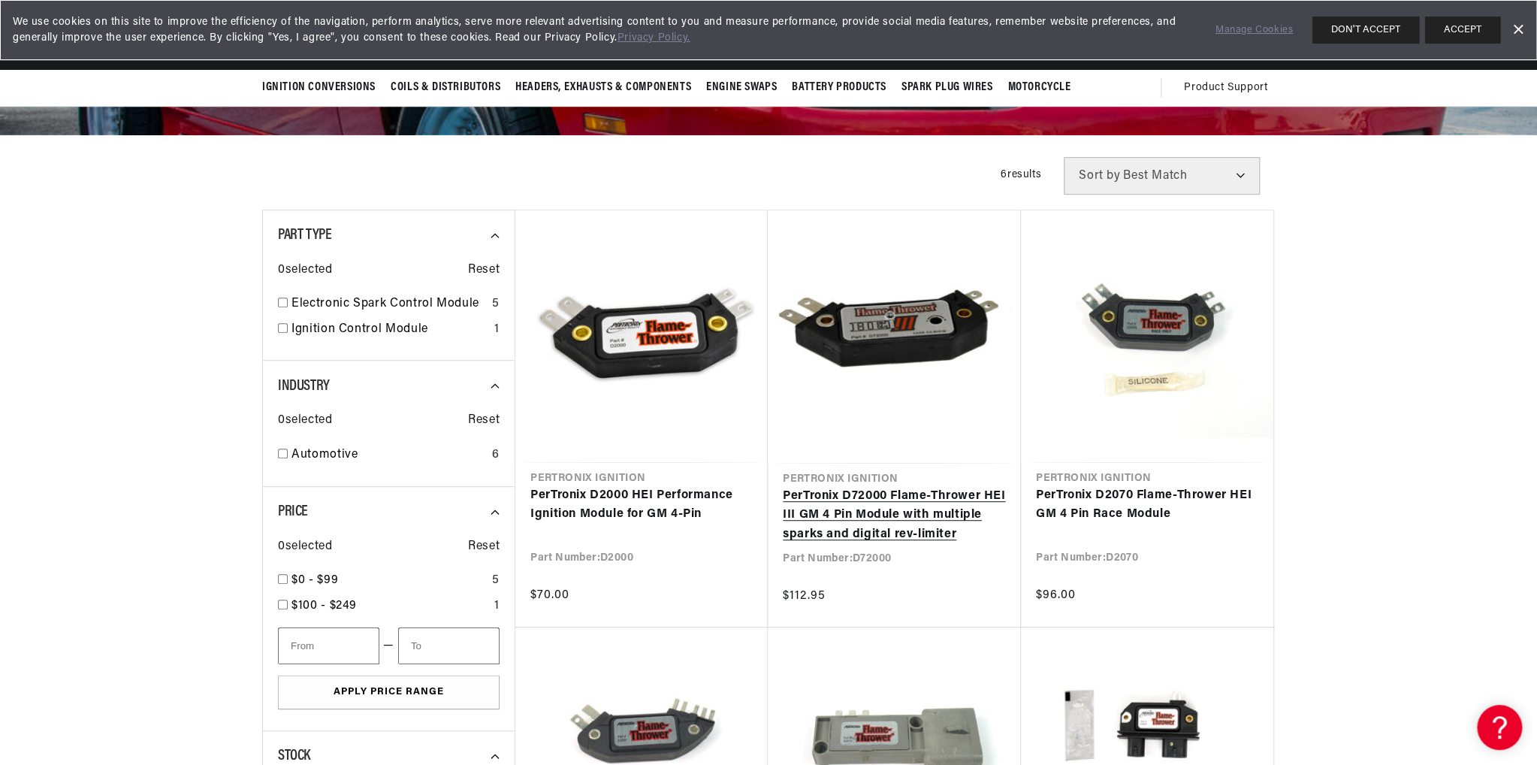
click at [826, 514] on link "PerTronix D72000 Flame-Thrower HEI III GM 4 Pin Module with multiple sparks and…" at bounding box center [894, 516] width 223 height 58
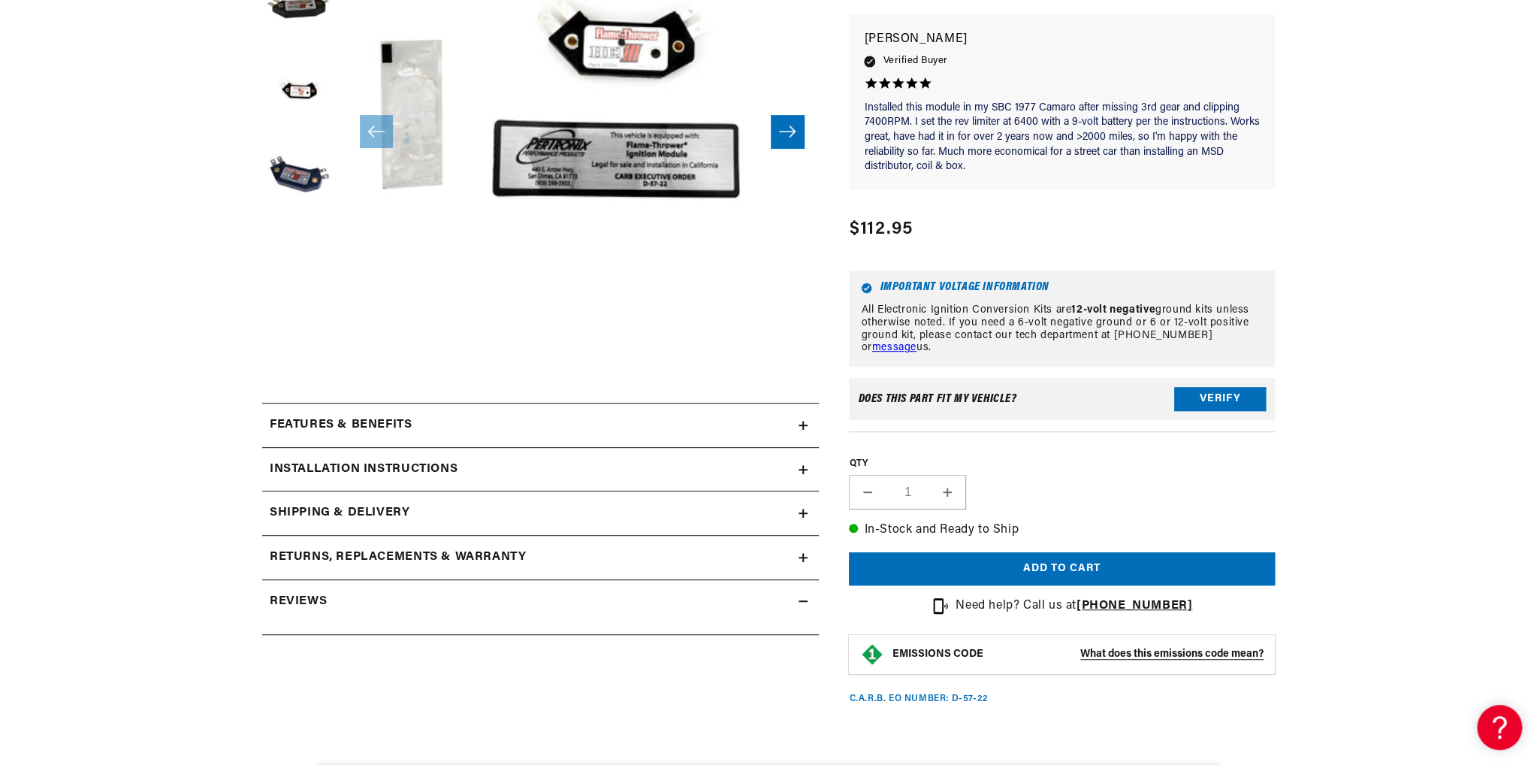
scroll to position [376, 0]
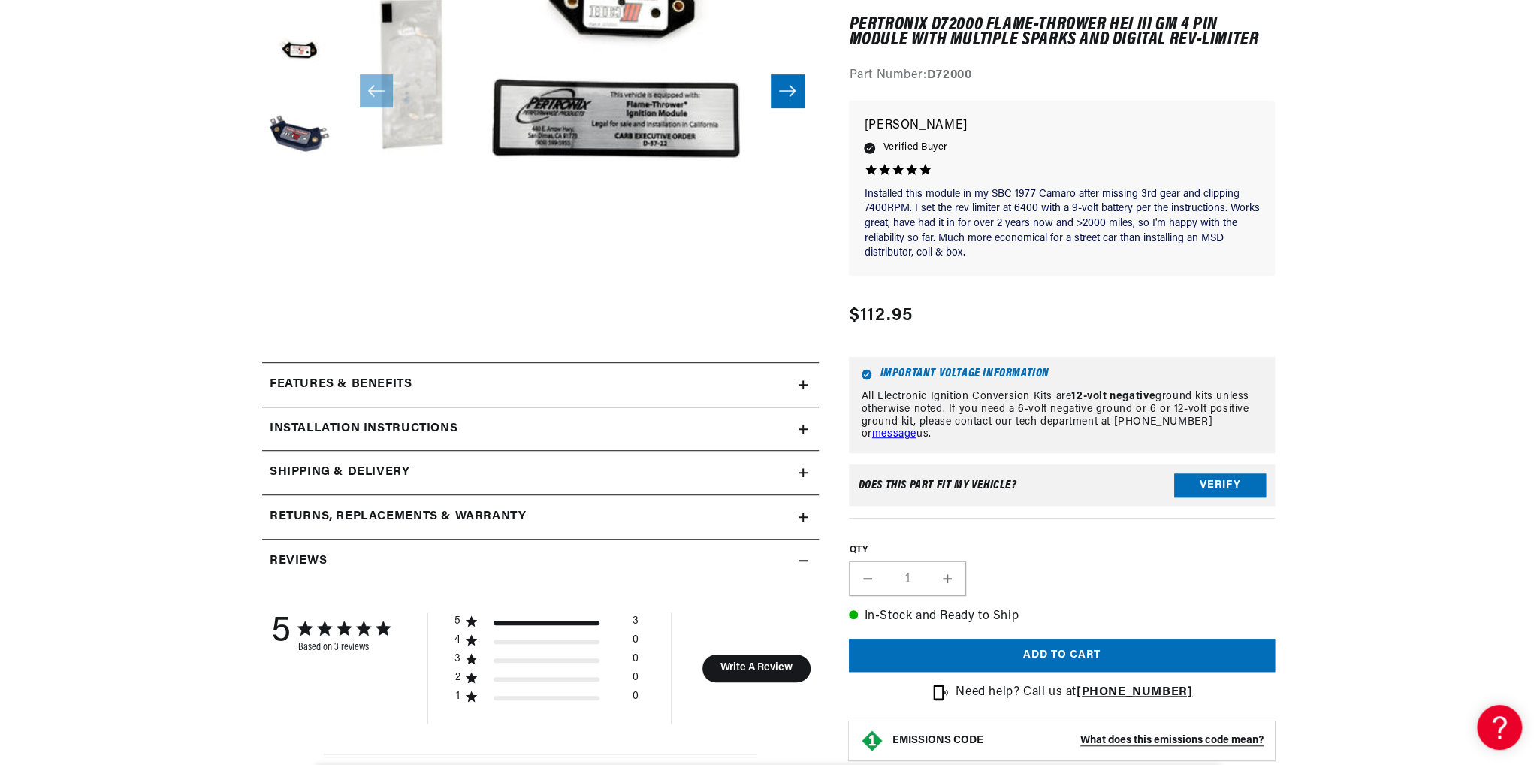
click at [798, 431] on icon at bounding box center [802, 428] width 9 height 9
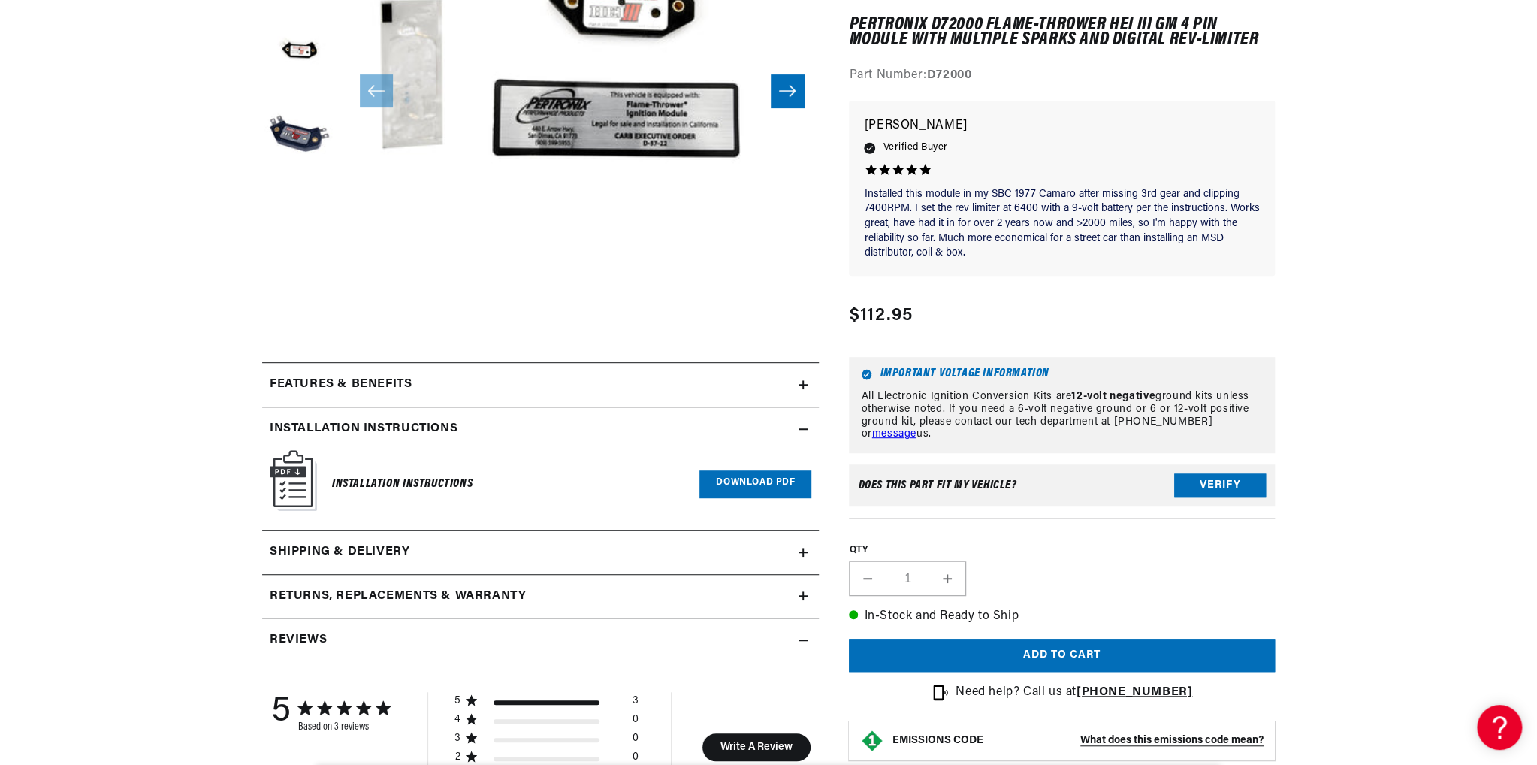
click at [734, 484] on link "Download PDF" at bounding box center [755, 484] width 112 height 28
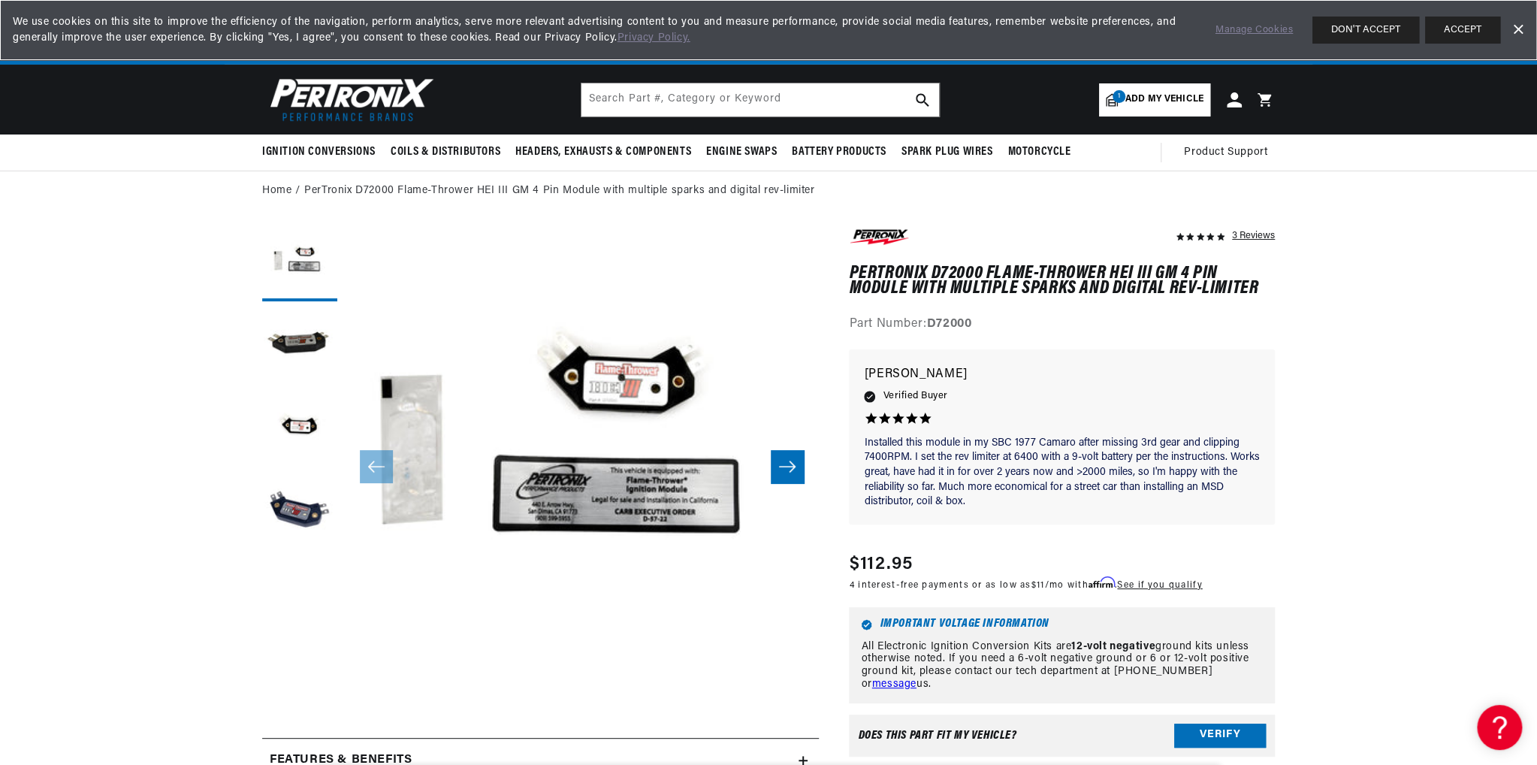
scroll to position [0, 0]
